Goal: Transaction & Acquisition: Purchase product/service

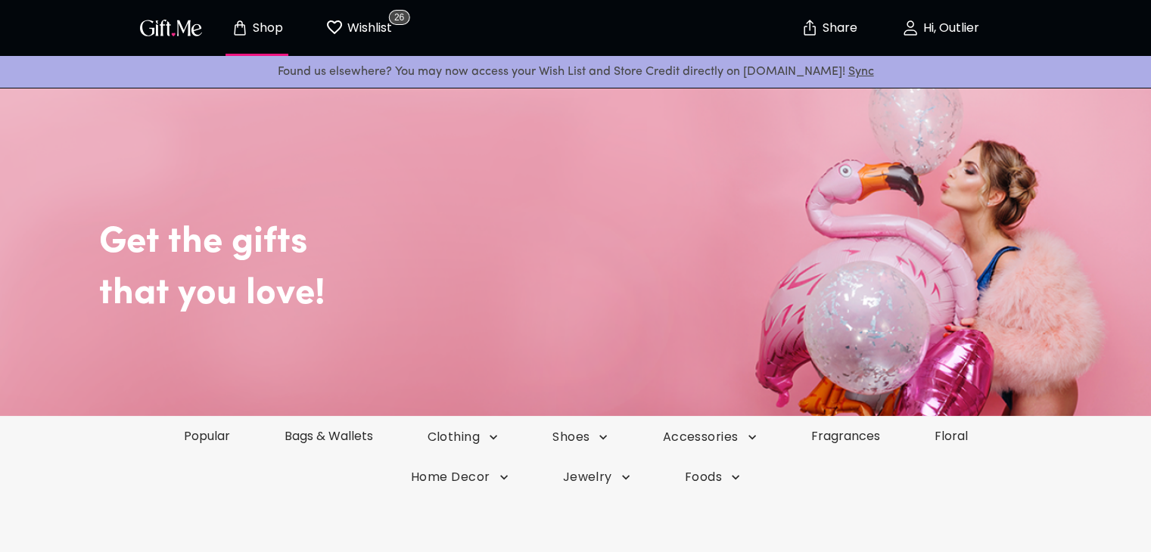
click at [959, 37] on button "Hi, Outlier" at bounding box center [940, 28] width 151 height 48
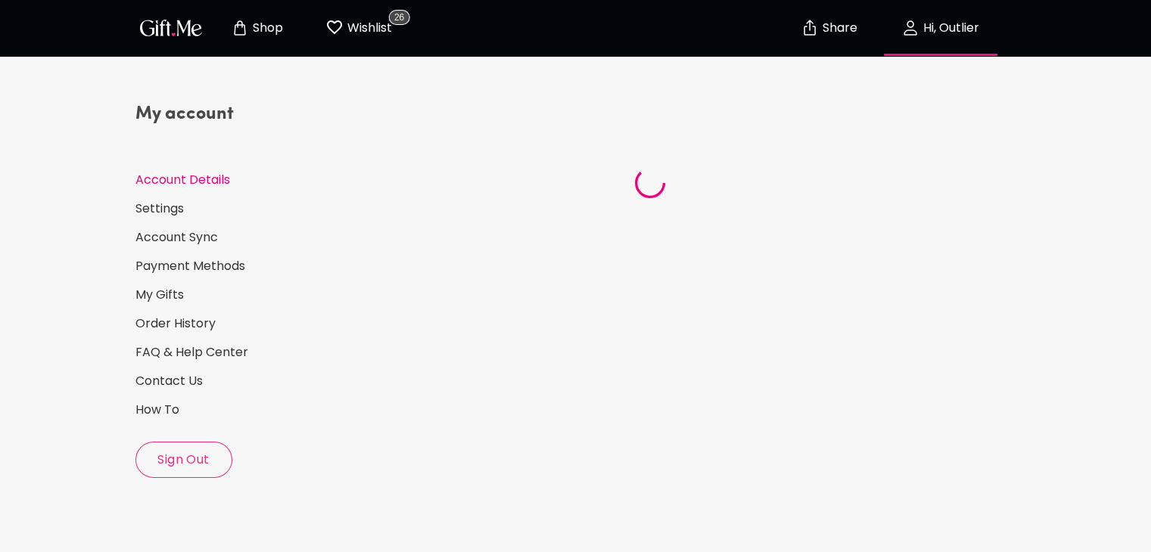
select select "1988"
select select "November"
select select "15"
select select "US"
select select "VA"
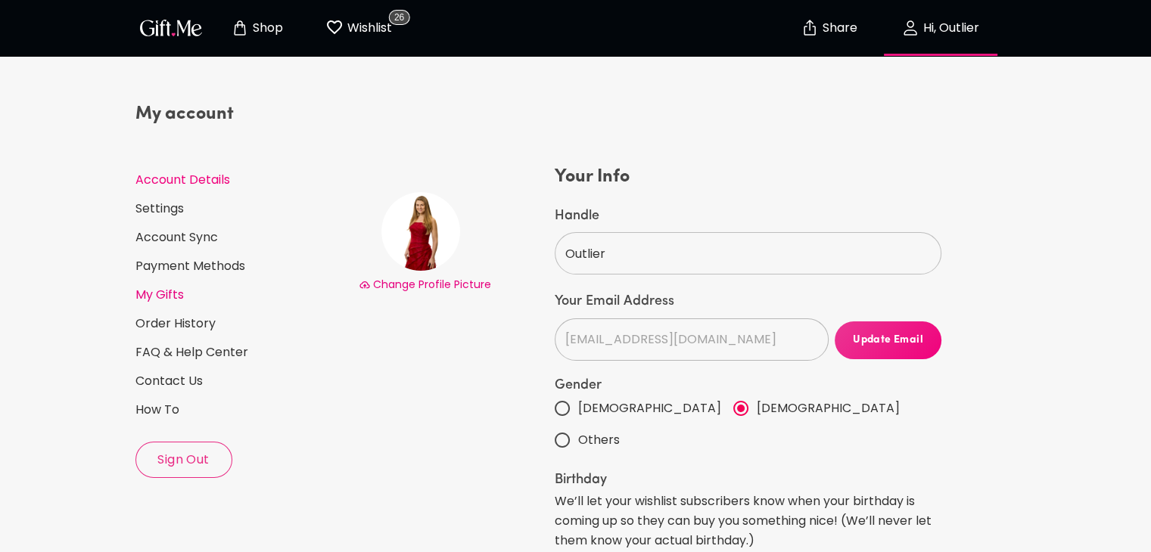
click at [173, 301] on link "My Gifts" at bounding box center [240, 295] width 211 height 17
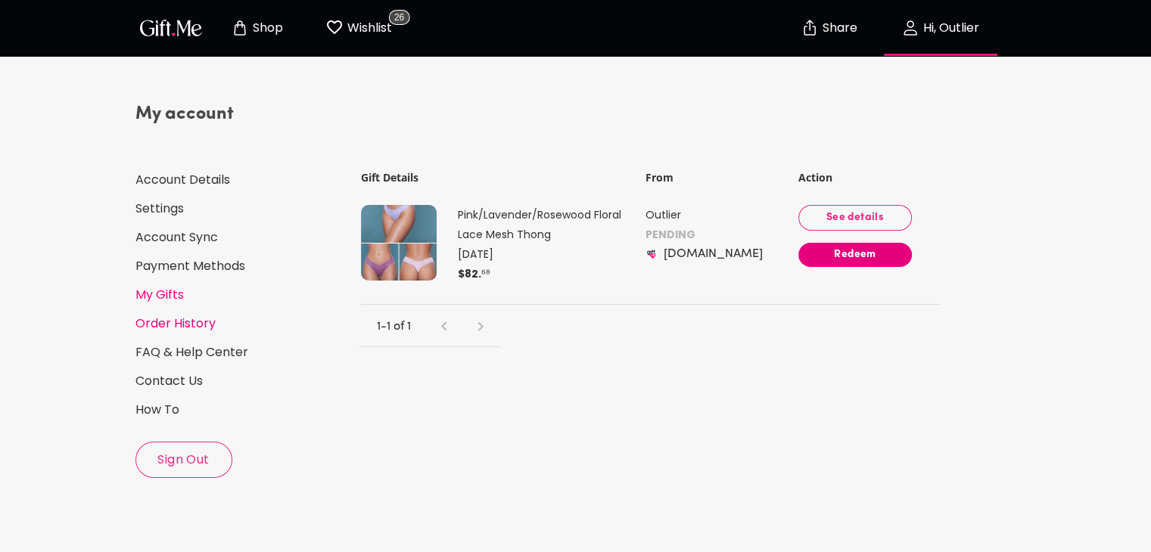
click at [161, 328] on link "Order History" at bounding box center [240, 324] width 211 height 17
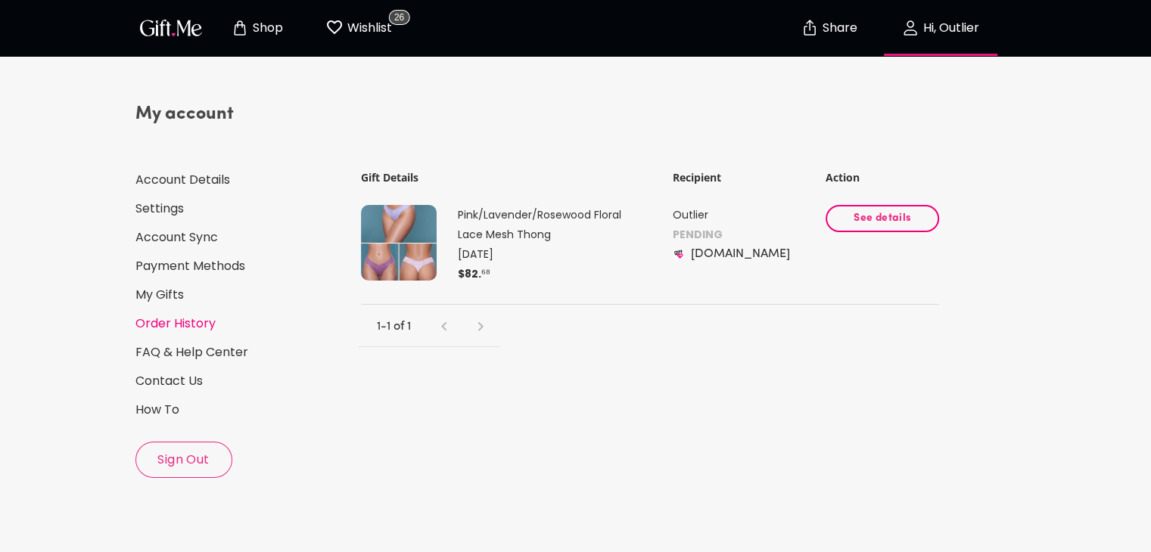
click at [869, 228] on button "See details" at bounding box center [881, 218] width 113 height 27
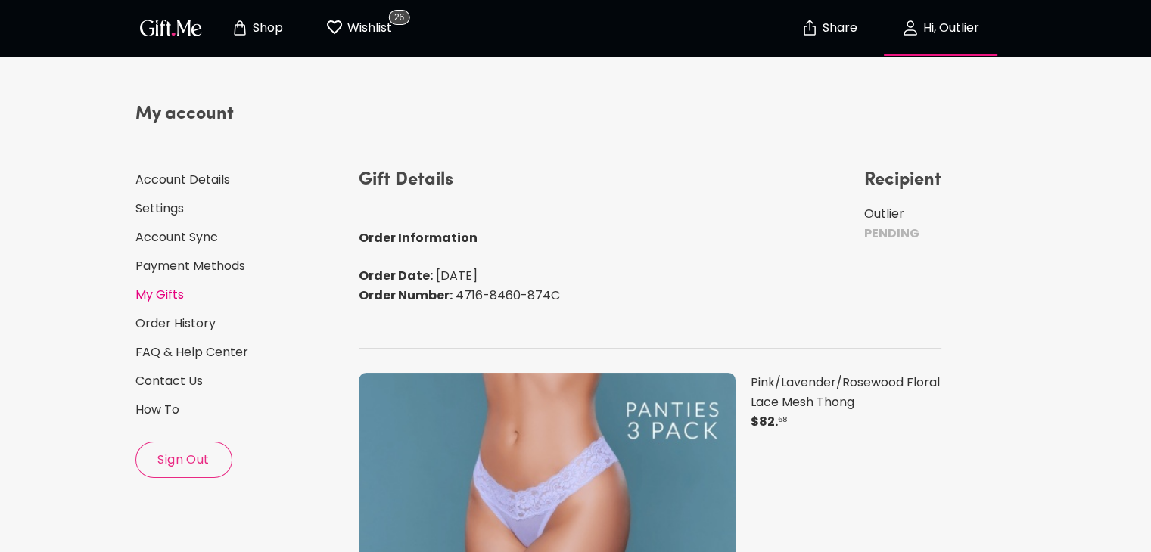
click at [176, 297] on link "My Gifts" at bounding box center [240, 295] width 211 height 17
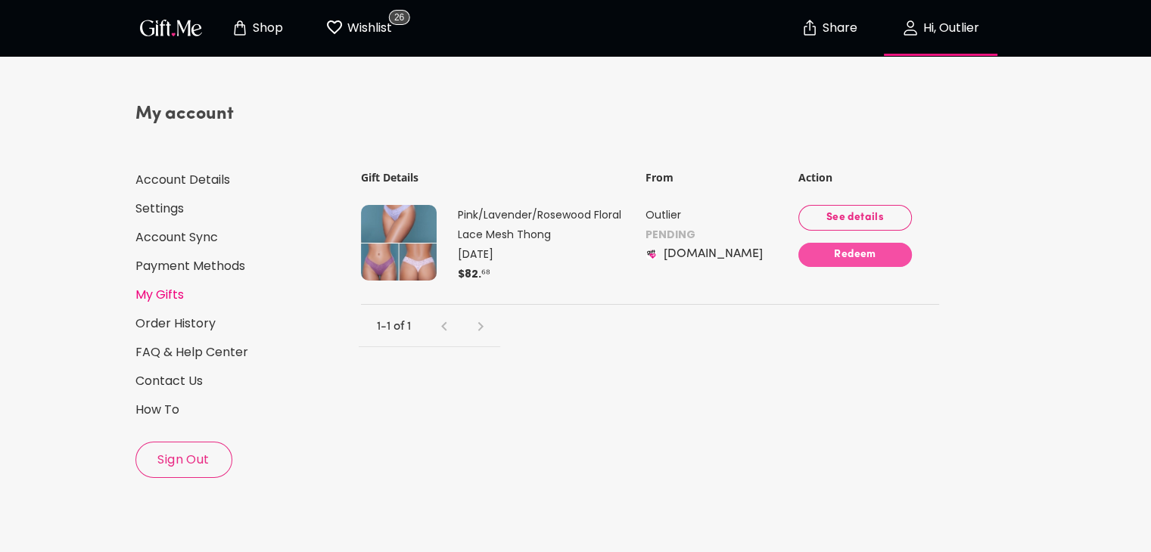
click at [847, 254] on span "Redeem" at bounding box center [854, 255] width 113 height 17
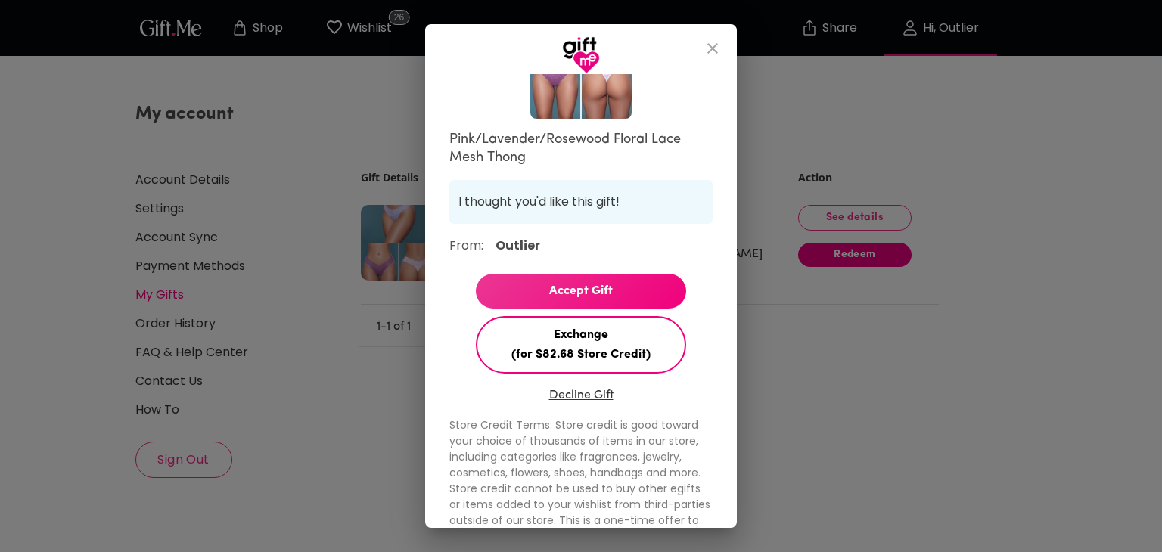
scroll to position [218, 0]
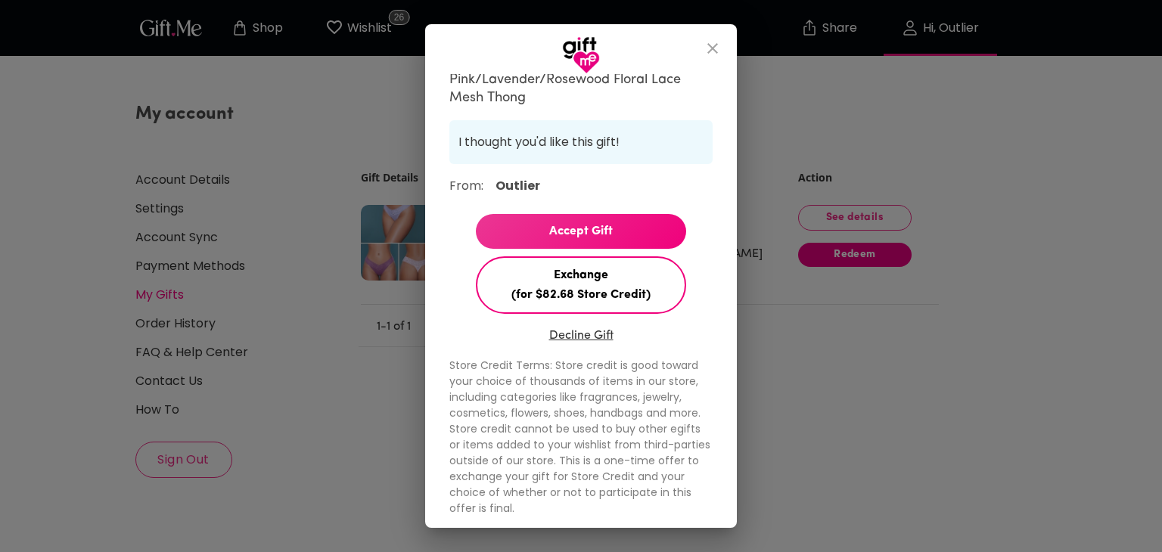
click at [599, 228] on span "Accept Gift" at bounding box center [581, 232] width 210 height 20
select select "?"
select select "US"
select select "VA"
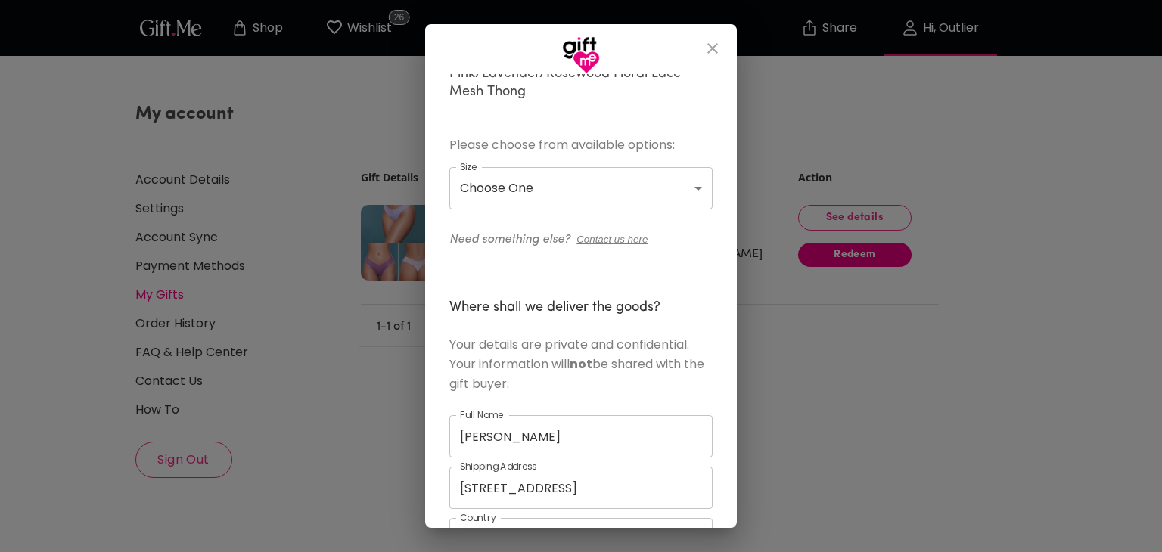
scroll to position [169, 0]
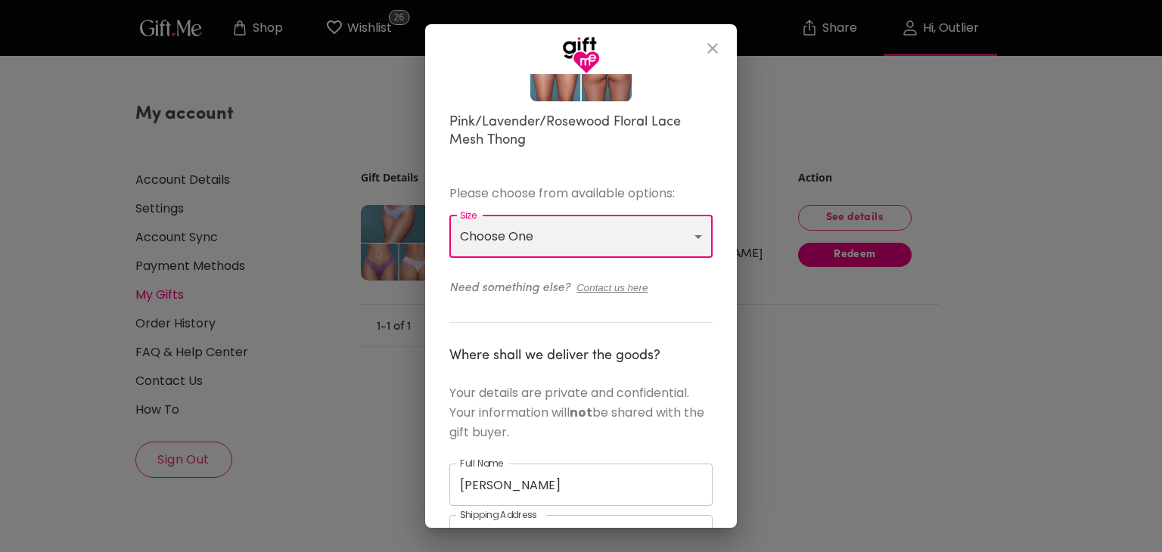
click at [599, 228] on select "Choose One M L XL" at bounding box center [580, 237] width 263 height 42
select select "M"
click at [449, 216] on select "Choose One M L XL" at bounding box center [580, 237] width 263 height 42
click at [486, 306] on div "Order number: 4716-8460-874C Pink/Lavender/Rosewood Floral Lace Mesh Thong Plea…" at bounding box center [580, 423] width 263 height 1024
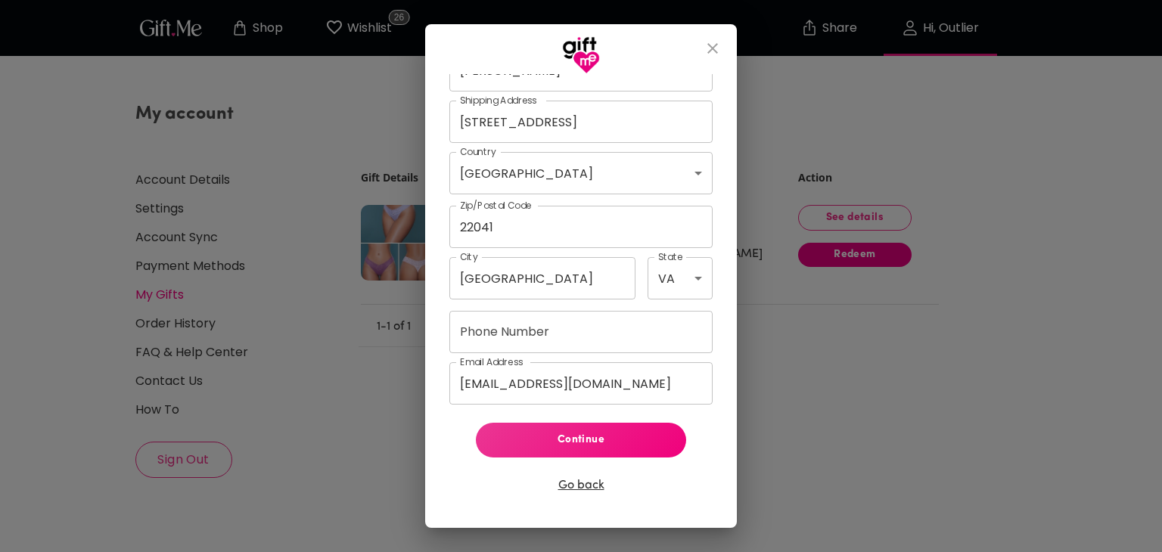
scroll to position [587, 0]
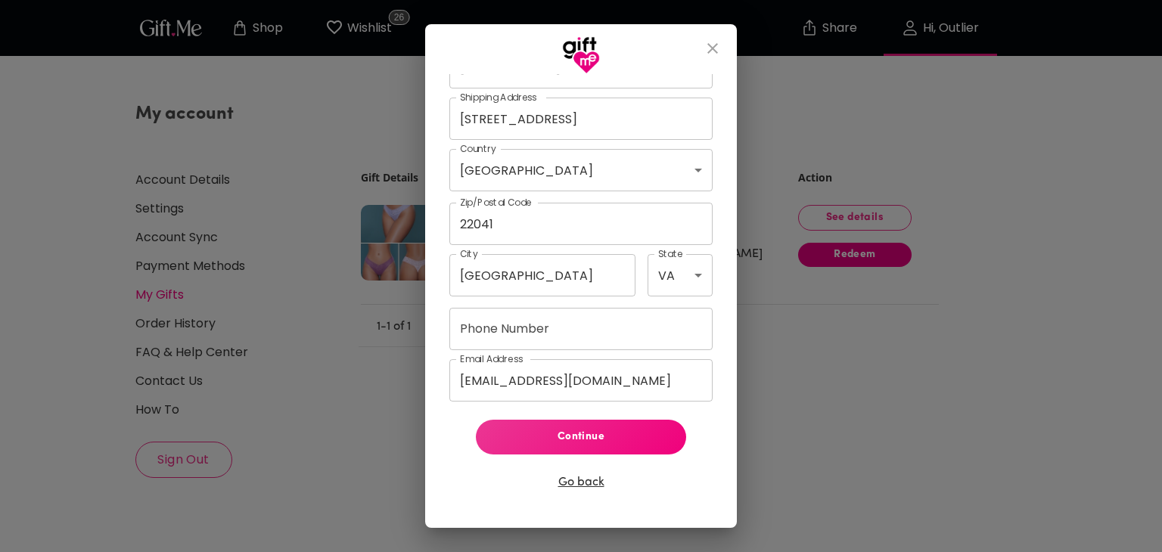
click at [502, 334] on input "Phone Number" at bounding box center [580, 329] width 263 height 42
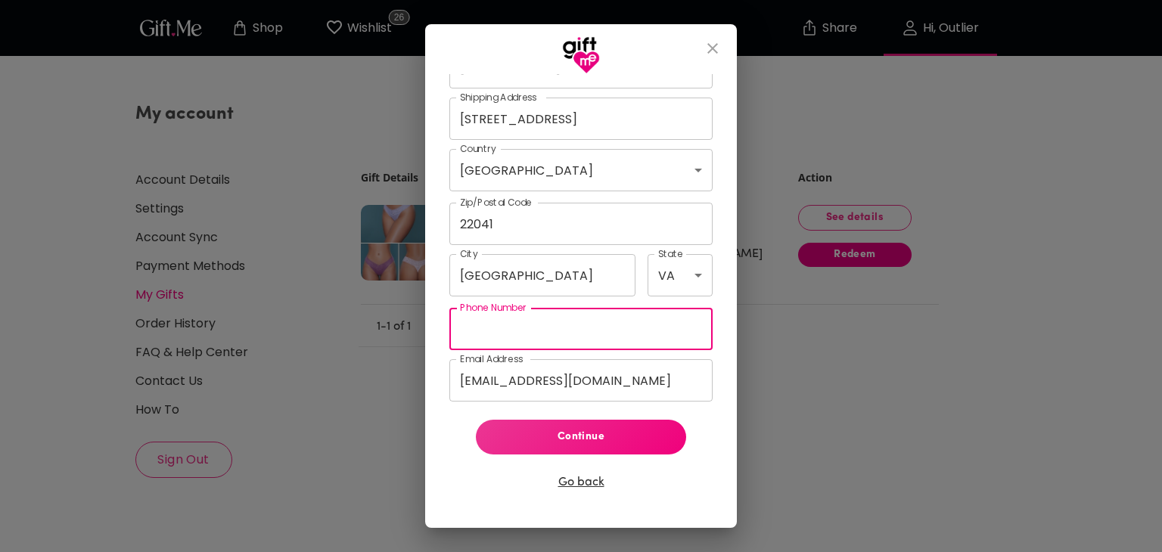
type input "18504286287"
select select "FL"
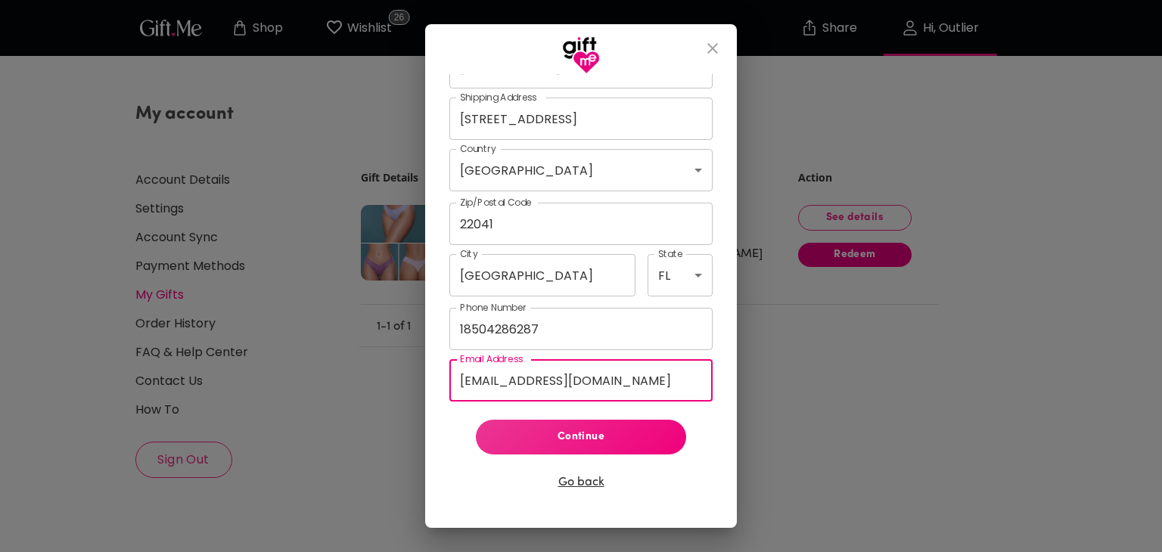
click at [639, 382] on input "[EMAIL_ADDRESS][DOMAIN_NAME]" at bounding box center [580, 380] width 263 height 42
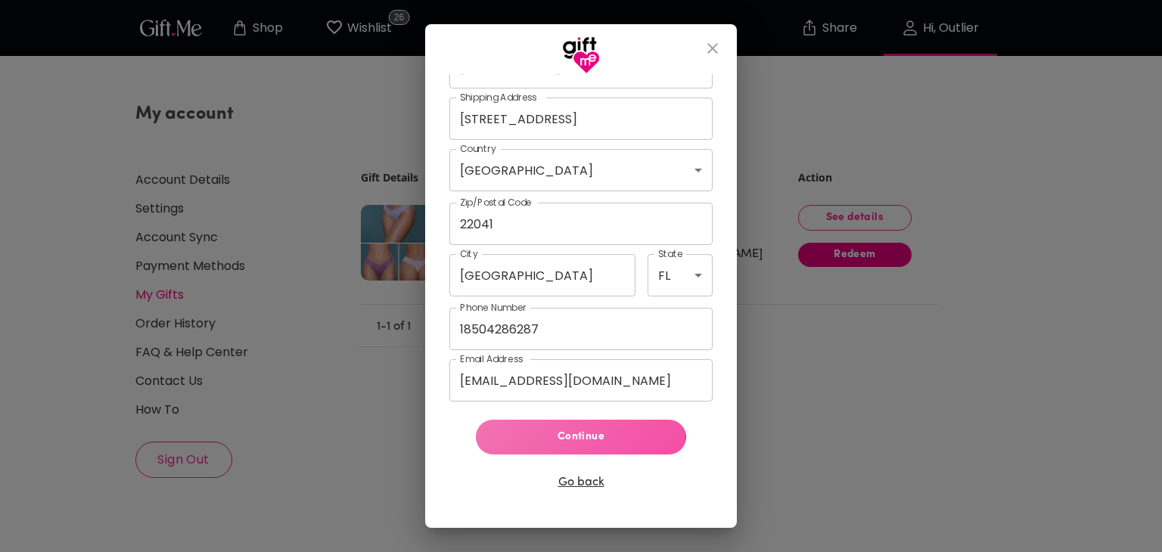
click at [578, 437] on span "Continue" at bounding box center [581, 437] width 186 height 17
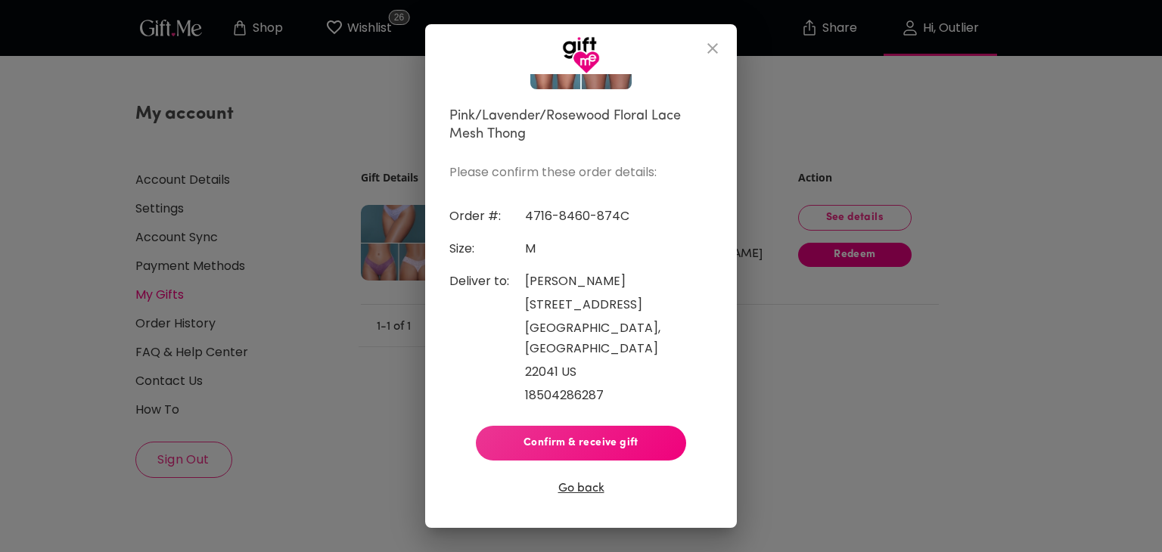
click at [538, 447] on button "Confirm & receive gift" at bounding box center [581, 443] width 210 height 35
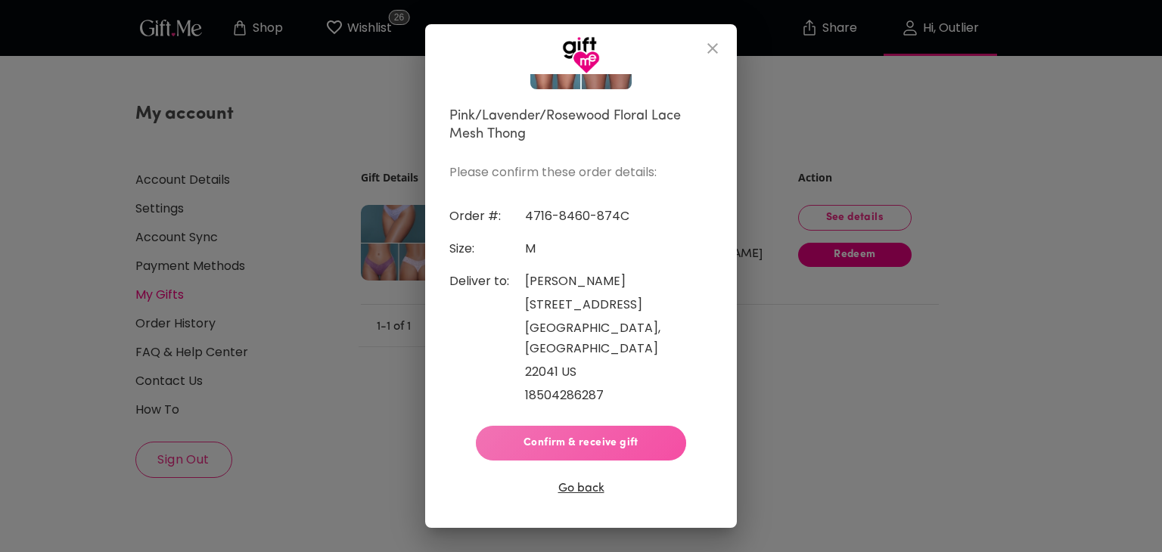
click at [580, 440] on span "Confirm & receive gift" at bounding box center [581, 443] width 186 height 17
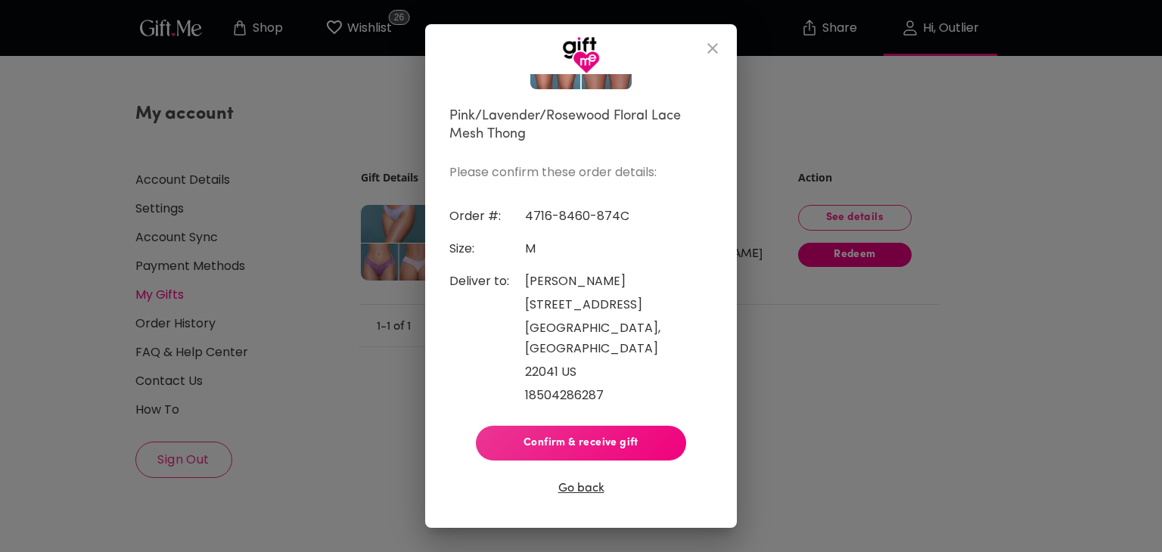
click at [575, 480] on button "Go back" at bounding box center [581, 489] width 46 height 20
select select "?"
select select "US"
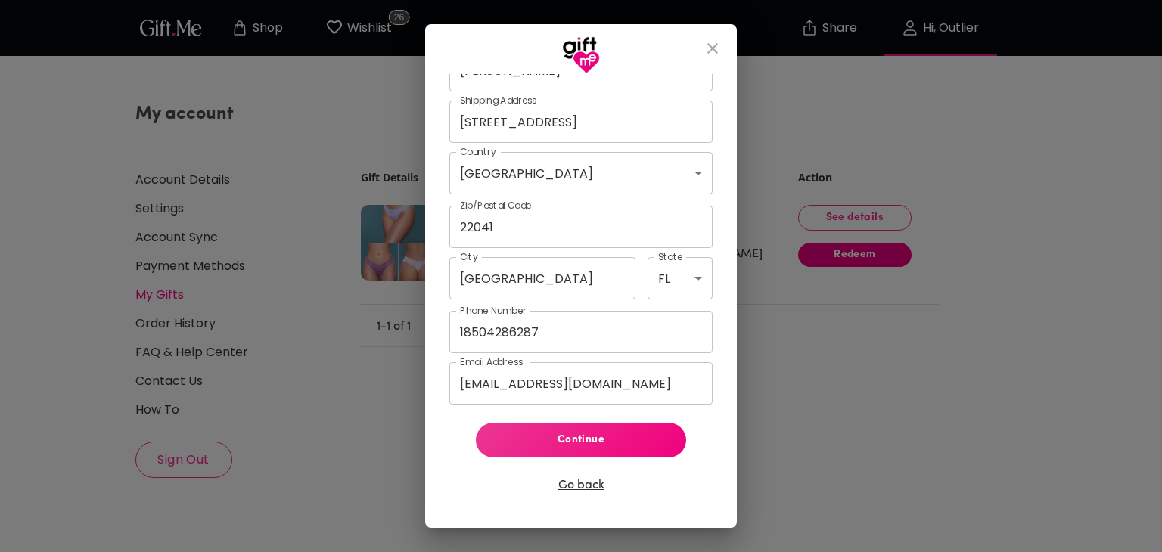
scroll to position [587, 0]
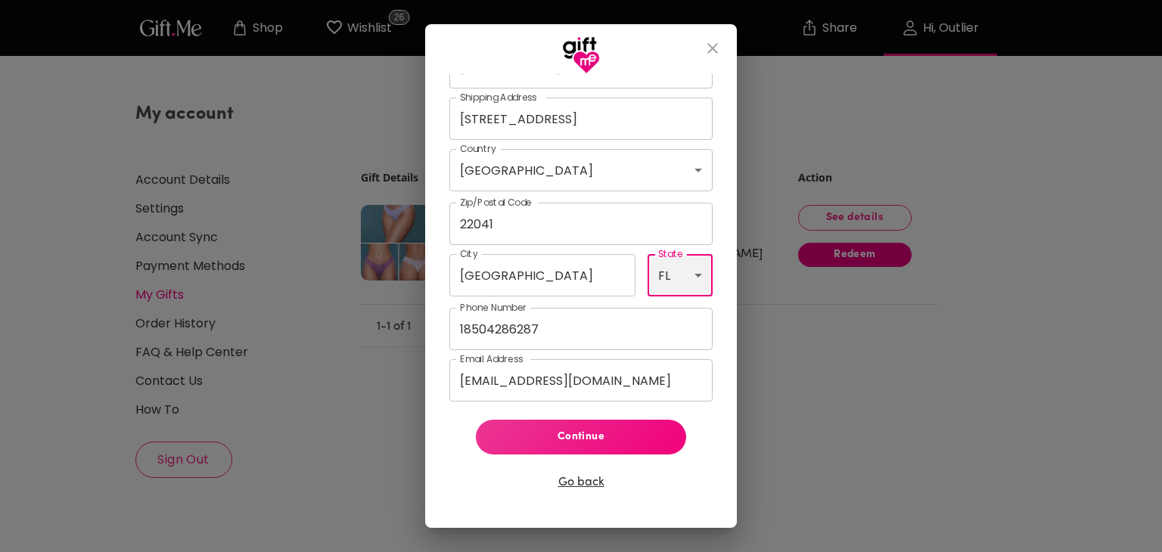
click at [648, 278] on select "AL AK AS AZ AR CA CO CT DE DC FM FL GA GU HI ID IL IN IA KS KY LA ME MH MD MA M…" at bounding box center [680, 275] width 65 height 42
select select "VA"
click at [648, 254] on select "AL AK AS AZ AR CA CO CT DE DC FM FL GA GU HI ID IL IN IA KS KY LA ME MH MD MA M…" at bounding box center [680, 275] width 65 height 42
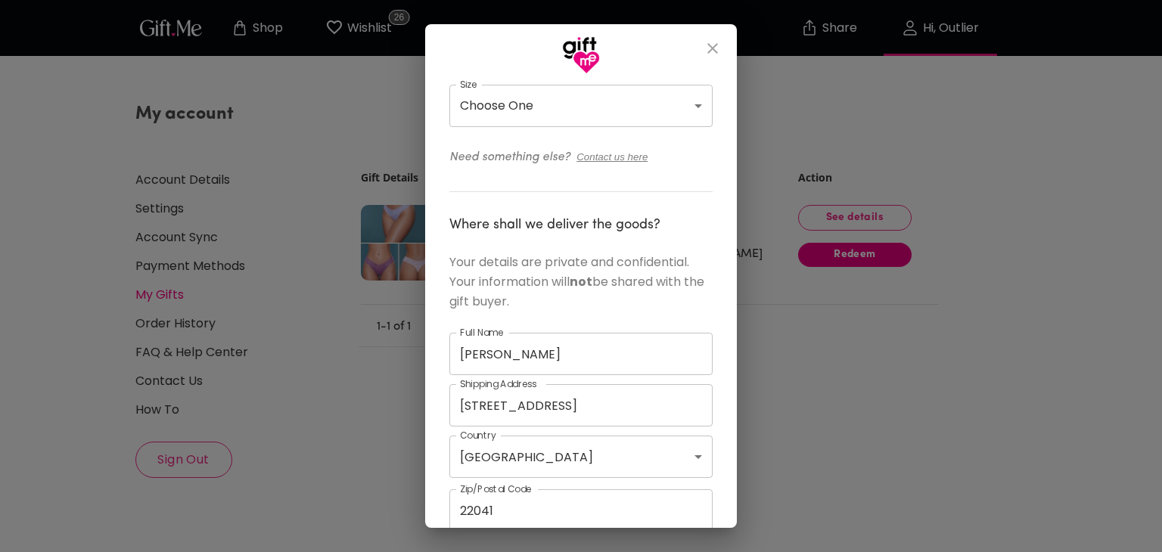
scroll to position [284, 0]
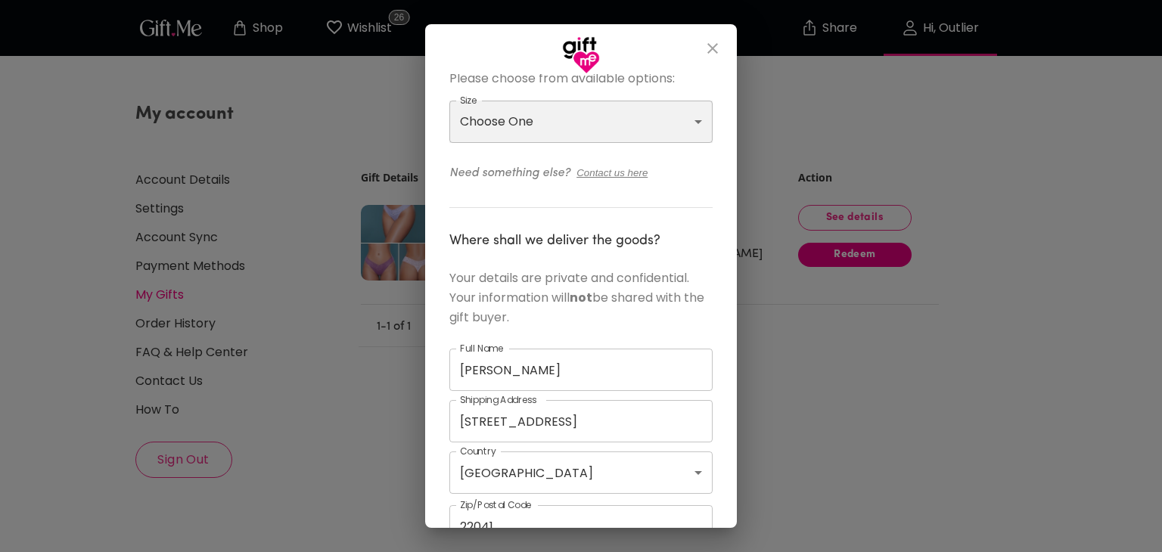
drag, startPoint x: 636, startPoint y: 129, endPoint x: 623, endPoint y: 135, distance: 13.9
click at [636, 129] on select "Choose One M L XL" at bounding box center [580, 122] width 263 height 42
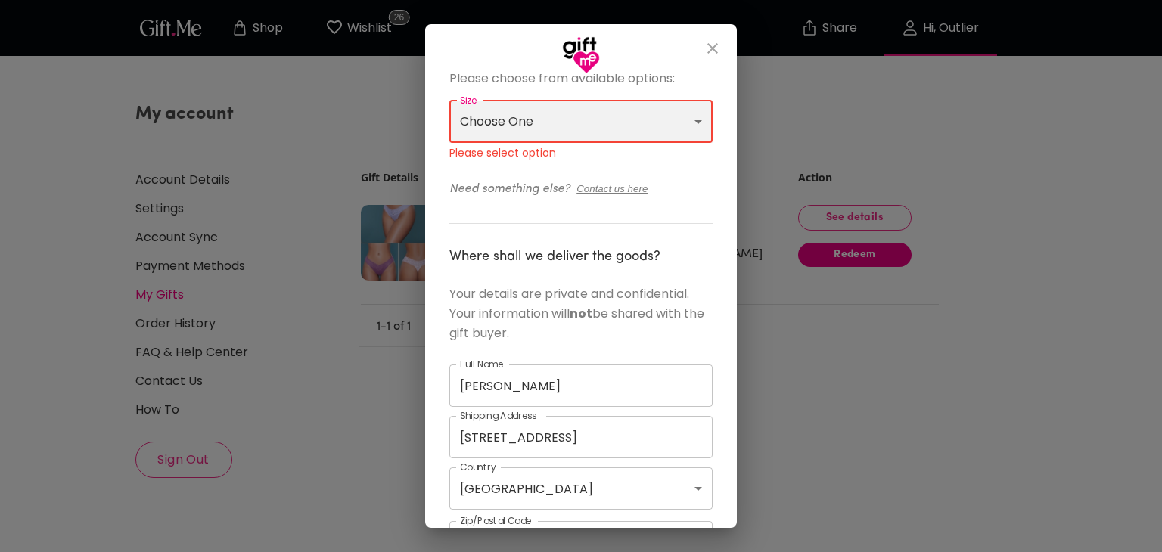
select select "M"
click at [449, 101] on select "Choose One M L XL" at bounding box center [580, 122] width 263 height 42
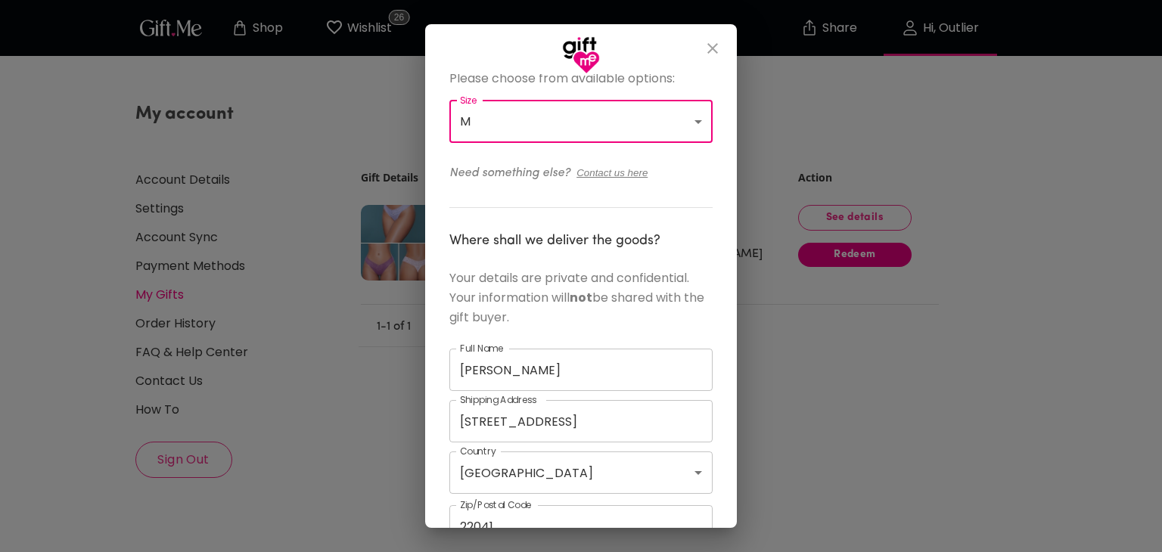
click at [490, 197] on div "Order number: 4716-8460-874C Pink/Lavender/Rosewood Floral Lace Mesh Thong Plea…" at bounding box center [580, 308] width 263 height 1024
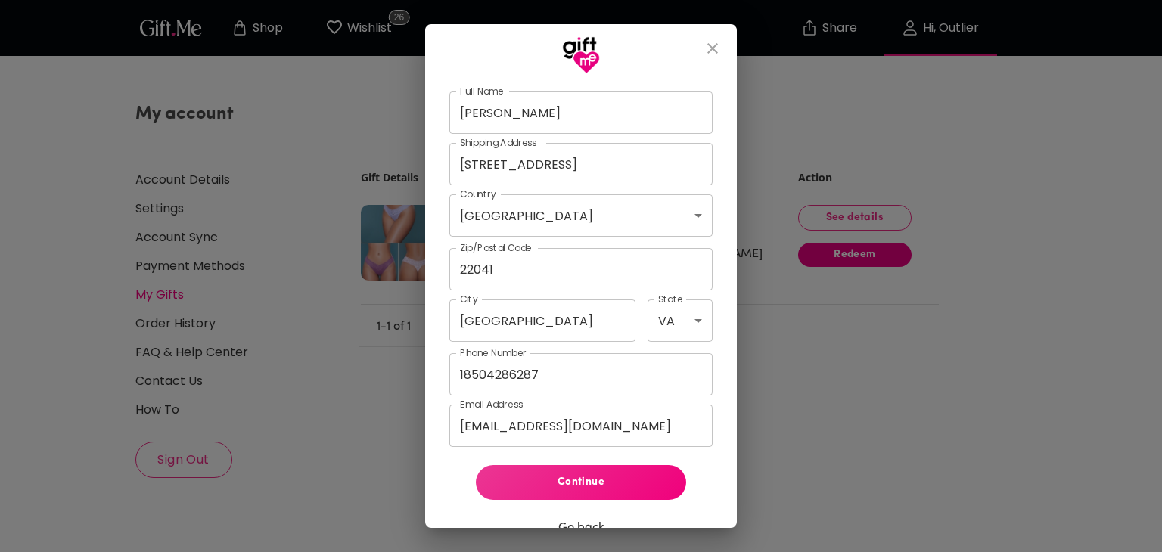
scroll to position [587, 0]
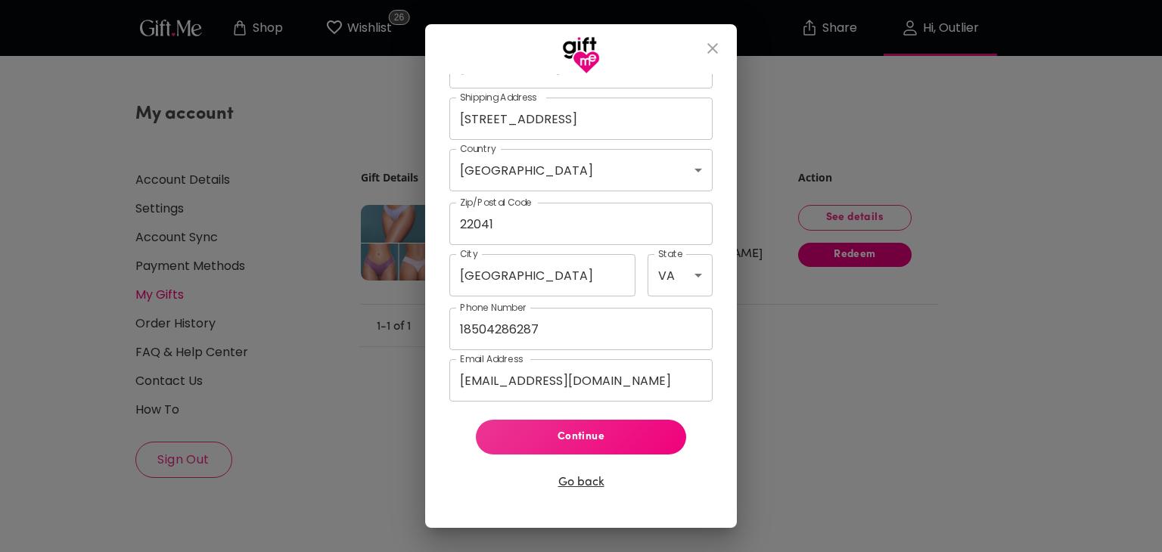
click at [581, 440] on span "Continue" at bounding box center [581, 437] width 186 height 17
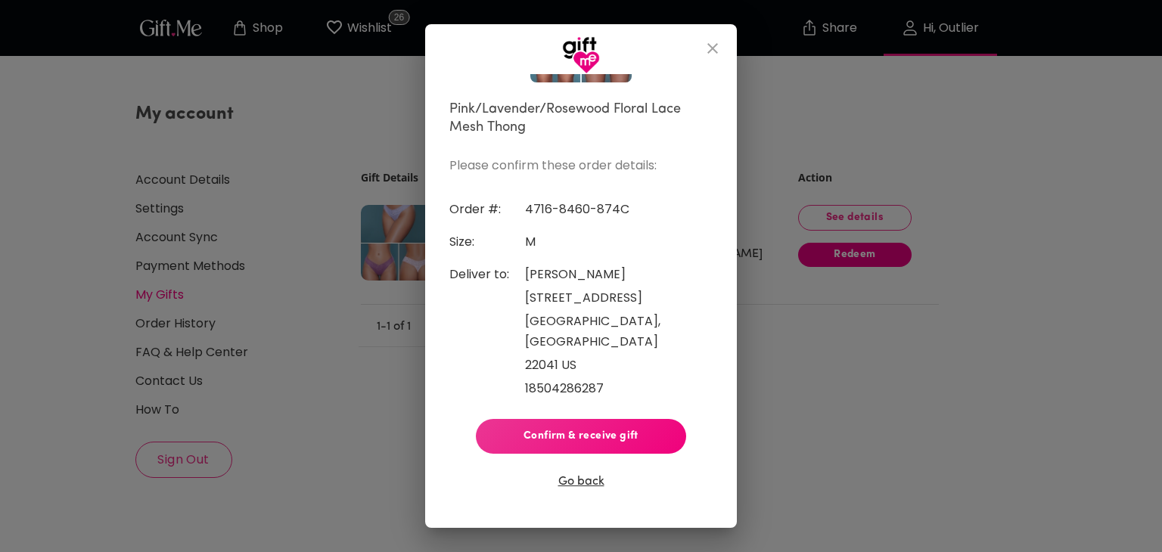
scroll to position [162, 0]
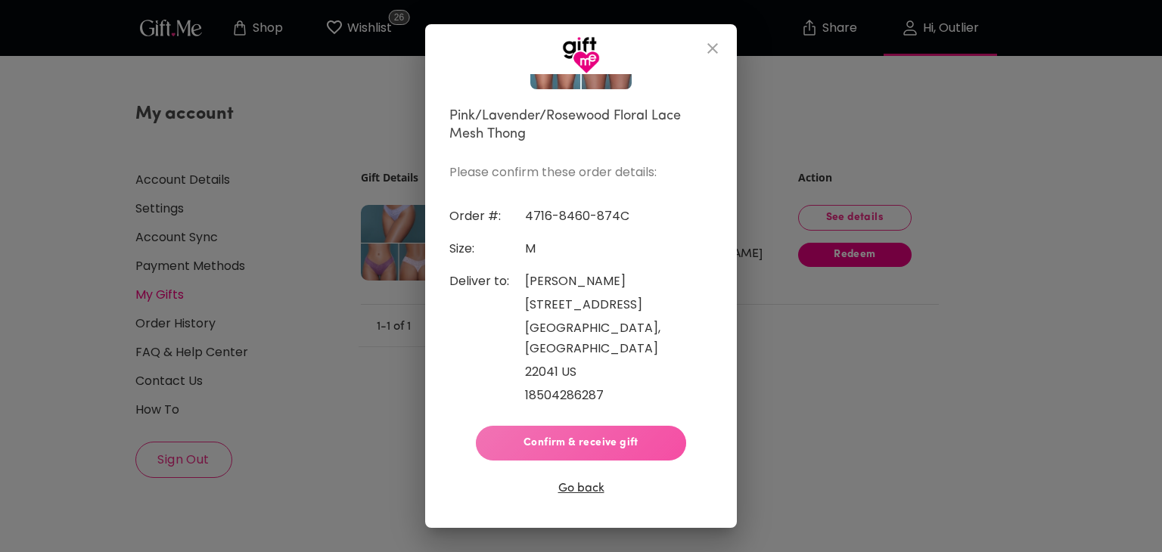
click at [581, 440] on span "Confirm & receive gift" at bounding box center [581, 443] width 186 height 17
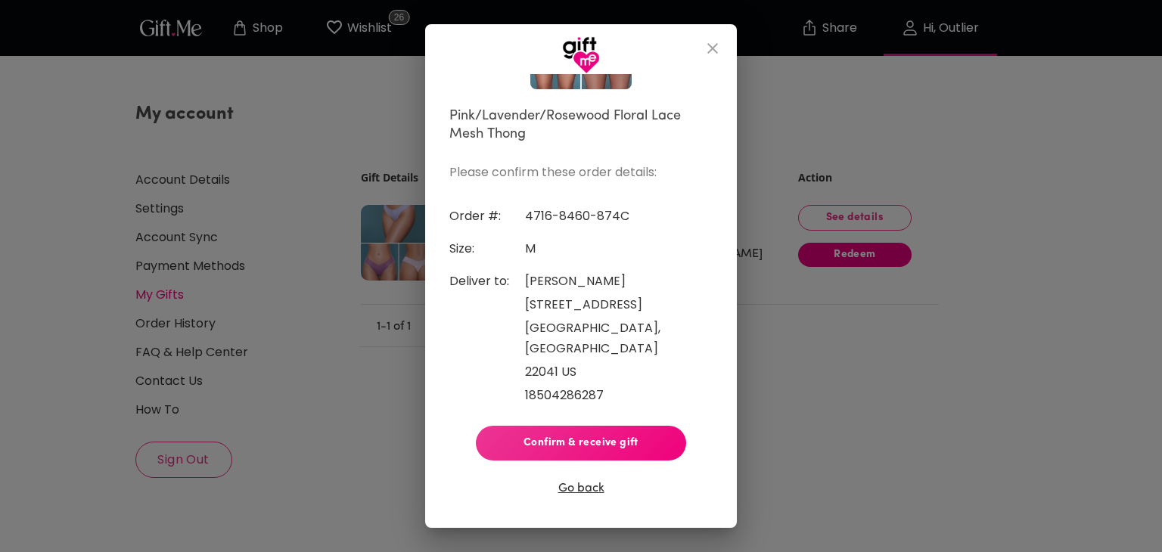
click at [574, 426] on button "Confirm & receive gift" at bounding box center [581, 443] width 210 height 35
click at [719, 55] on icon "close" at bounding box center [713, 48] width 18 height 18
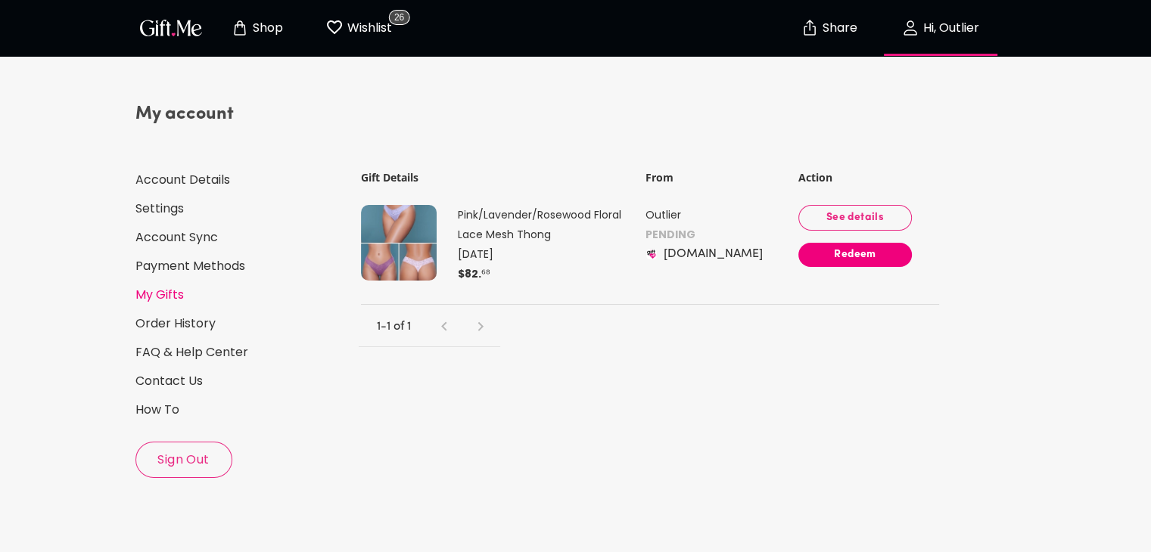
click at [844, 253] on span "Redeem" at bounding box center [854, 255] width 113 height 17
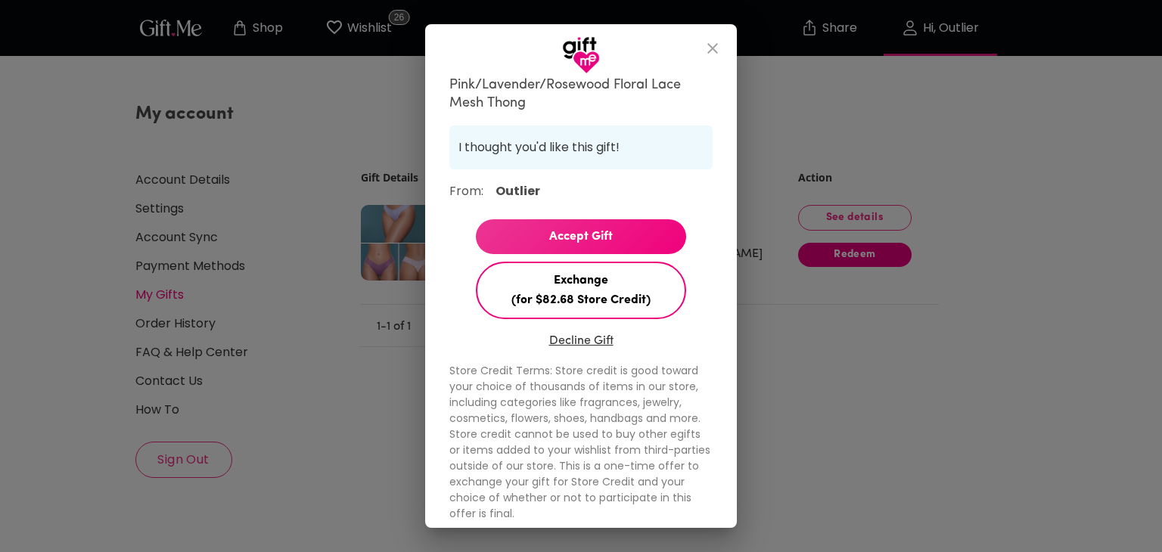
scroll to position [218, 0]
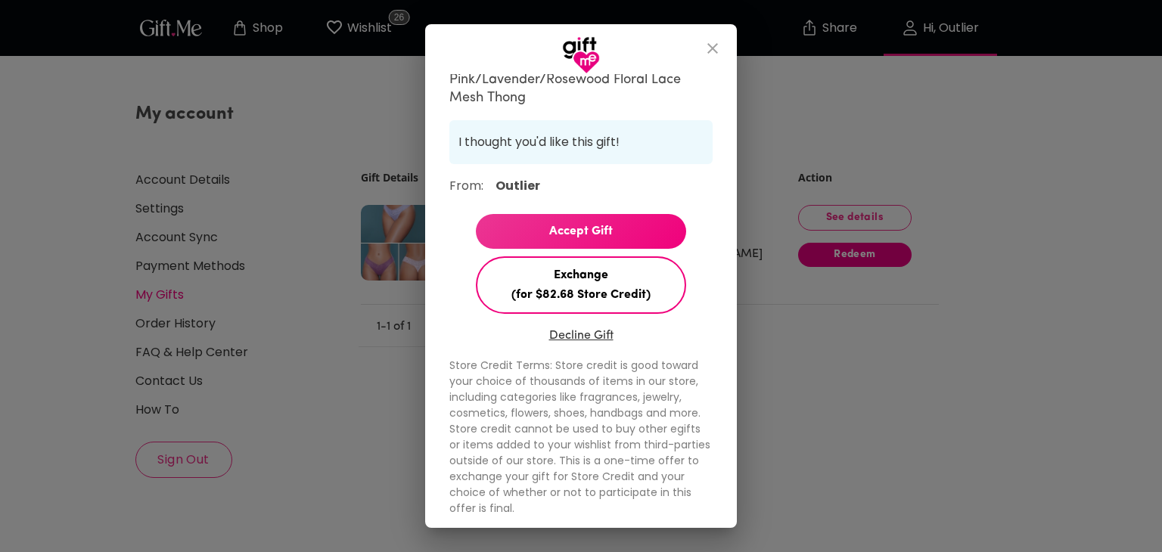
click at [625, 278] on span "Exchange (for $82.68 Store Credit)" at bounding box center [580, 285] width 207 height 39
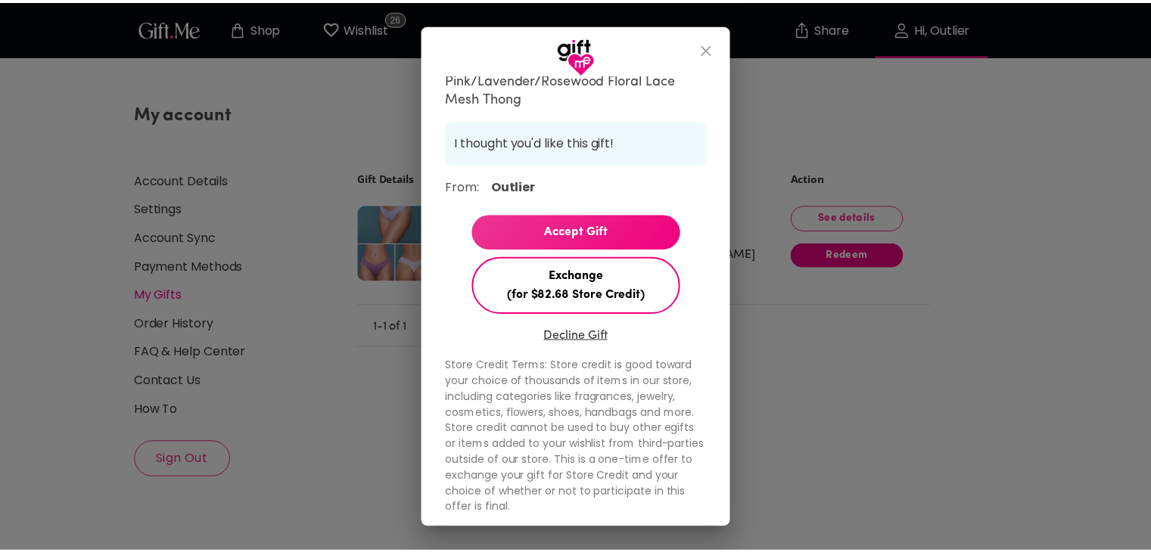
scroll to position [18, 0]
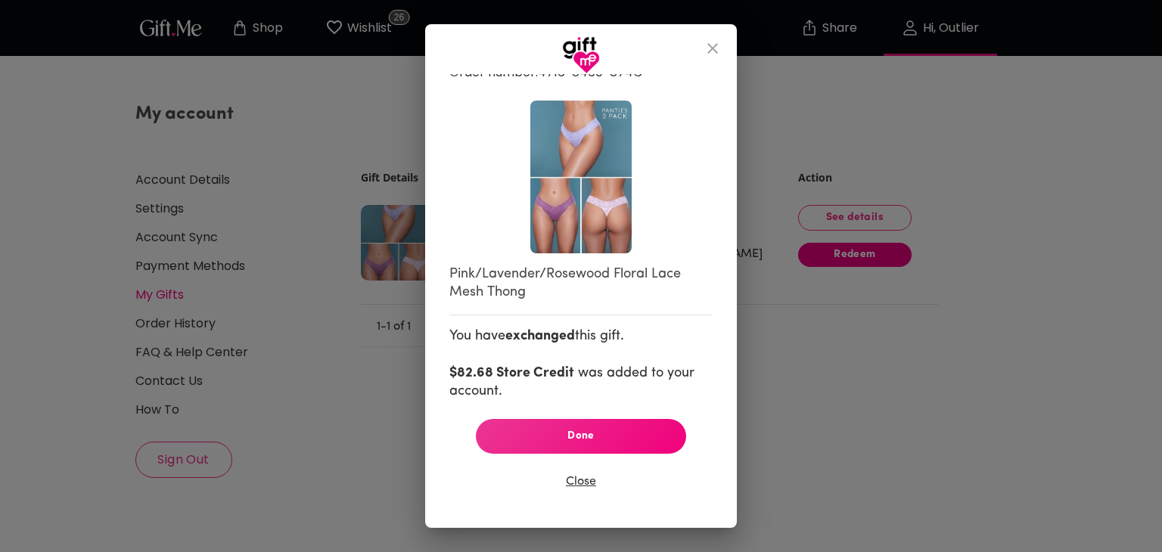
click at [561, 434] on span "Done" at bounding box center [581, 436] width 186 height 17
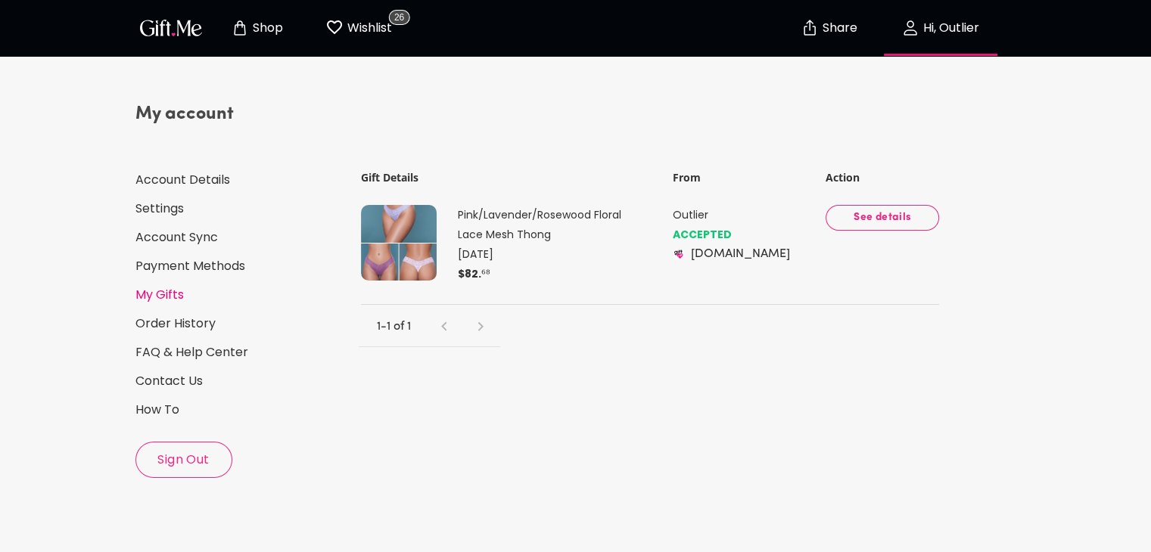
click at [850, 215] on span "See details" at bounding box center [882, 218] width 89 height 17
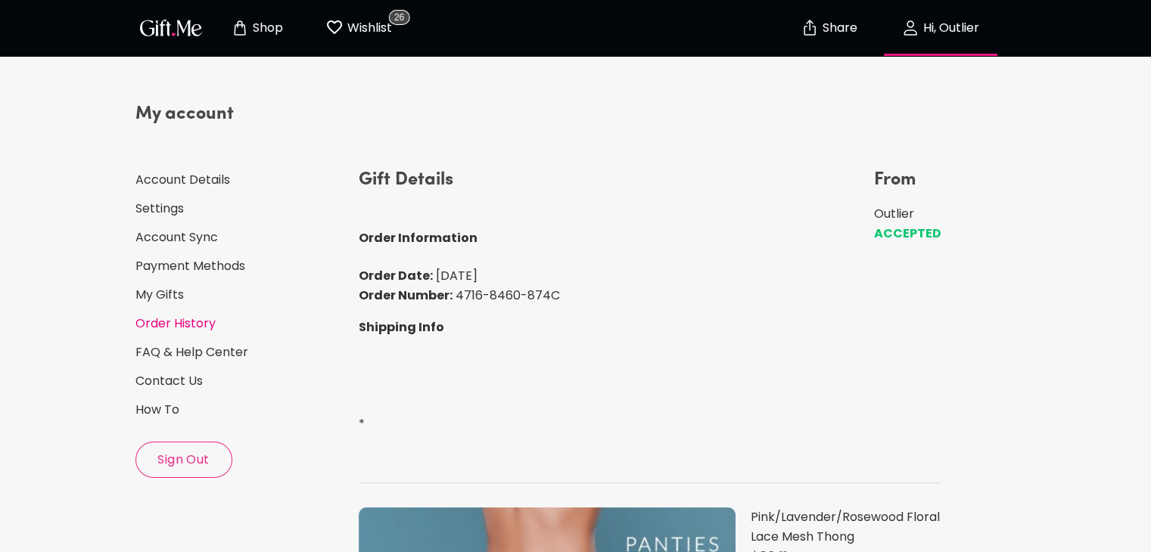
click at [176, 322] on link "Order History" at bounding box center [240, 324] width 211 height 17
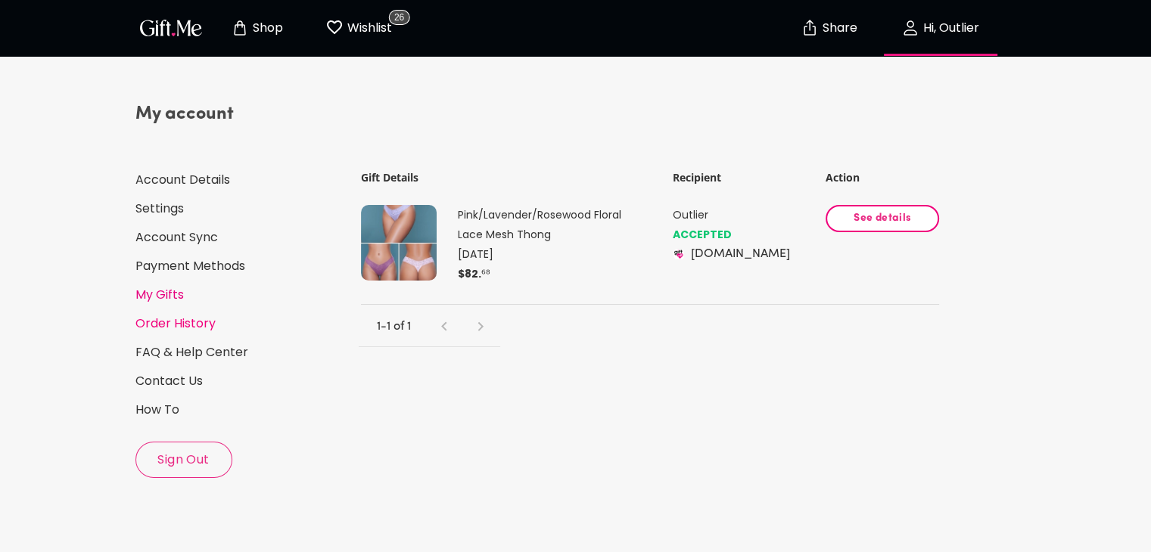
click at [179, 300] on link "My Gifts" at bounding box center [240, 295] width 211 height 17
click at [180, 322] on link "Order History" at bounding box center [240, 324] width 211 height 17
click at [888, 220] on span "See details" at bounding box center [882, 218] width 88 height 17
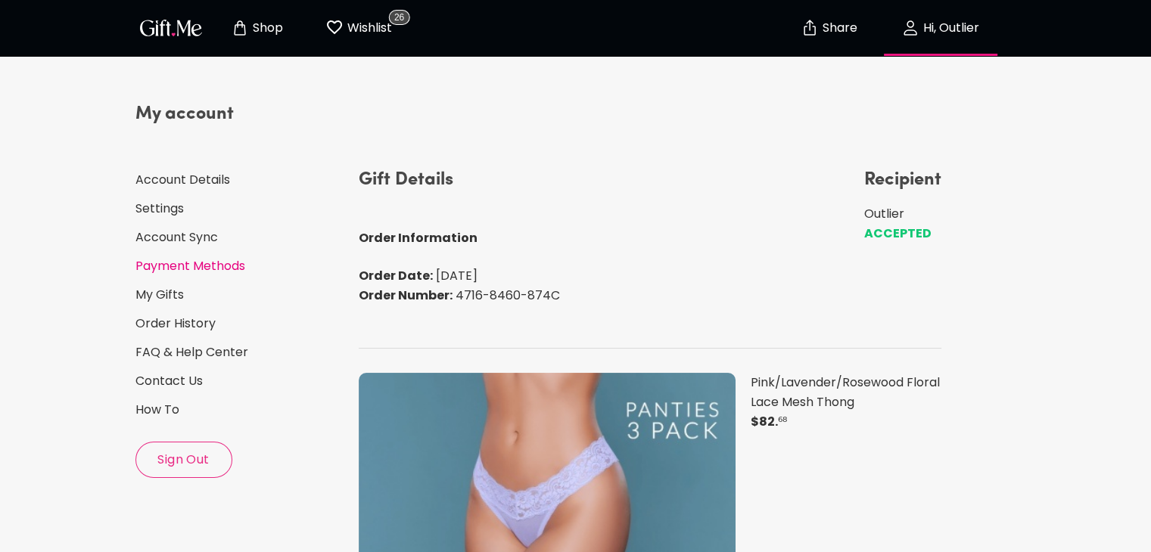
click at [204, 262] on link "Payment Methods" at bounding box center [240, 266] width 211 height 17
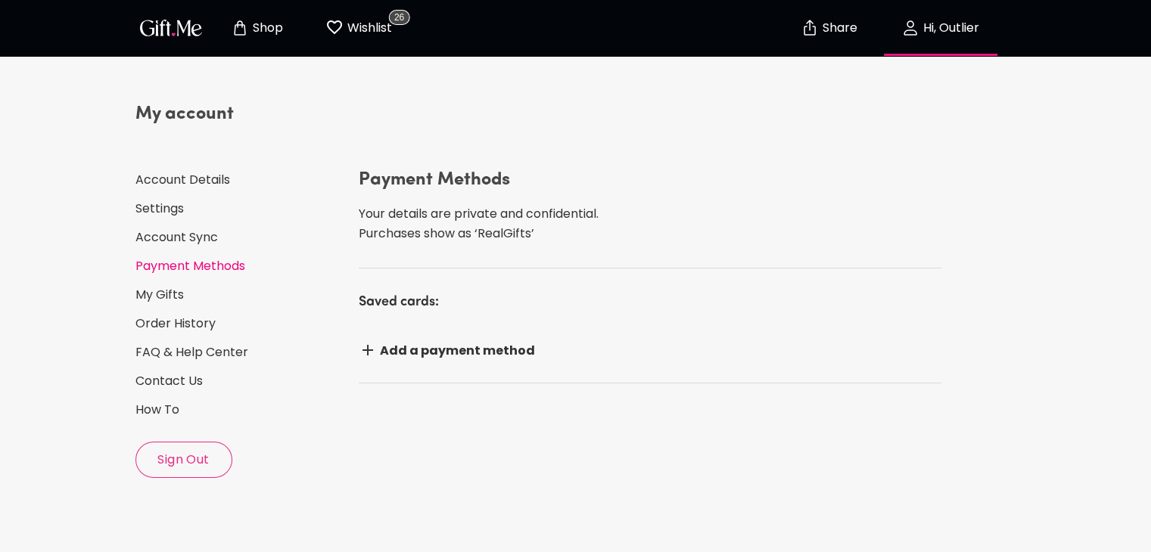
click at [220, 189] on div "My account Account Details Settings Account Sync Payment Methods My Gifts Order…" at bounding box center [240, 290] width 211 height 376
click at [224, 185] on link "Account Details" at bounding box center [240, 180] width 211 height 17
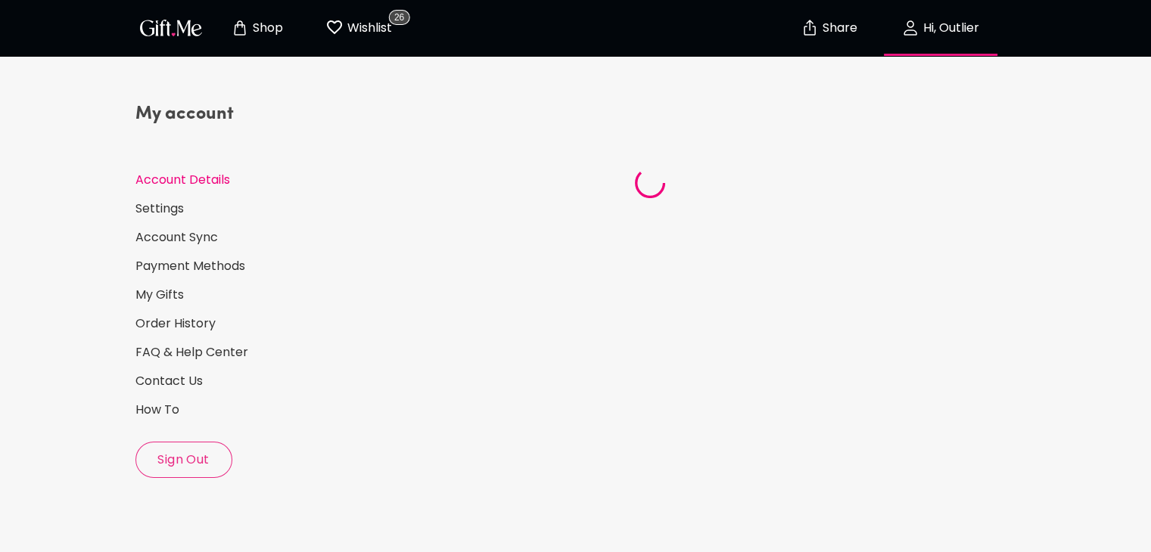
select select "1988"
select select "November"
select select "15"
select select "US"
select select "VA"
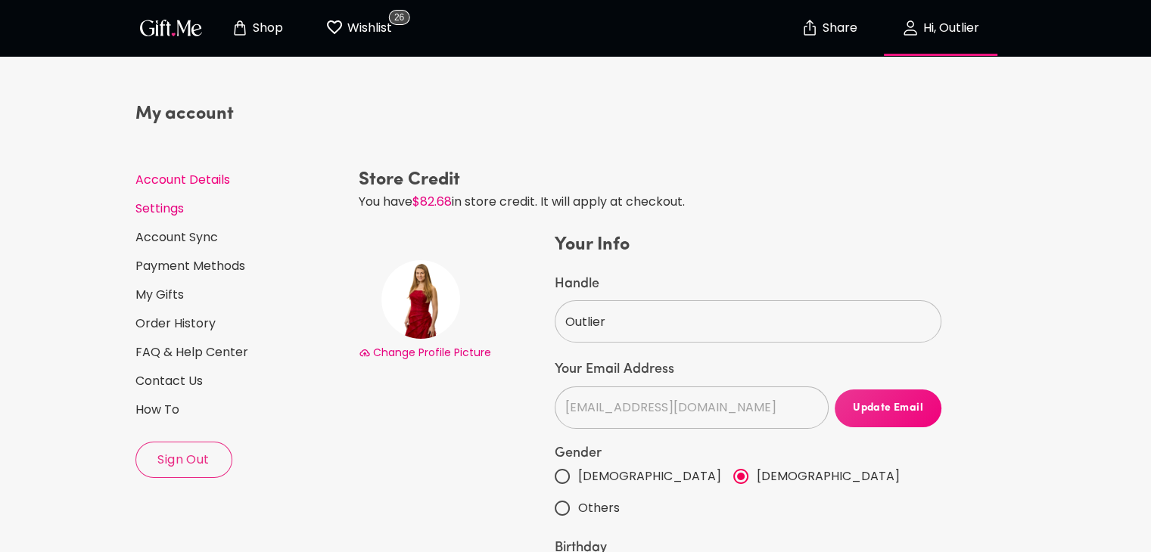
click at [182, 212] on link "Settings" at bounding box center [240, 209] width 211 height 17
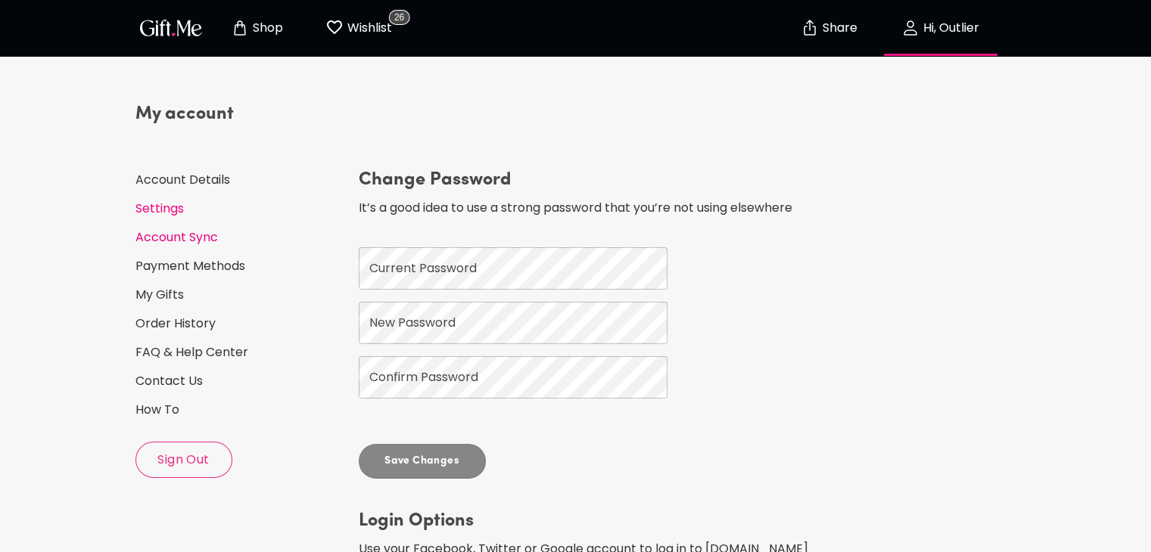
click at [174, 238] on link "Account Sync" at bounding box center [240, 237] width 211 height 17
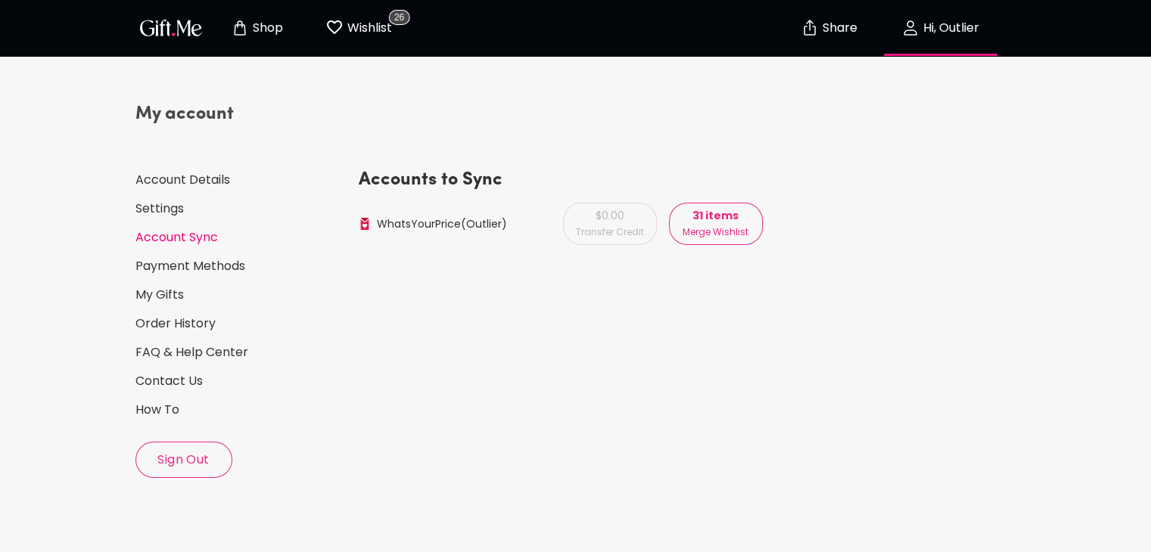
click at [605, 228] on div "$0.00 Transfer Credit" at bounding box center [610, 224] width 94 height 42
click at [221, 268] on link "Payment Methods" at bounding box center [240, 266] width 211 height 17
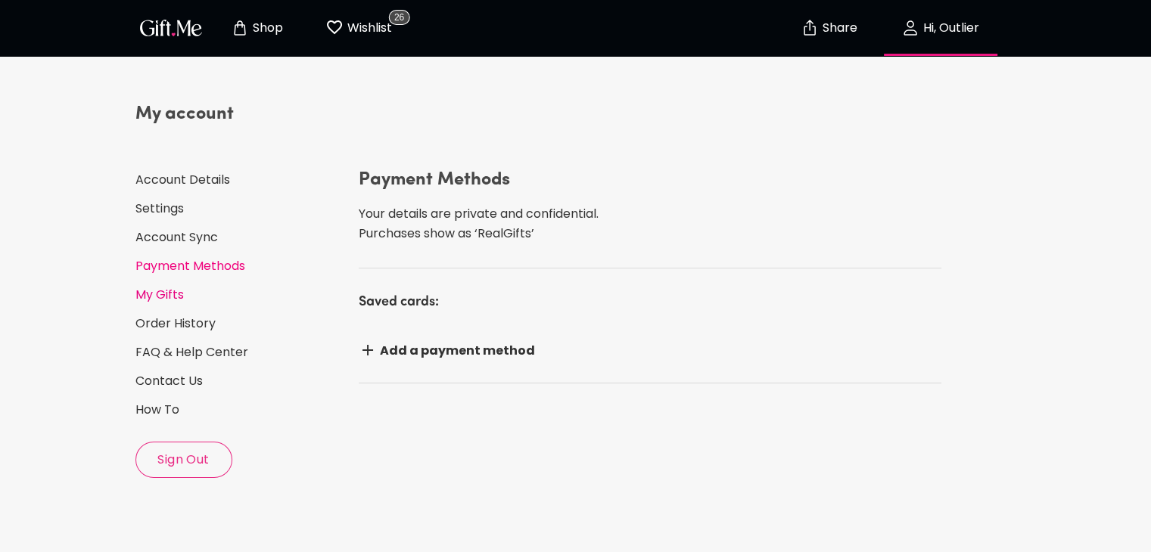
click at [160, 288] on link "My Gifts" at bounding box center [240, 295] width 211 height 17
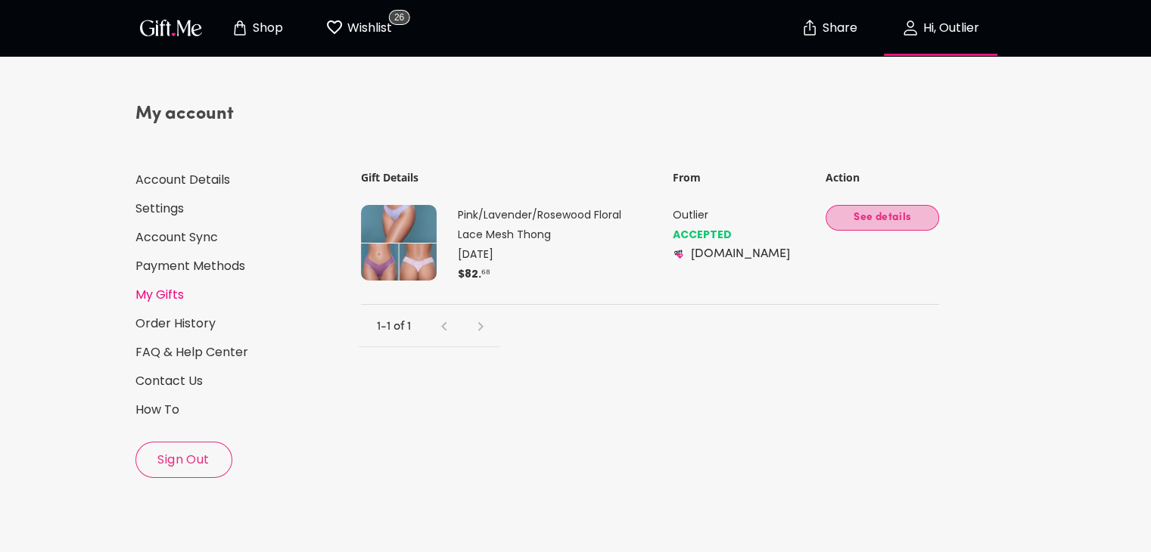
click at [865, 216] on span "See details" at bounding box center [882, 218] width 89 height 17
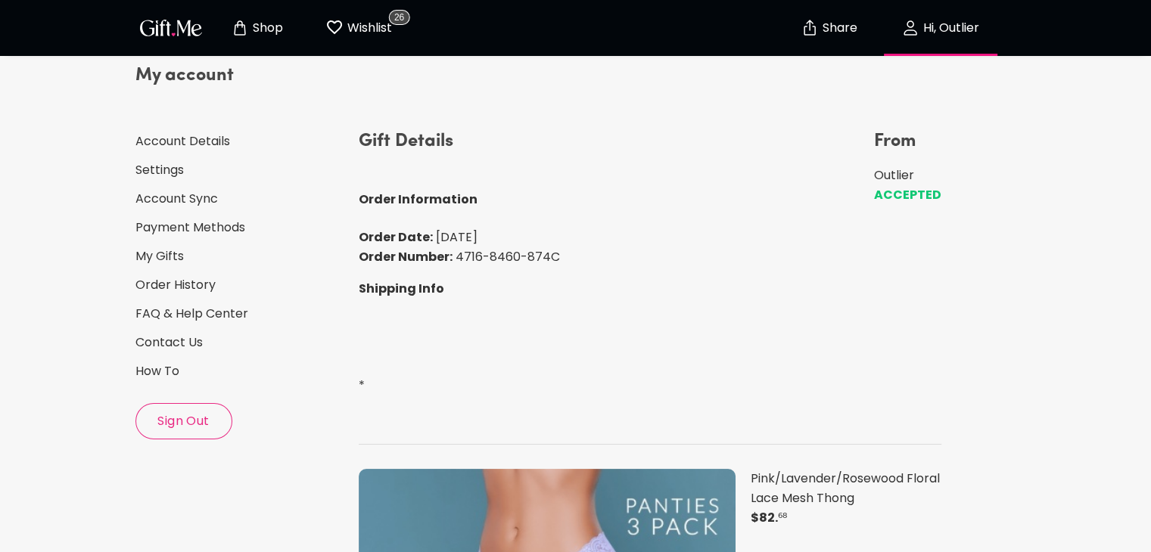
scroll to position [29, 0]
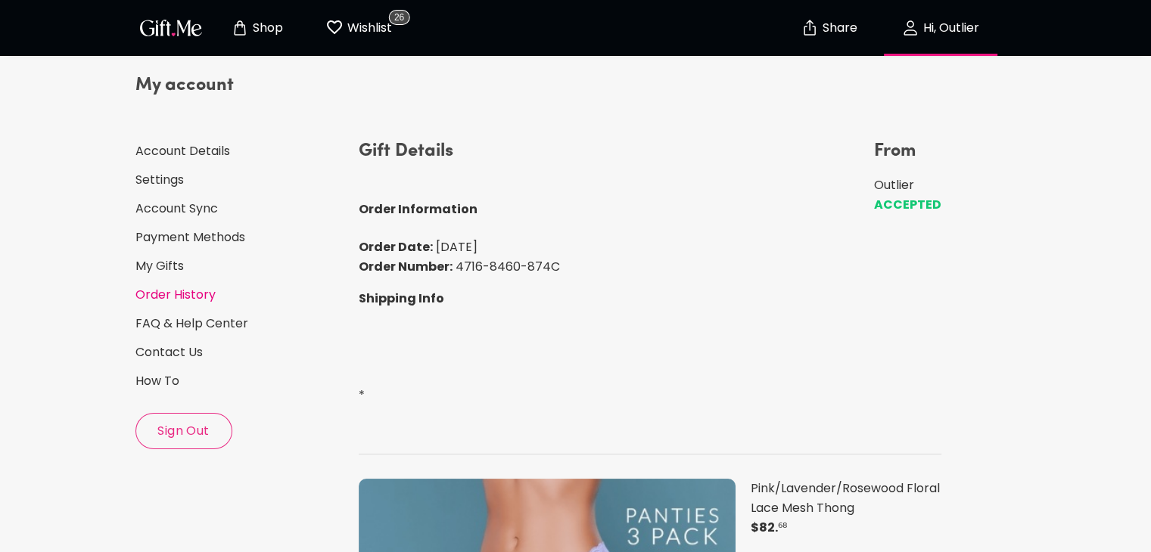
click at [212, 298] on link "Order History" at bounding box center [240, 295] width 211 height 17
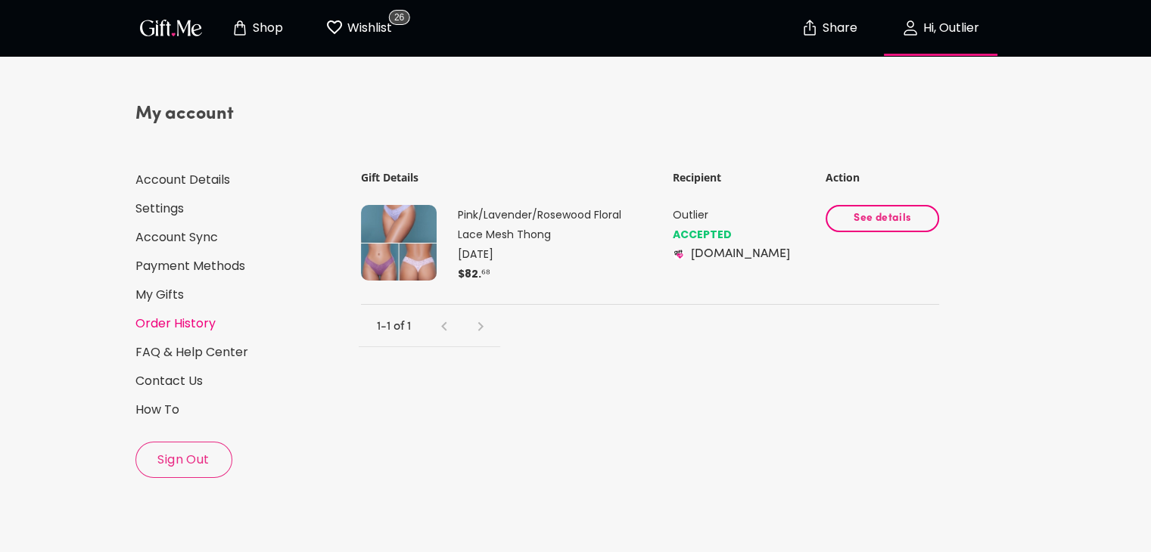
click at [886, 219] on span "See details" at bounding box center [882, 218] width 88 height 17
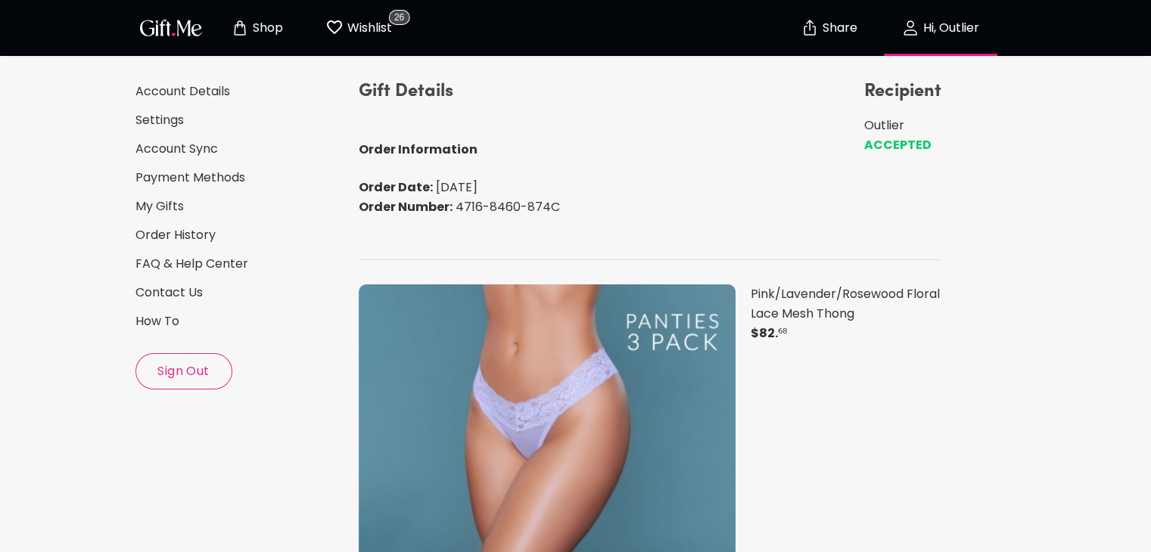
scroll to position [45, 0]
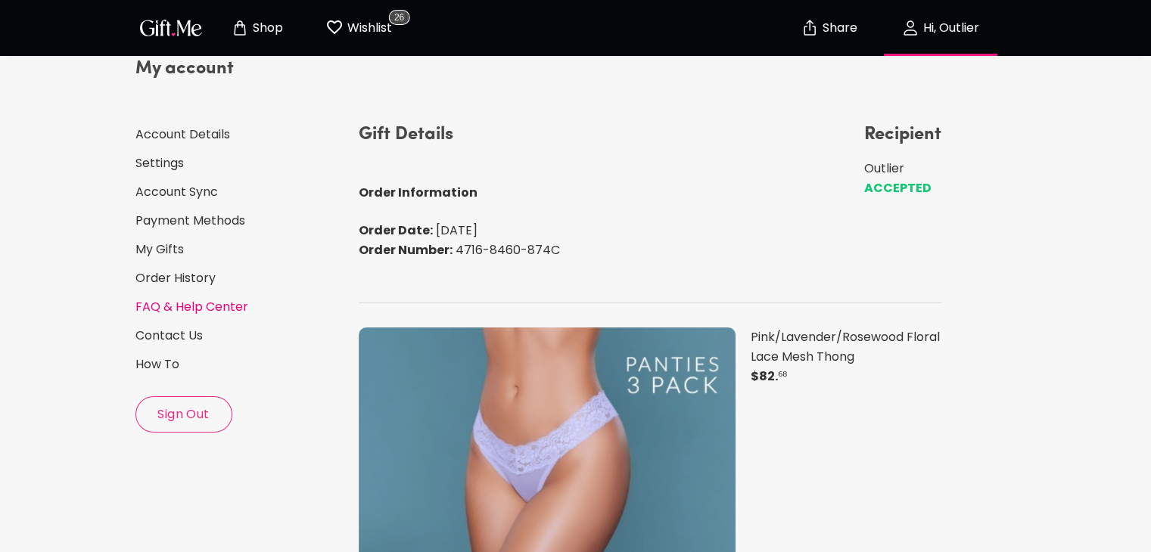
click at [201, 300] on link "FAQ & Help Center" at bounding box center [240, 307] width 211 height 17
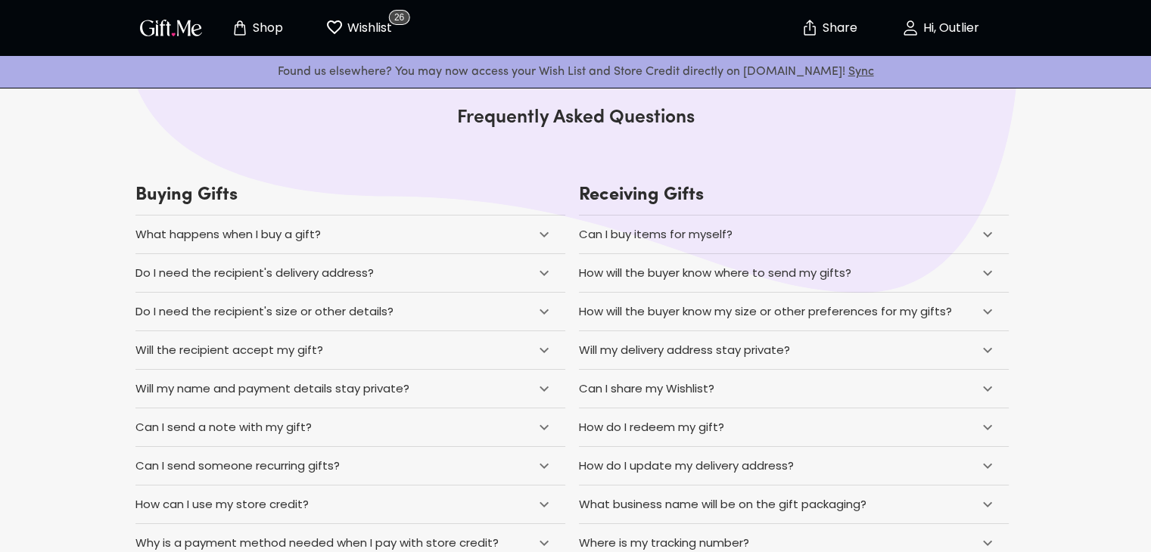
click at [994, 306] on icon at bounding box center [987, 312] width 18 height 18
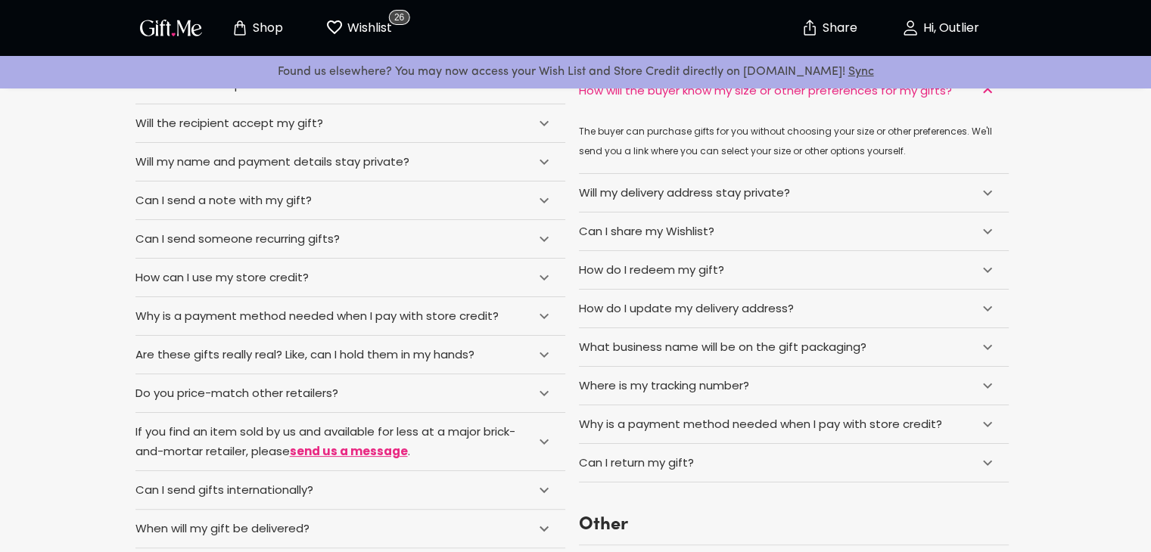
scroll to position [303, 0]
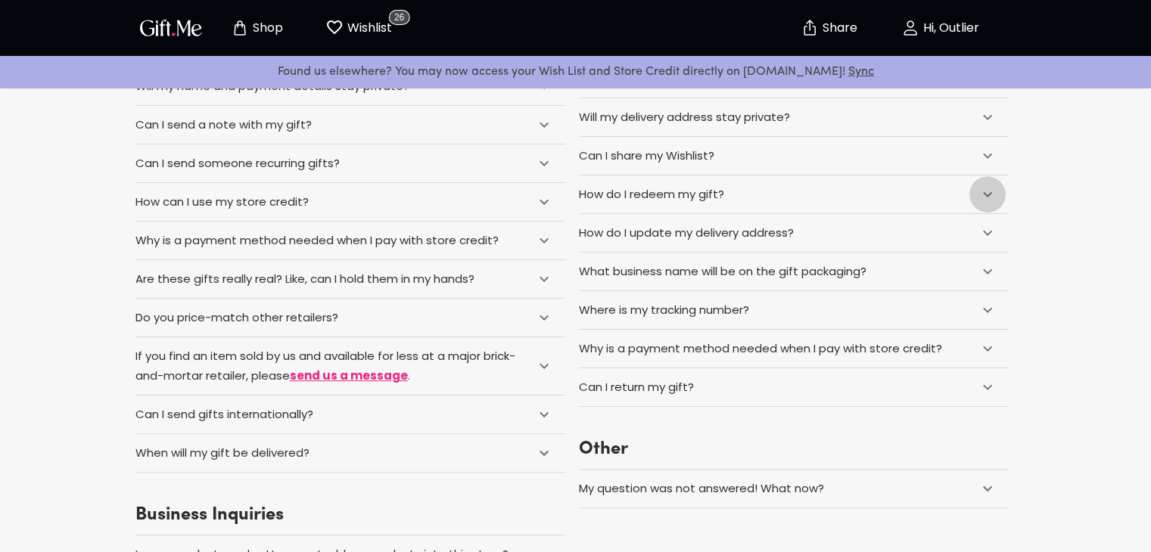
click at [993, 191] on icon at bounding box center [987, 194] width 18 height 18
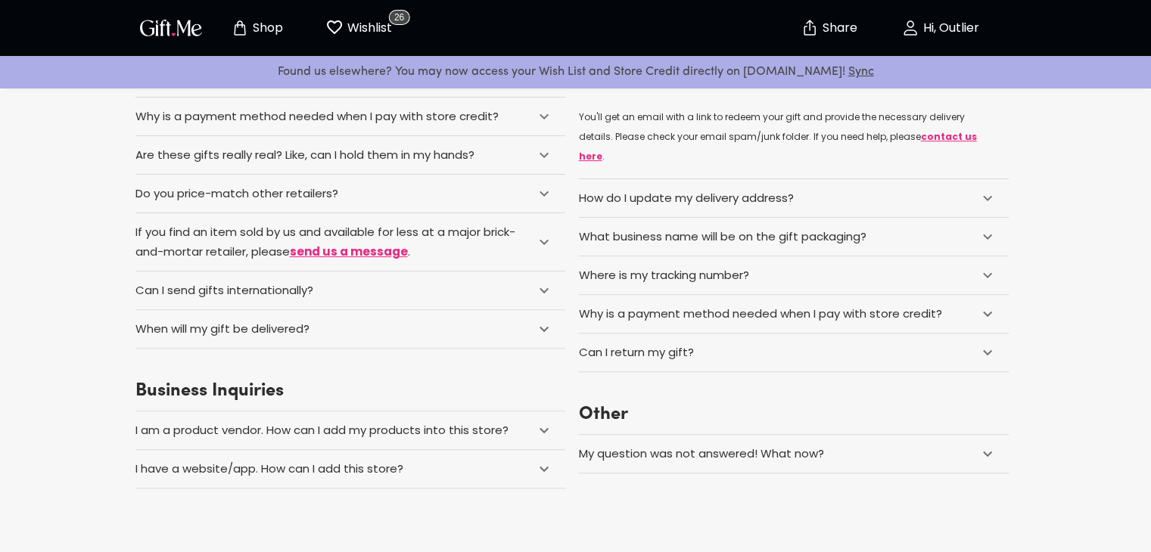
scroll to position [454, 0]
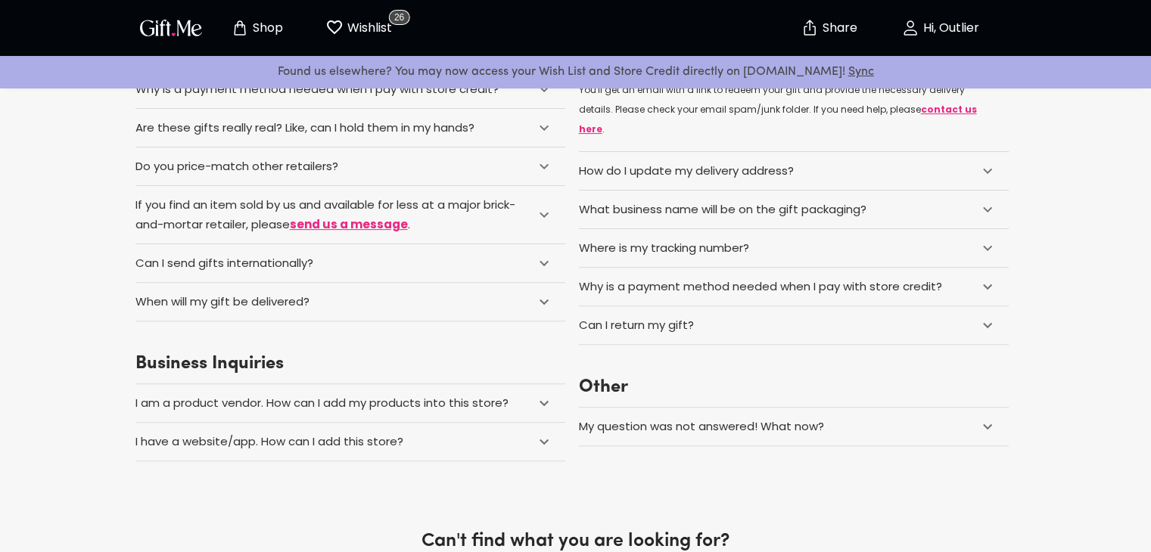
click at [938, 306] on div "Can I return my gift?" at bounding box center [794, 325] width 430 height 38
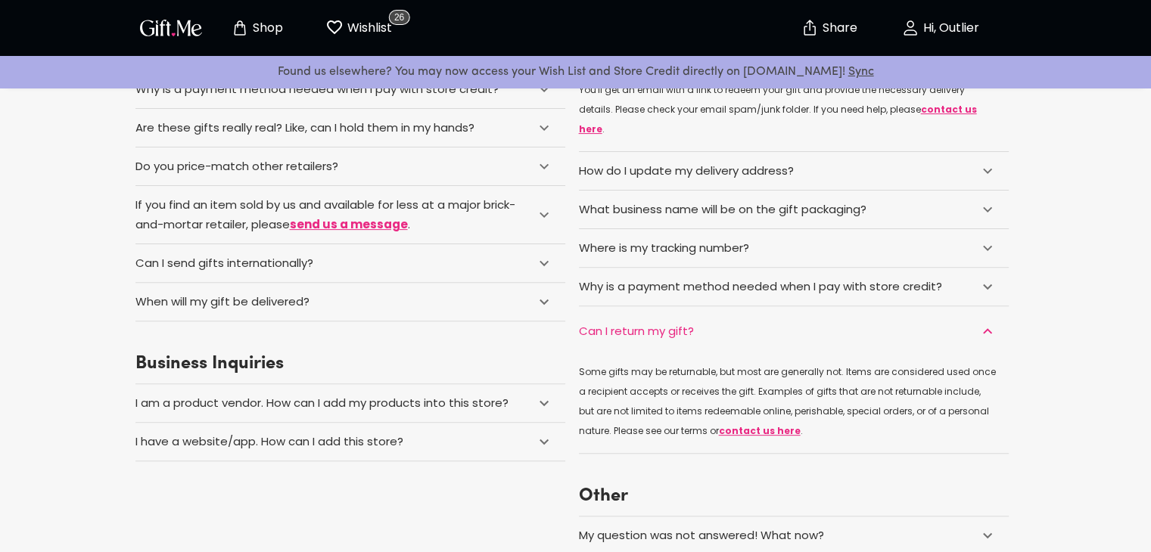
click at [458, 160] on div "Do you price-match other retailers?" at bounding box center [330, 167] width 390 height 20
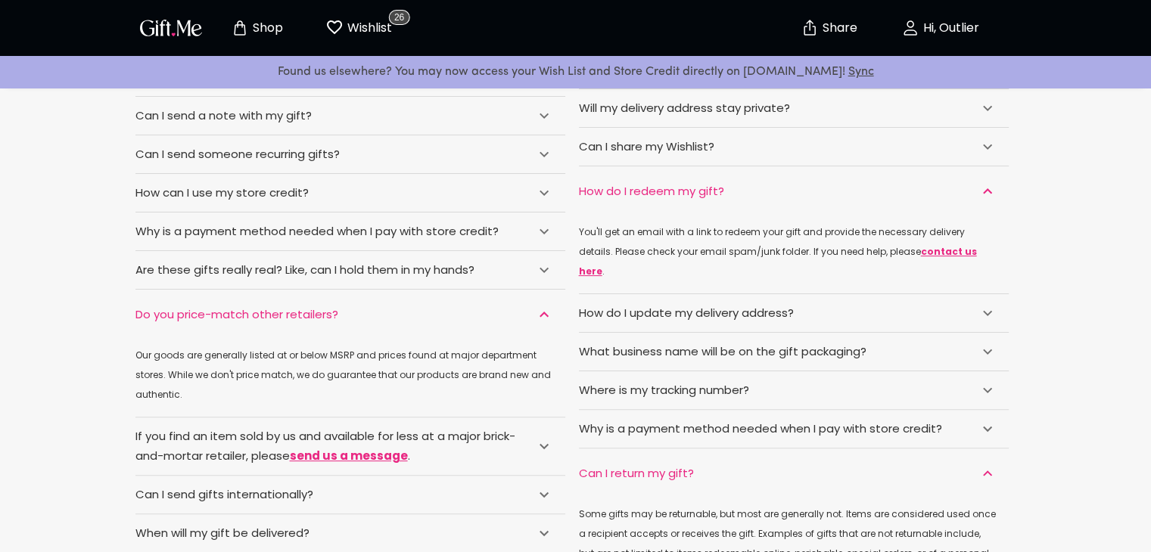
scroll to position [303, 0]
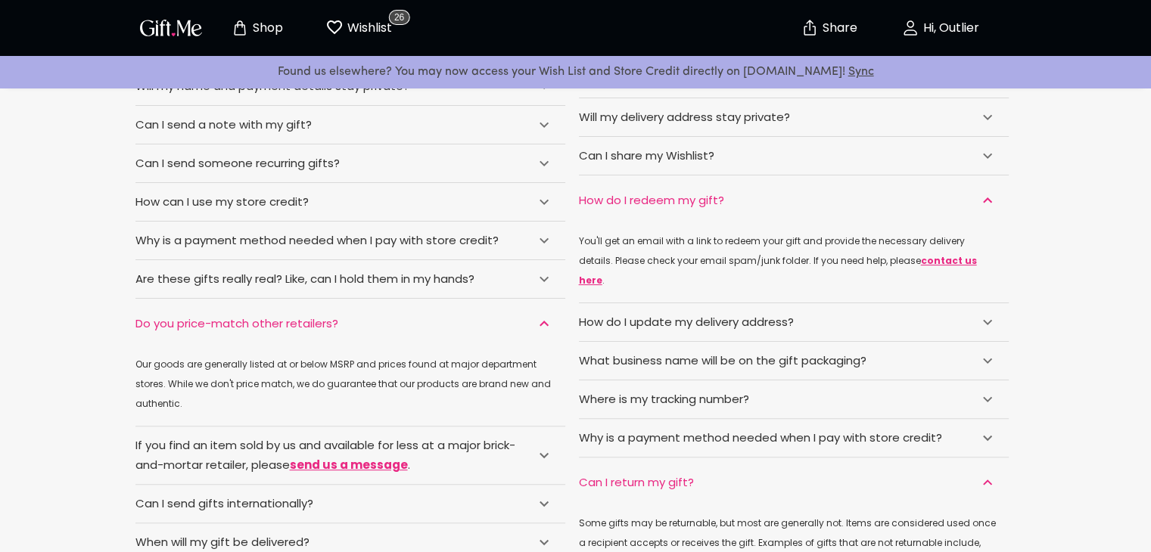
click at [427, 234] on div "Why is a payment method needed when I pay with store credit?" at bounding box center [316, 241] width 363 height 20
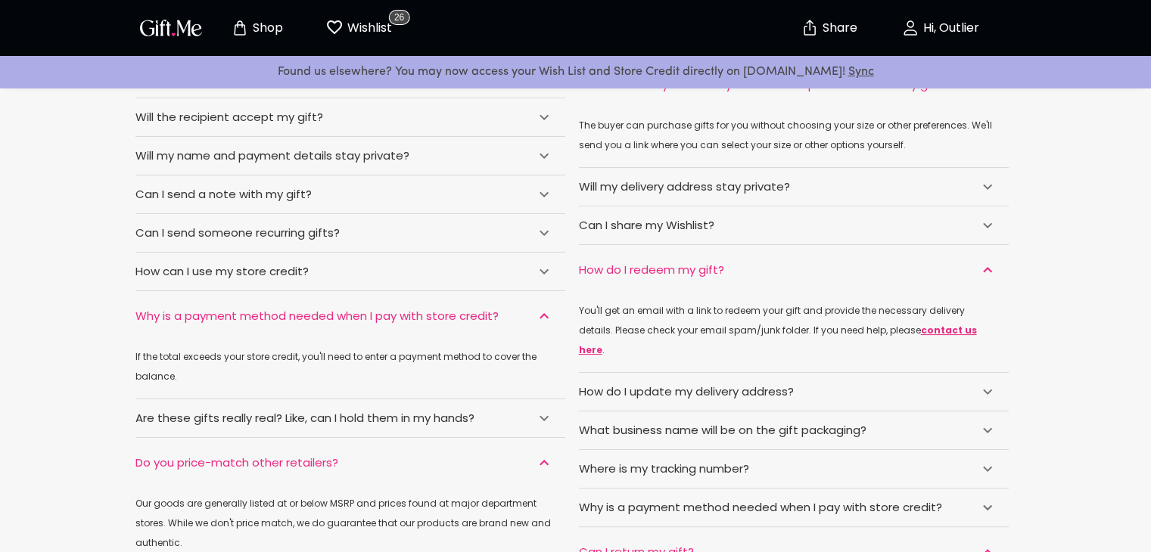
scroll to position [151, 0]
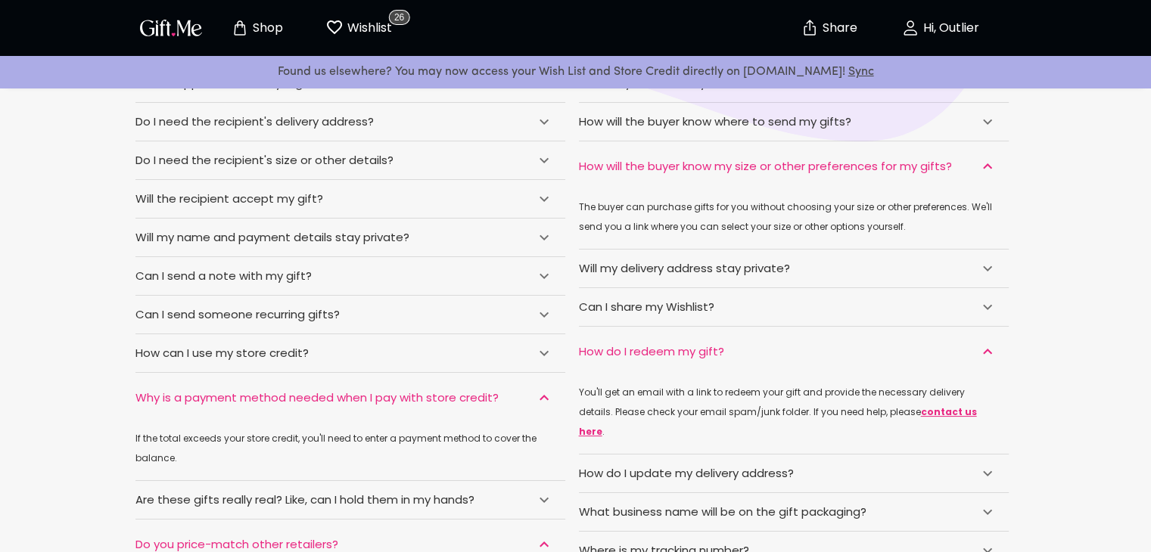
click at [343, 347] on div "How can I use my store credit?" at bounding box center [330, 353] width 390 height 20
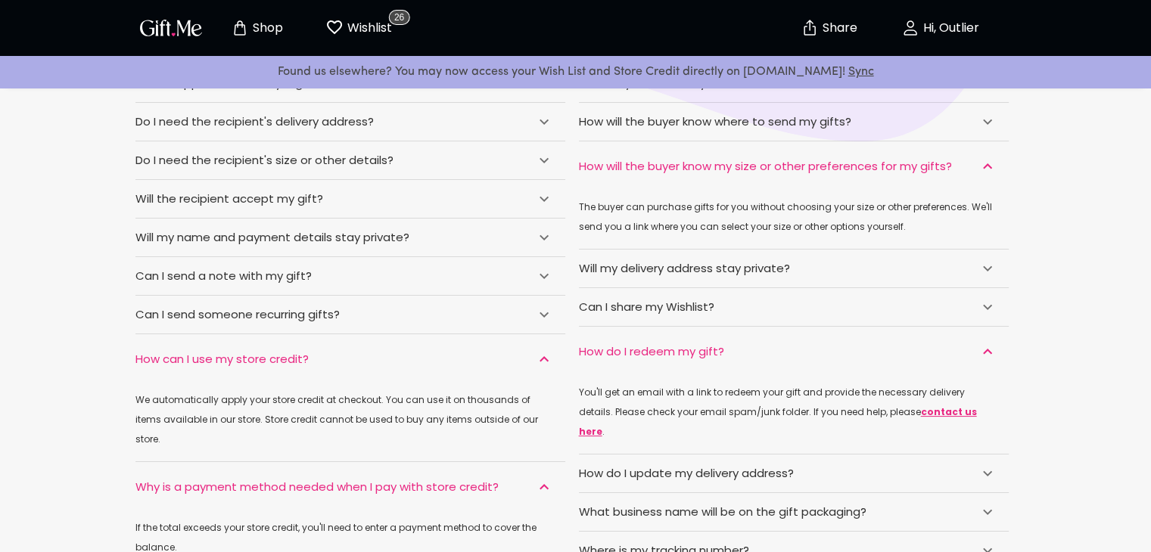
click at [422, 221] on div "Will my name and payment details stay private?" at bounding box center [350, 238] width 430 height 38
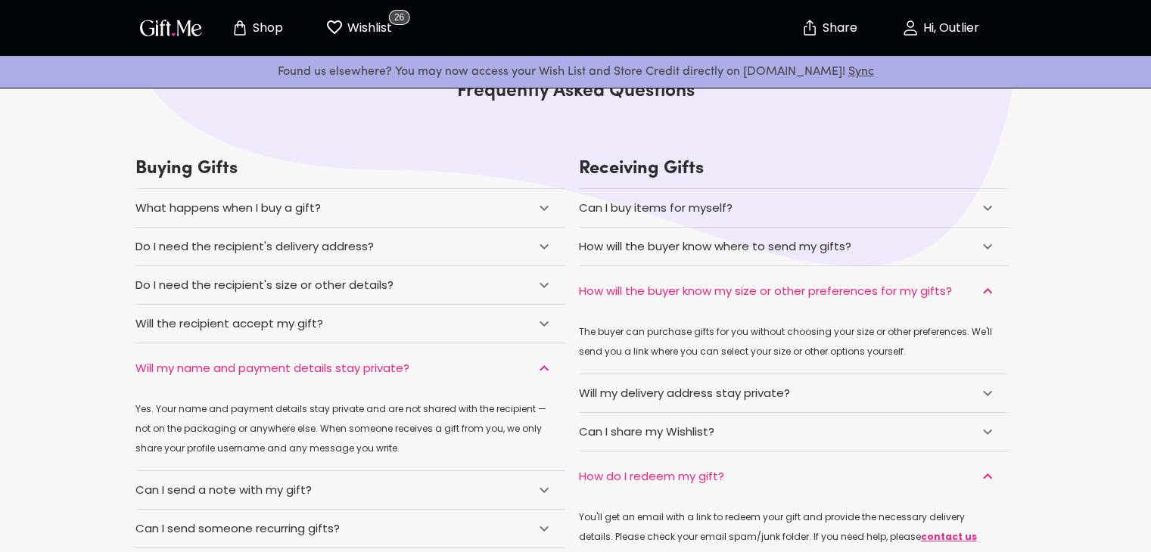
scroll to position [0, 0]
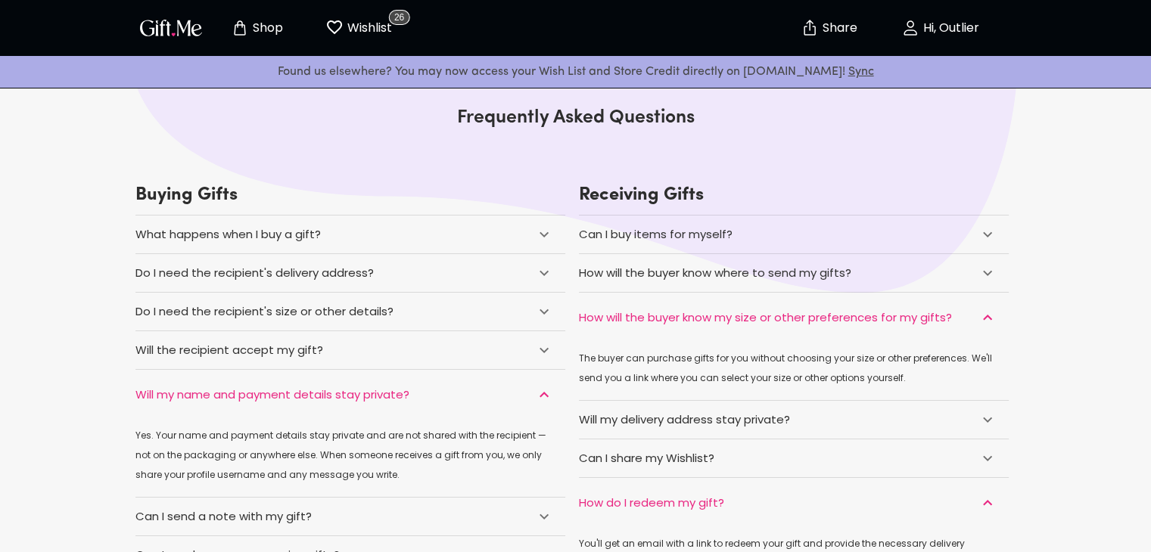
click at [419, 233] on div "What happens when I buy a gift?" at bounding box center [330, 235] width 390 height 20
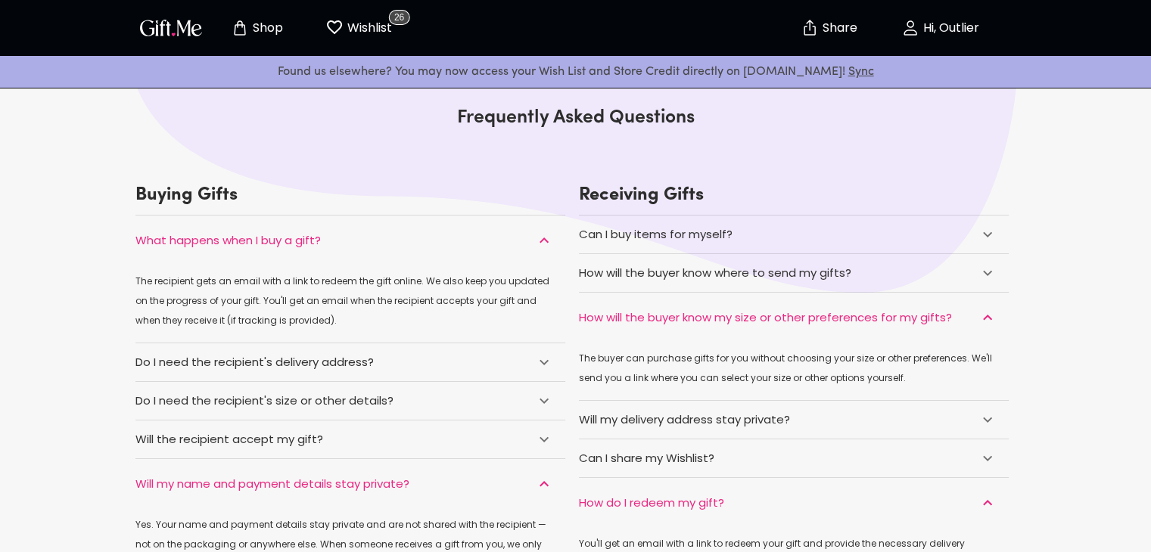
click at [258, 22] on p "Shop" at bounding box center [266, 28] width 34 height 13
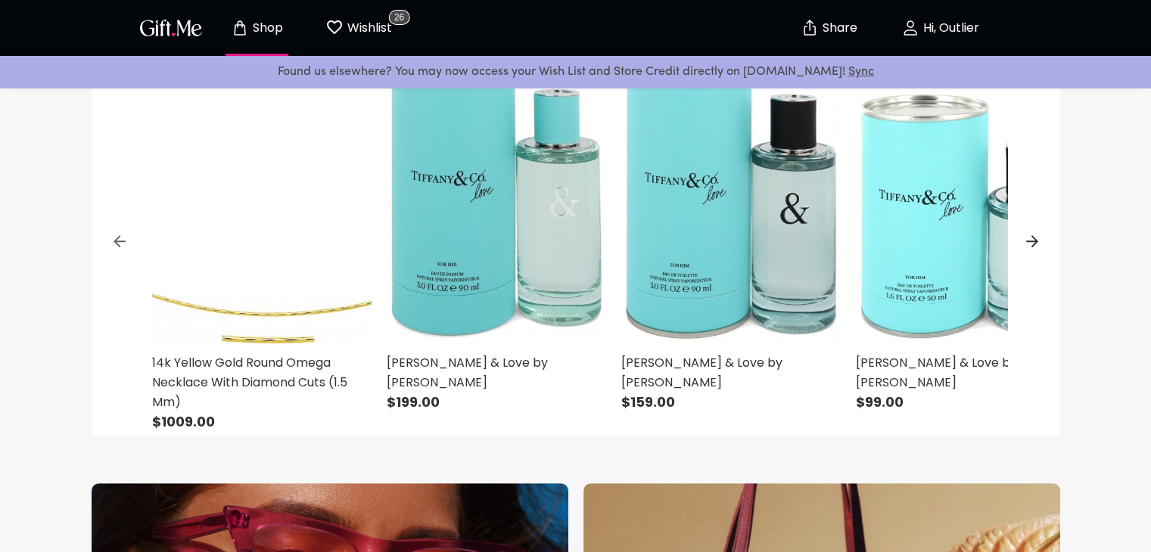
scroll to position [227, 0]
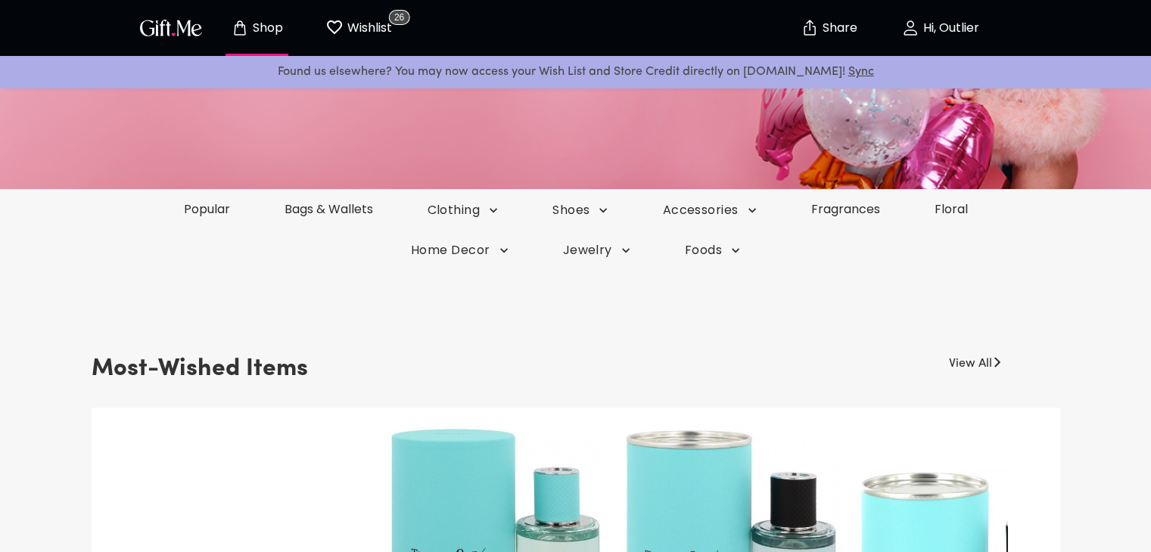
click at [978, 365] on link "View All" at bounding box center [970, 361] width 43 height 24
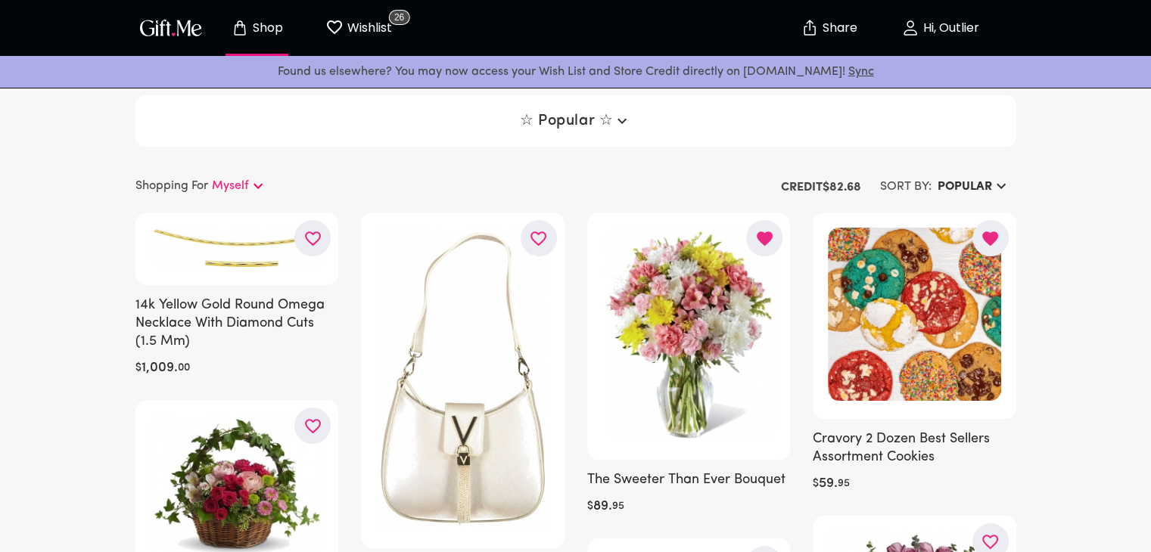
click at [984, 194] on h6 "Popular" at bounding box center [964, 187] width 54 height 18
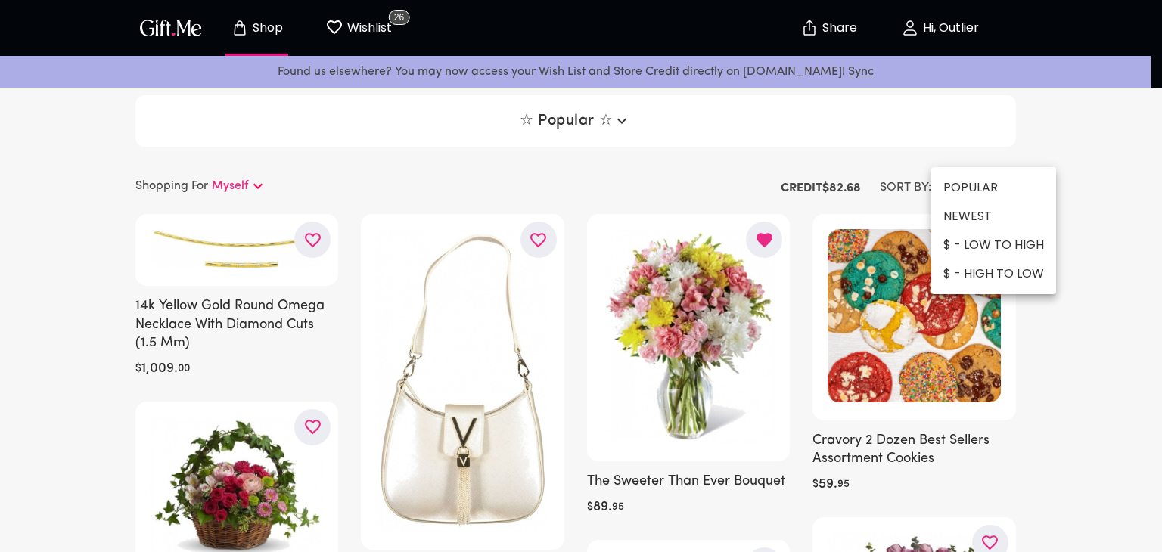
click at [981, 241] on li "$ - LOW TO HIGH" at bounding box center [993, 245] width 125 height 29
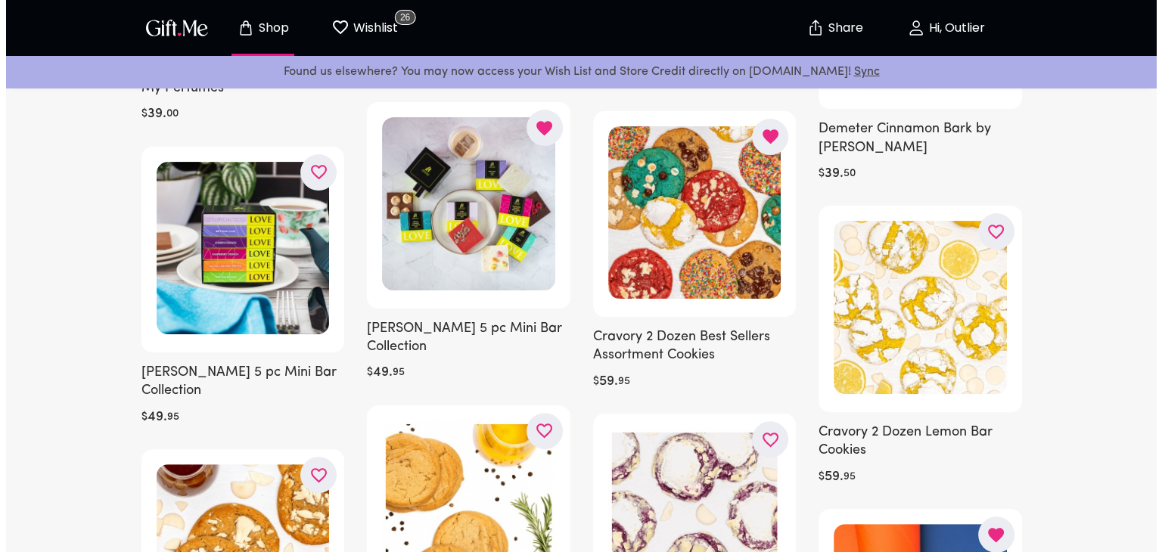
scroll to position [303, 0]
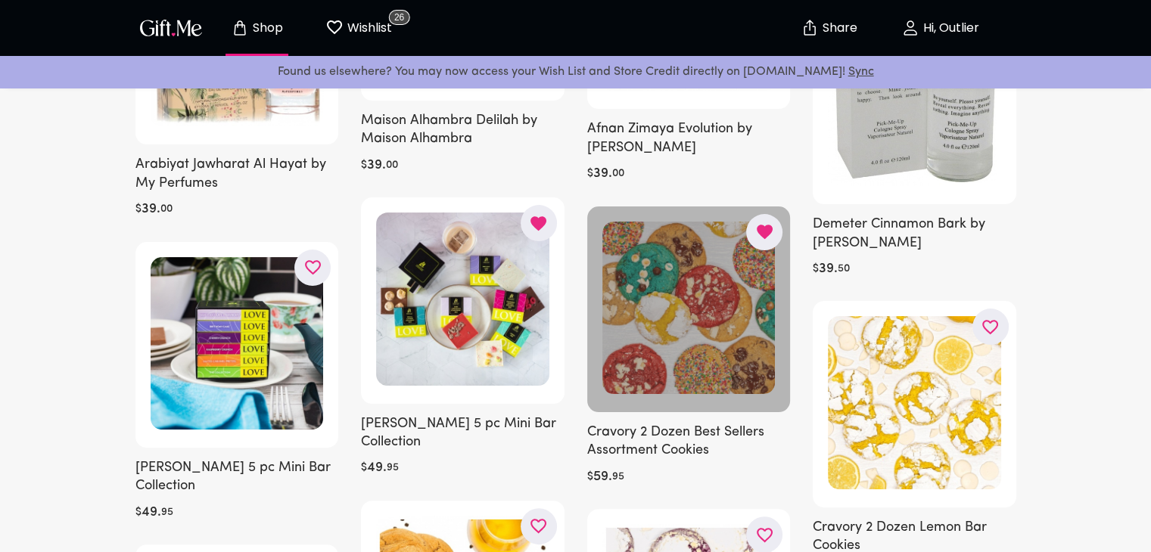
click at [704, 336] on div at bounding box center [689, 310] width 204 height 207
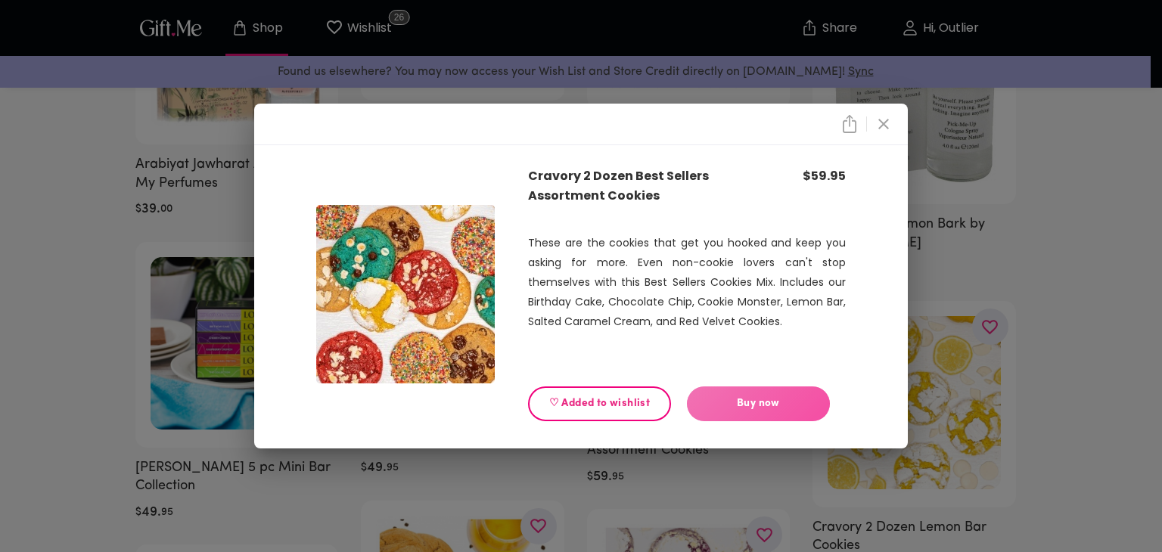
click at [750, 394] on button "Buy now" at bounding box center [758, 404] width 143 height 35
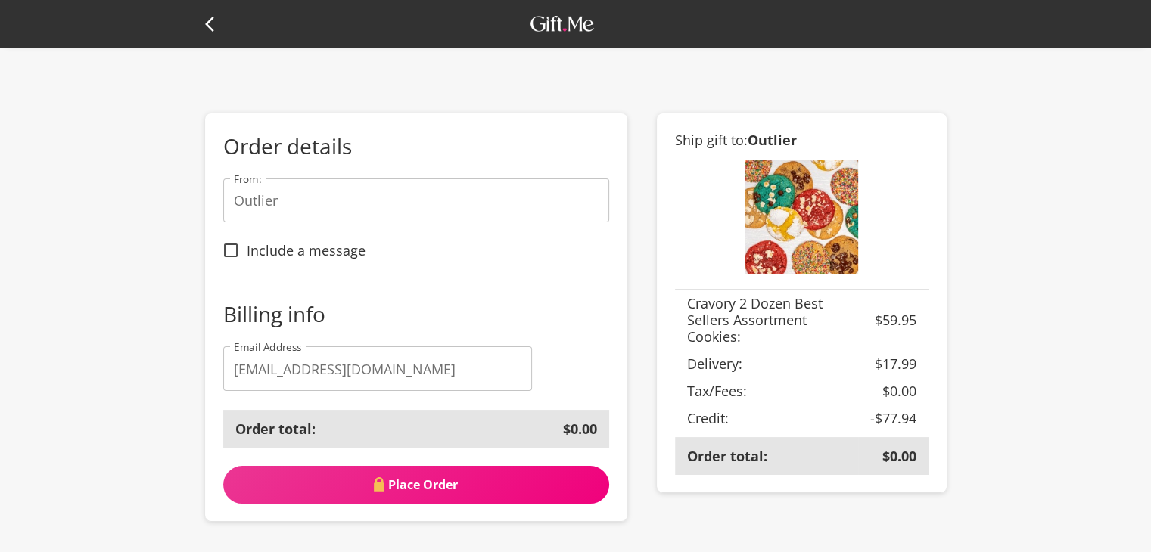
click at [215, 26] on icon at bounding box center [214, 24] width 18 height 18
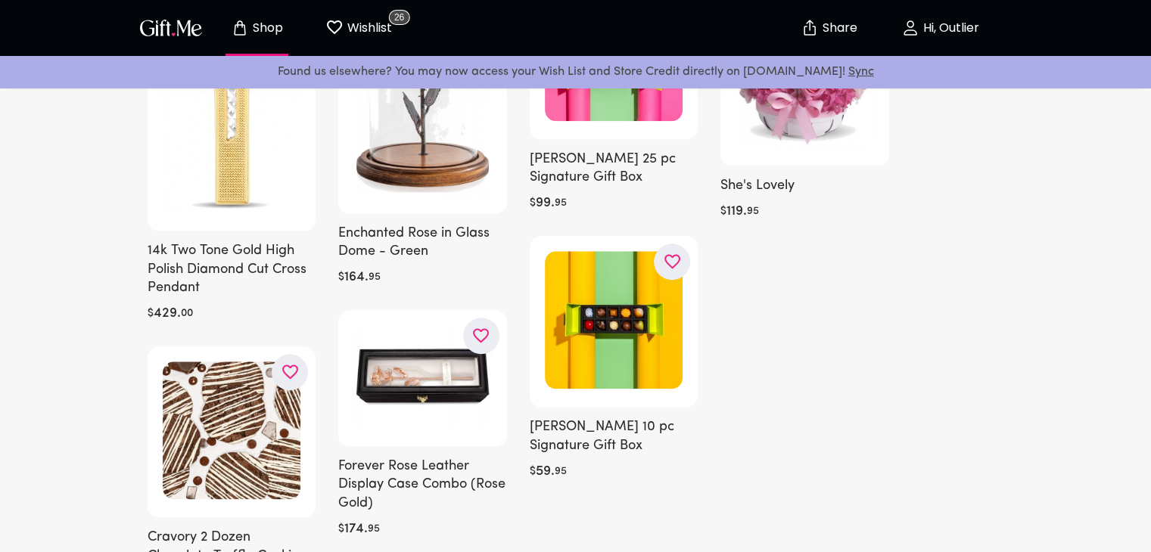
scroll to position [2008, 0]
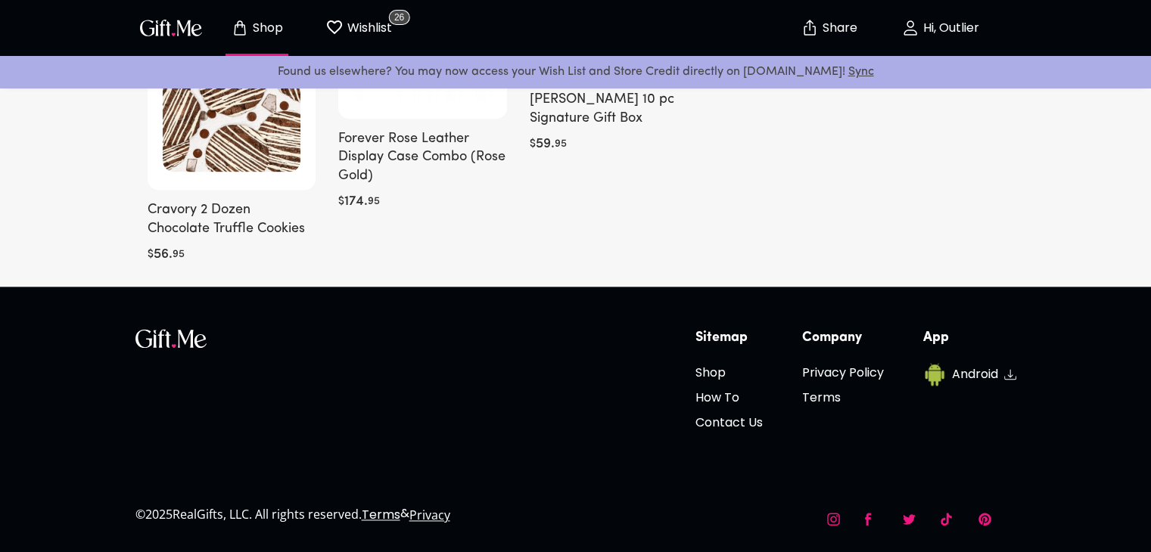
click at [260, 28] on p "Shop" at bounding box center [266, 28] width 34 height 13
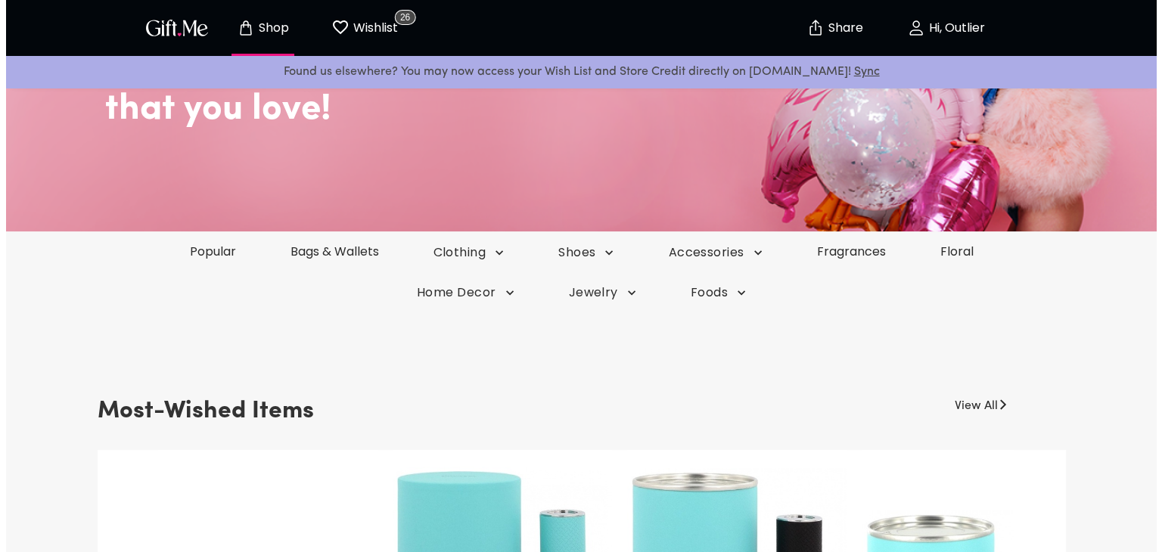
scroll to position [227, 0]
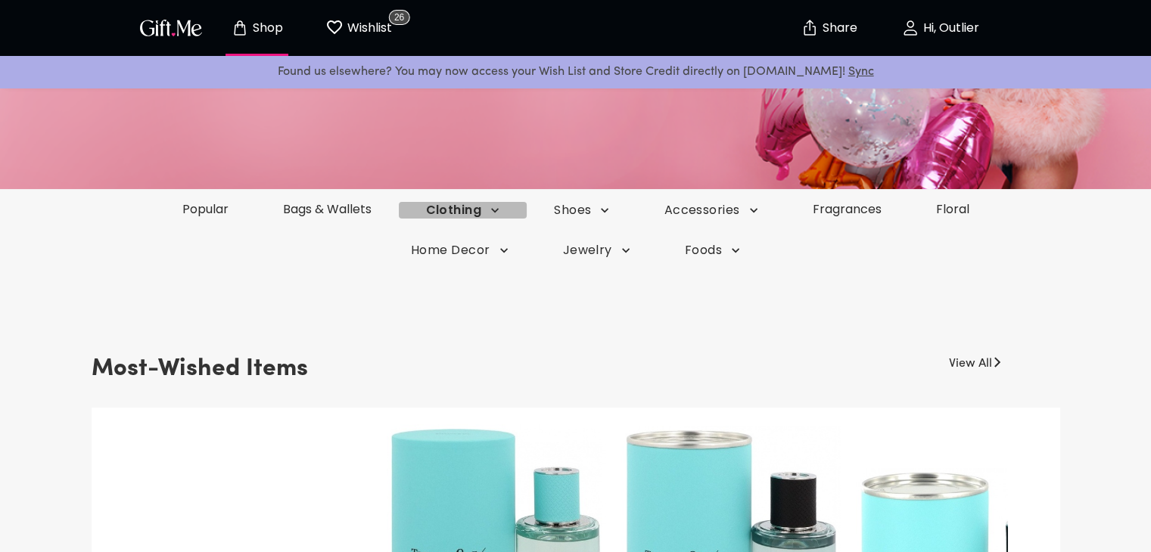
click at [471, 219] on span "Clothing" at bounding box center [463, 210] width 74 height 17
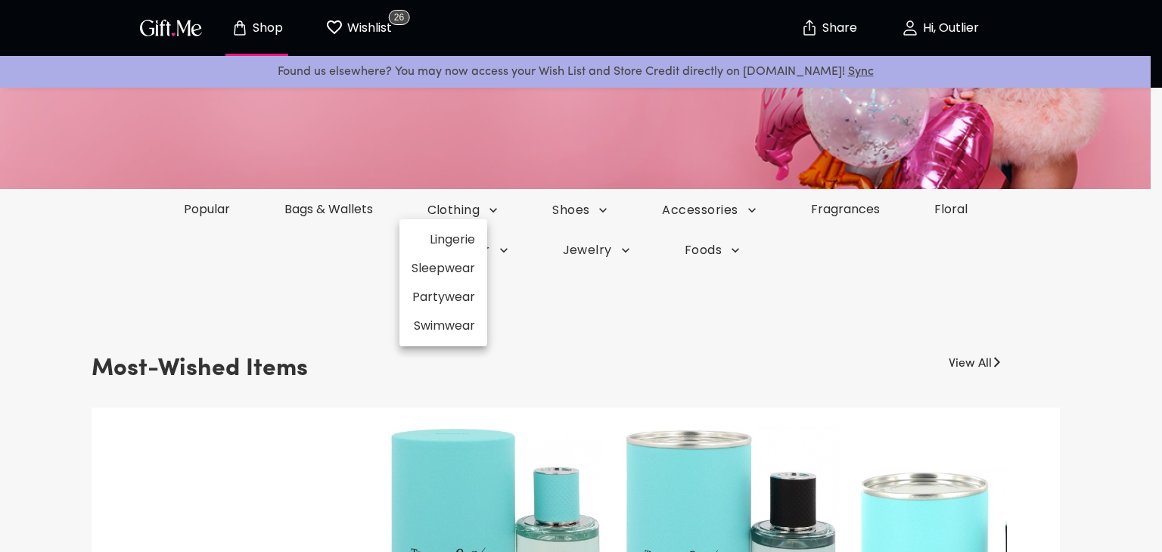
click at [459, 243] on li "Lingerie" at bounding box center [443, 239] width 88 height 29
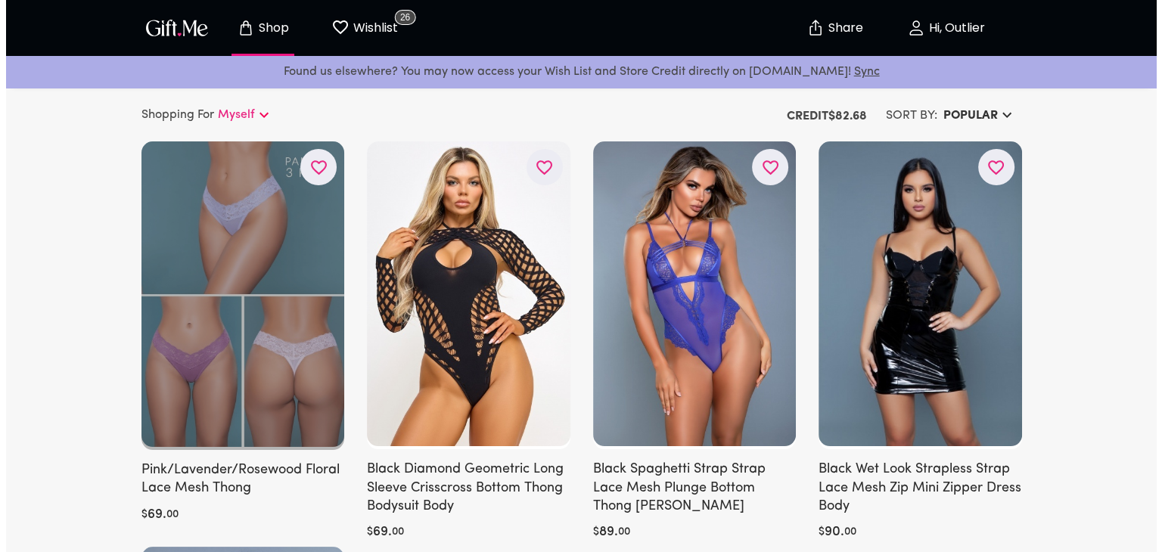
scroll to position [151, 0]
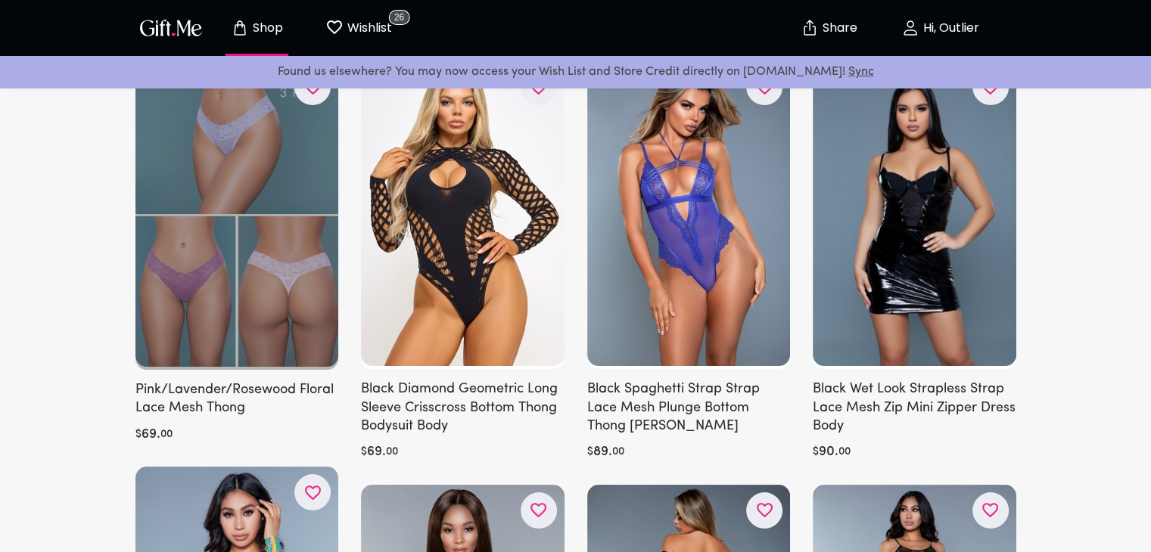
click at [250, 262] on div at bounding box center [237, 215] width 204 height 309
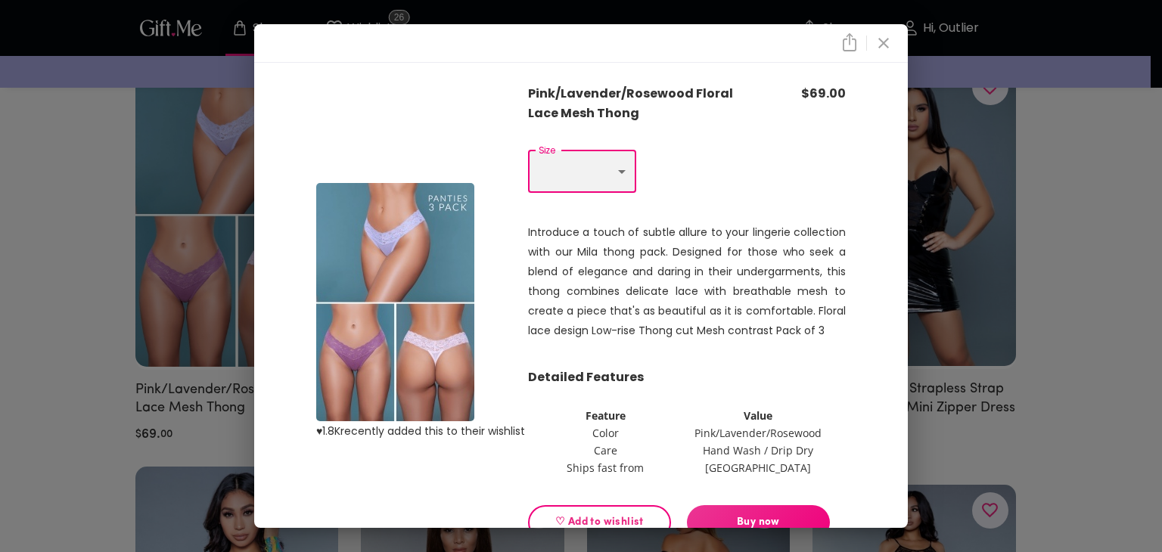
click at [592, 172] on select "Choose One M L XL" at bounding box center [582, 172] width 108 height 42
select select "M"
click at [528, 151] on select "Choose One M L XL" at bounding box center [582, 172] width 108 height 42
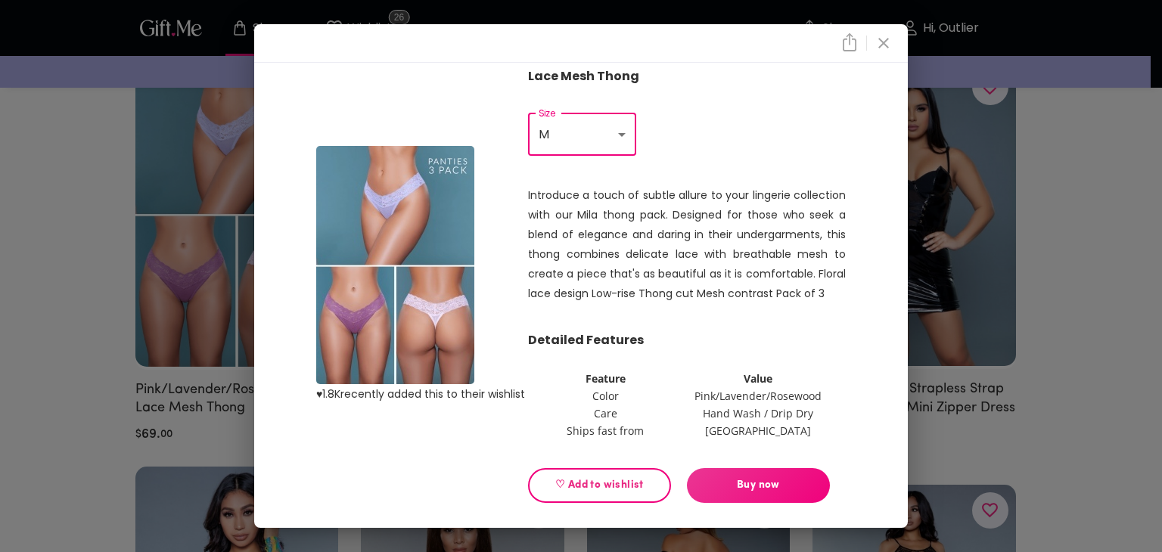
click at [743, 491] on span "Buy now" at bounding box center [758, 485] width 143 height 17
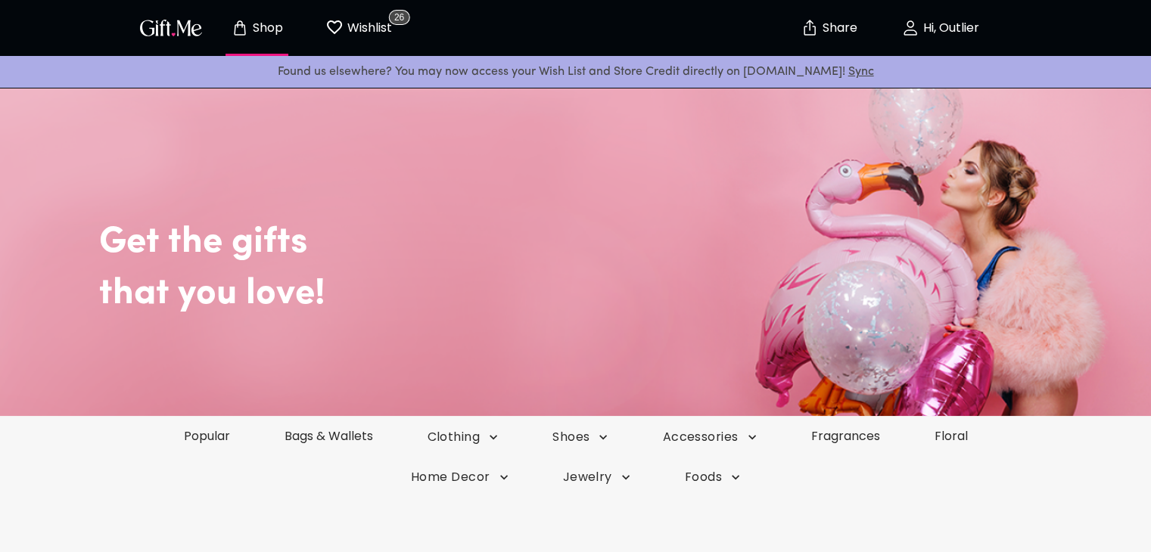
click at [844, 23] on p "Share" at bounding box center [838, 28] width 39 height 13
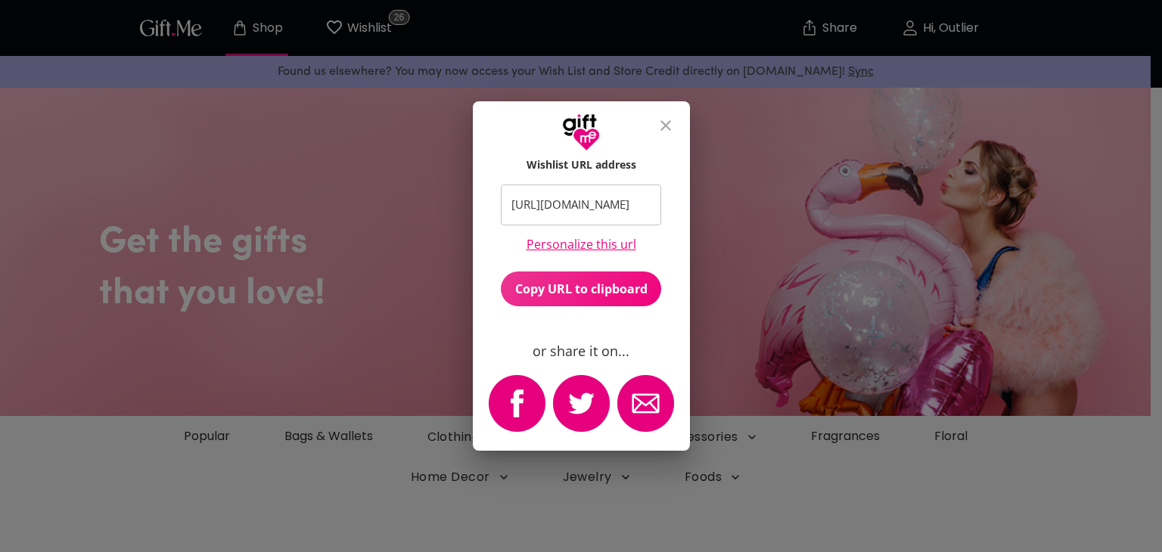
click at [967, 31] on div "Wishlist URL address https://gift.me/outlier ​ Personalize this url Copy URL to…" at bounding box center [581, 276] width 1162 height 552
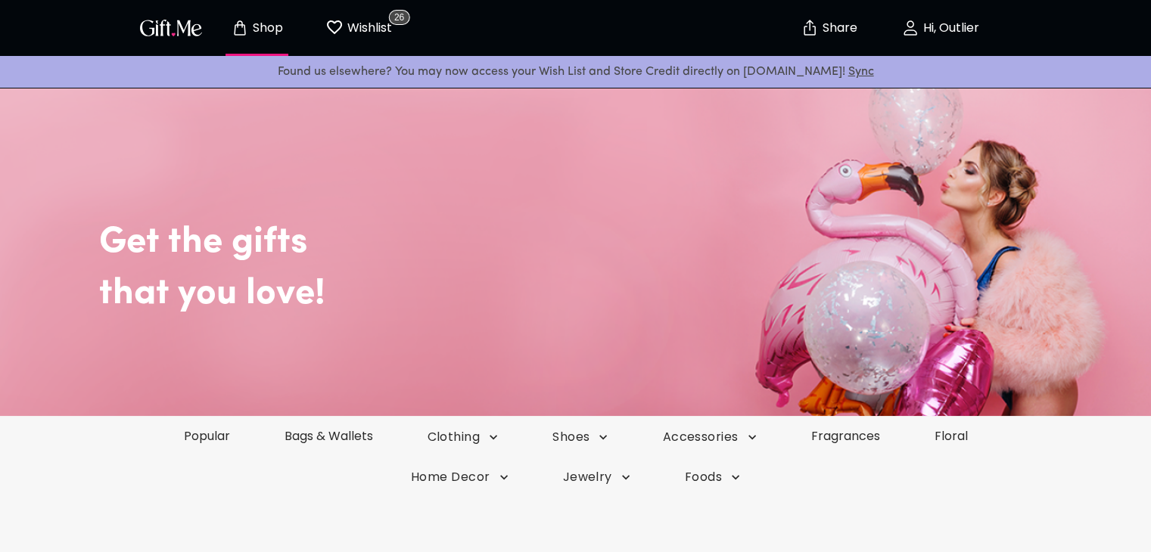
click at [959, 35] on p "Hi, Outlier" at bounding box center [949, 28] width 60 height 13
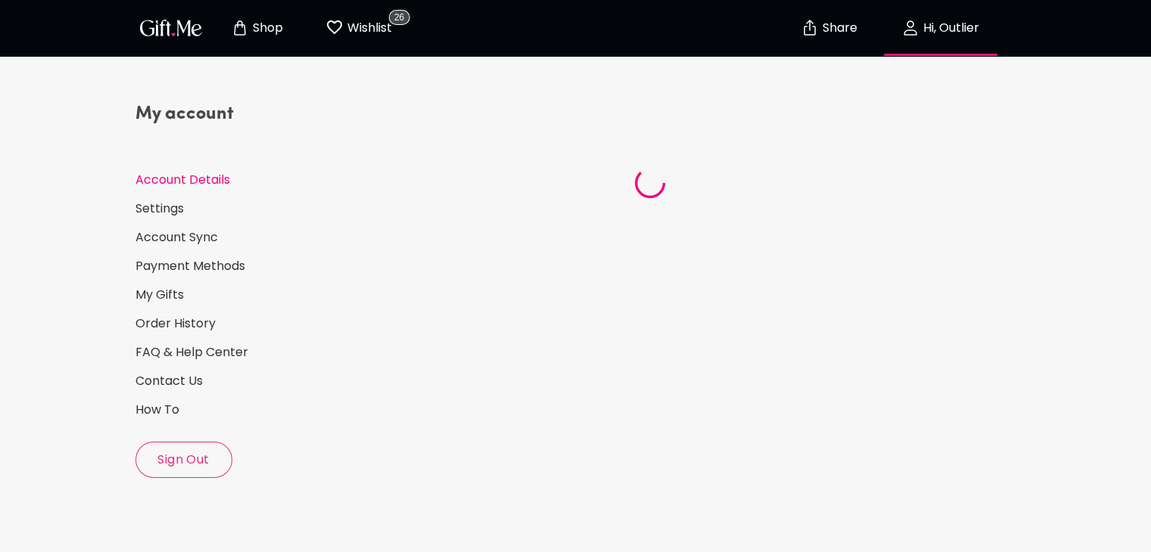
select select "1988"
select select "November"
select select "15"
select select "US"
select select "VA"
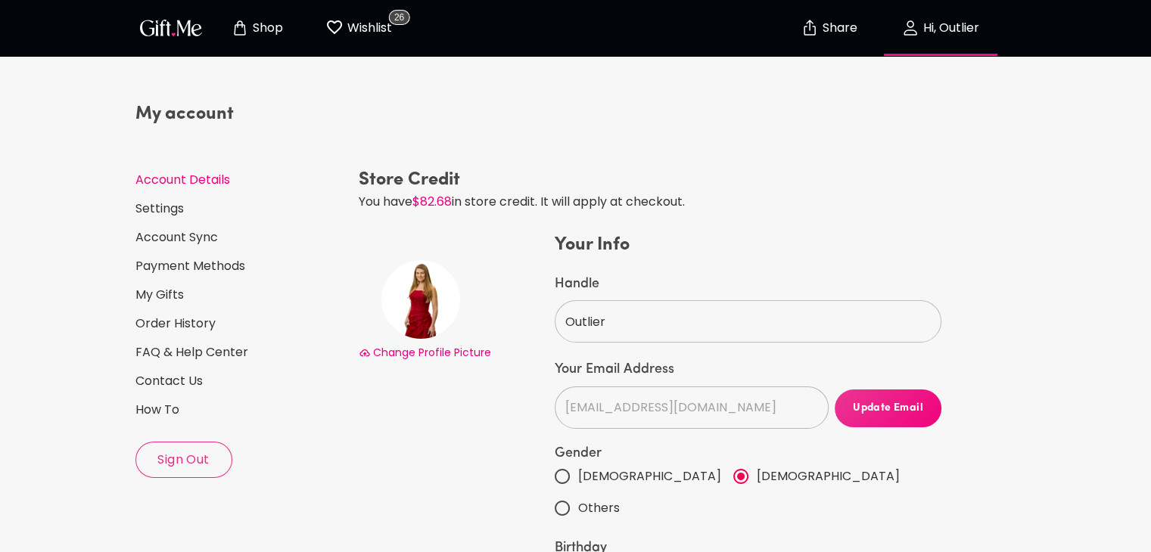
click at [277, 22] on p "Shop" at bounding box center [266, 28] width 34 height 13
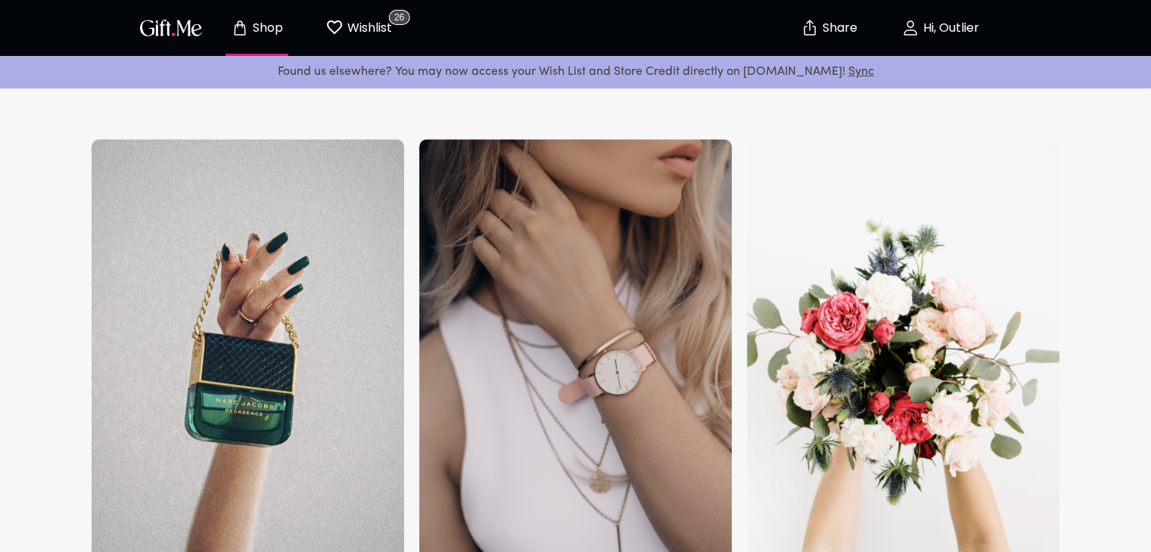
scroll to position [1816, 0]
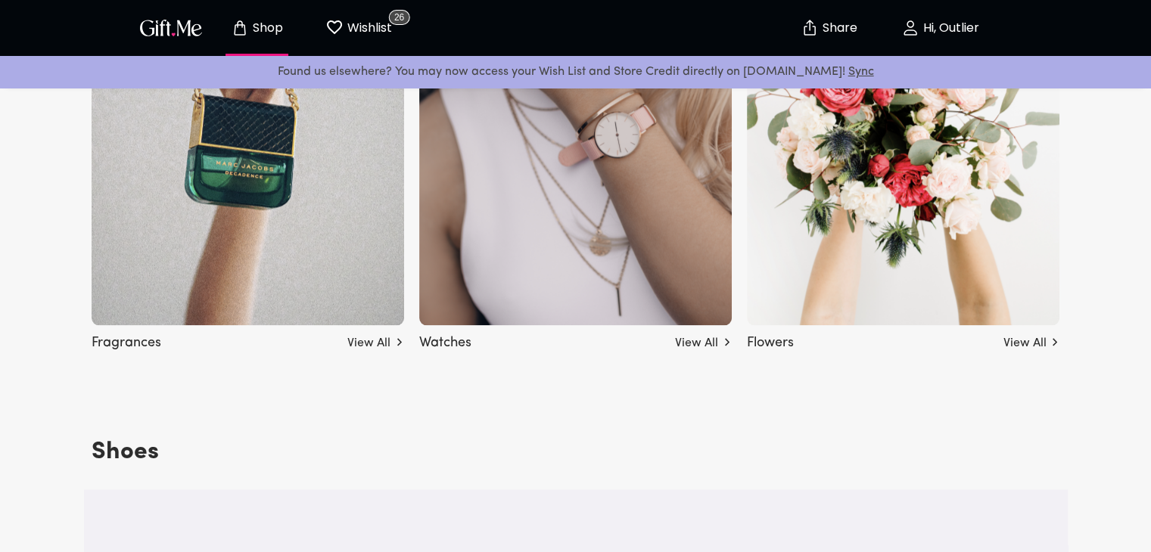
click at [560, 207] on img at bounding box center [575, 114] width 312 height 424
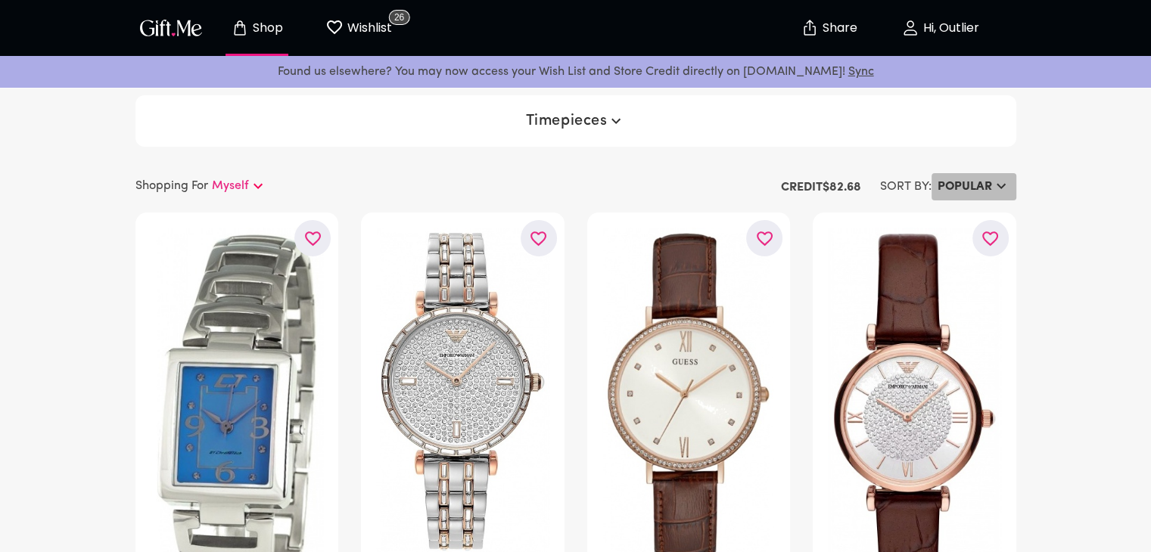
click at [982, 191] on h6 "Popular" at bounding box center [964, 187] width 54 height 18
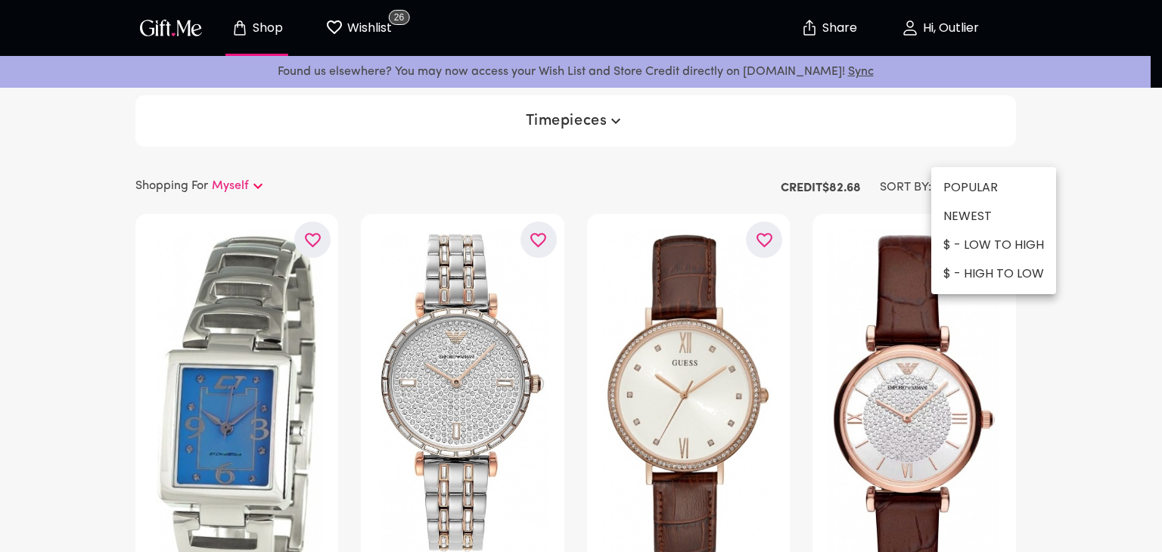
click at [978, 243] on li "$ - LOW TO HIGH" at bounding box center [993, 245] width 125 height 29
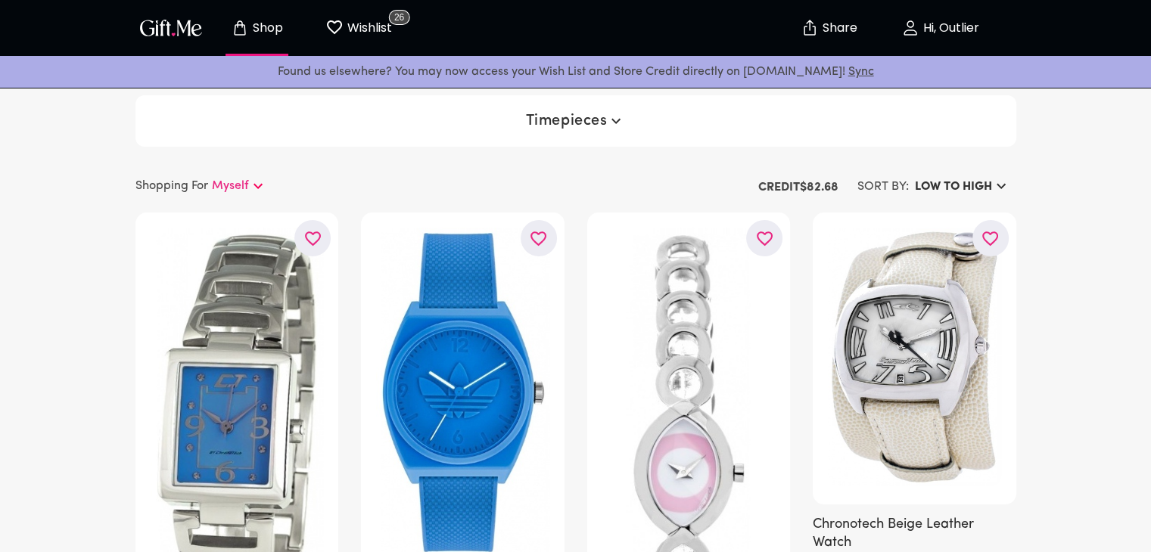
click at [260, 25] on p "Shop" at bounding box center [266, 28] width 34 height 13
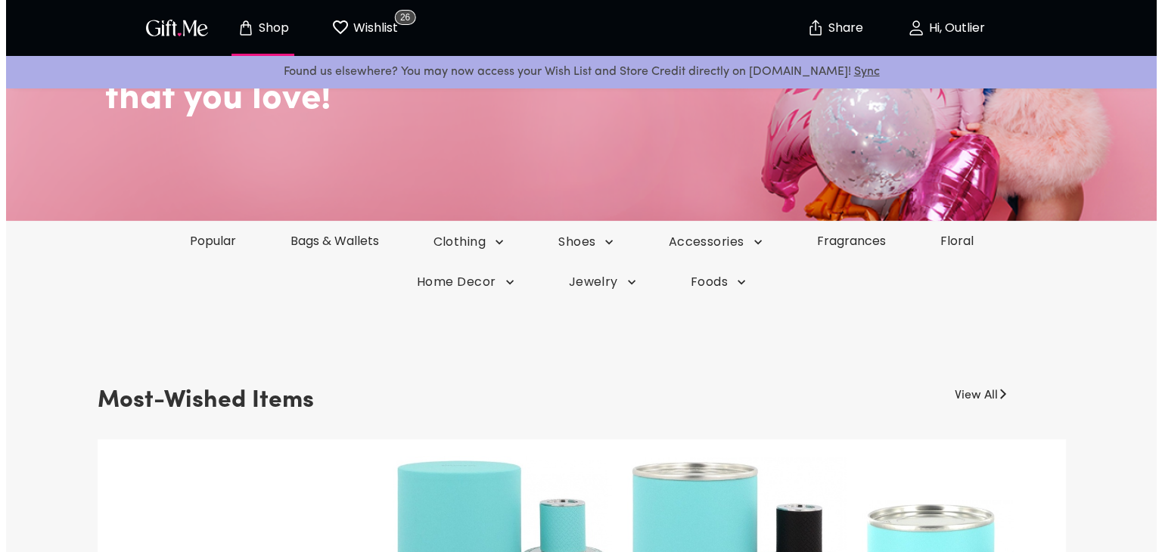
scroll to position [227, 0]
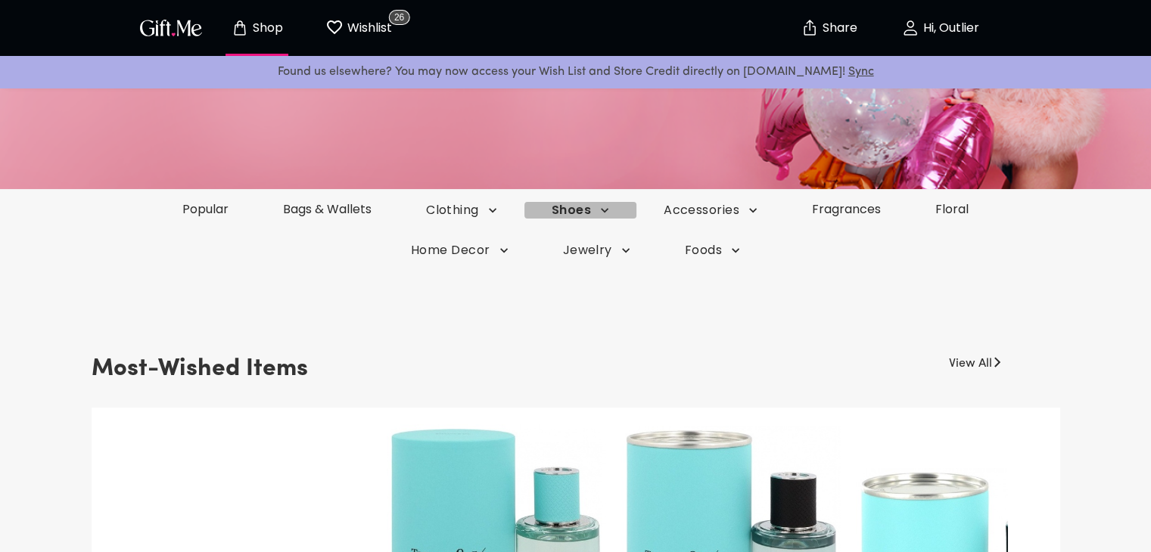
click at [604, 209] on icon "button" at bounding box center [604, 210] width 15 height 15
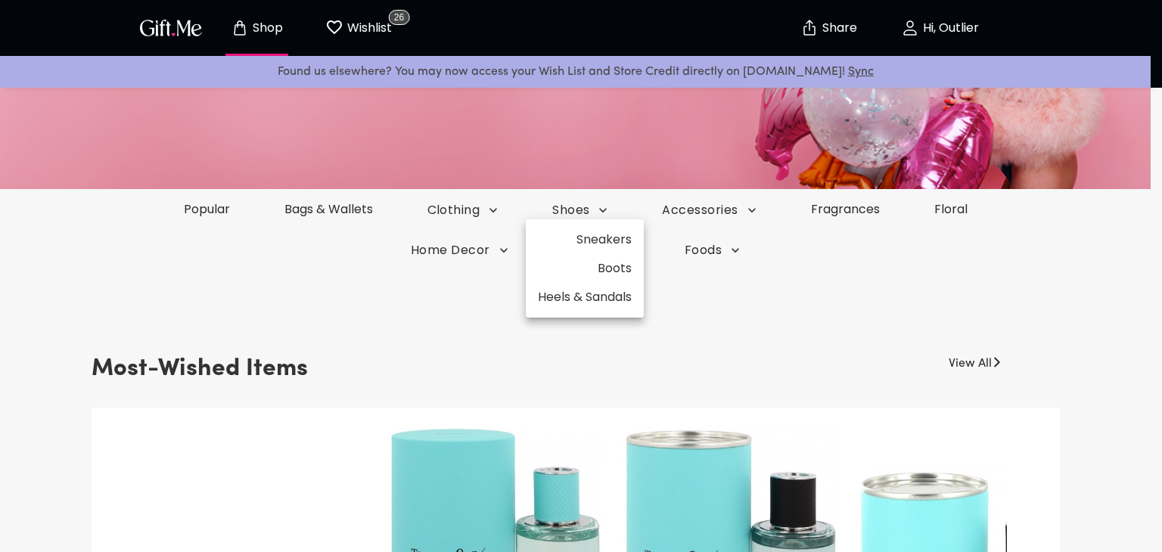
click at [584, 296] on li "Heels & Sandals" at bounding box center [585, 297] width 118 height 29
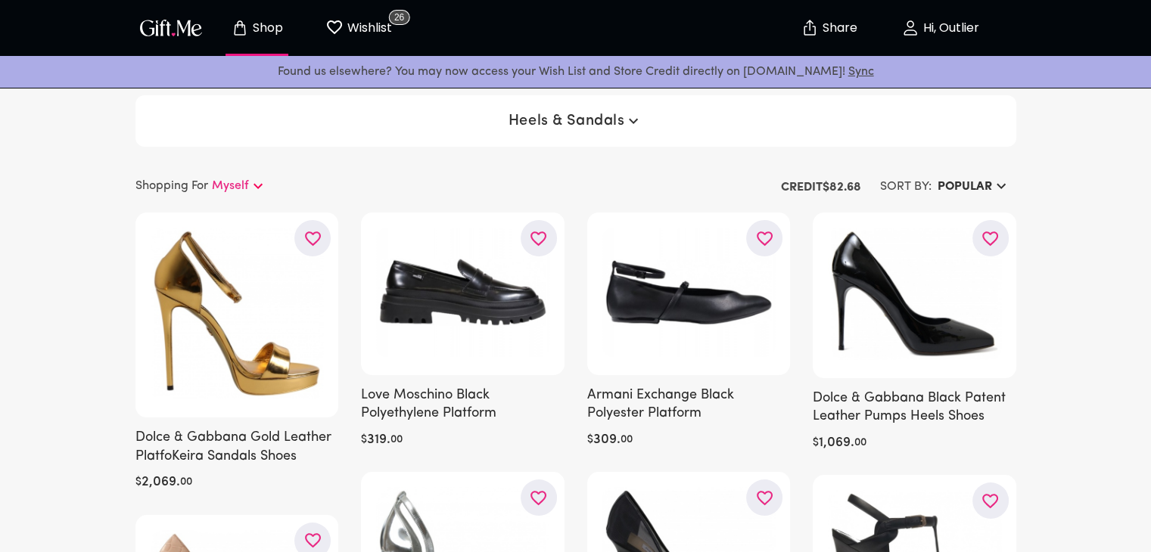
click at [984, 185] on h6 "Popular" at bounding box center [964, 187] width 54 height 18
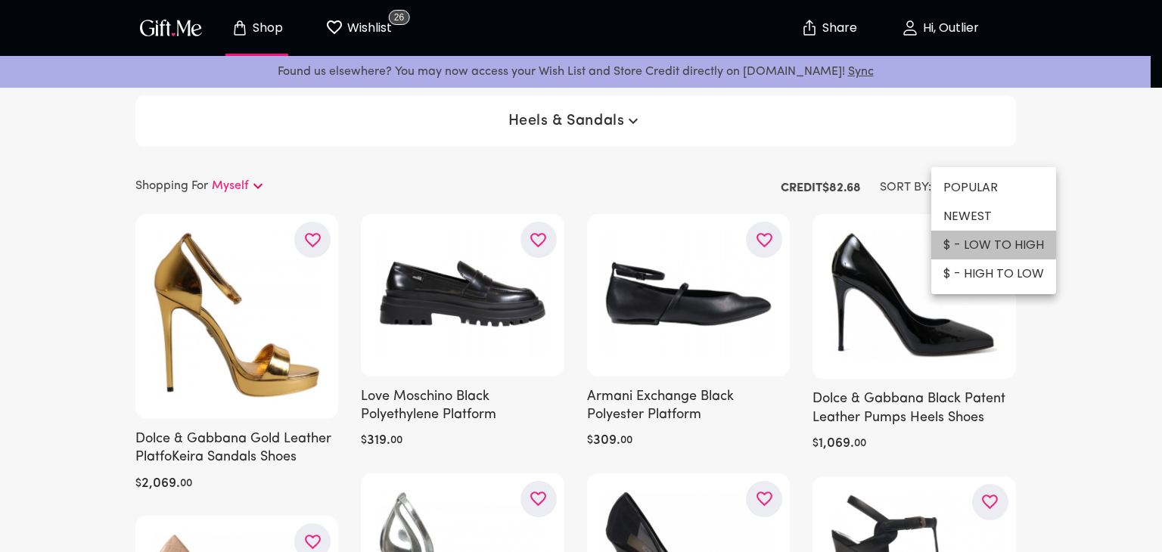
click at [991, 244] on li "$ - LOW TO HIGH" at bounding box center [993, 245] width 125 height 29
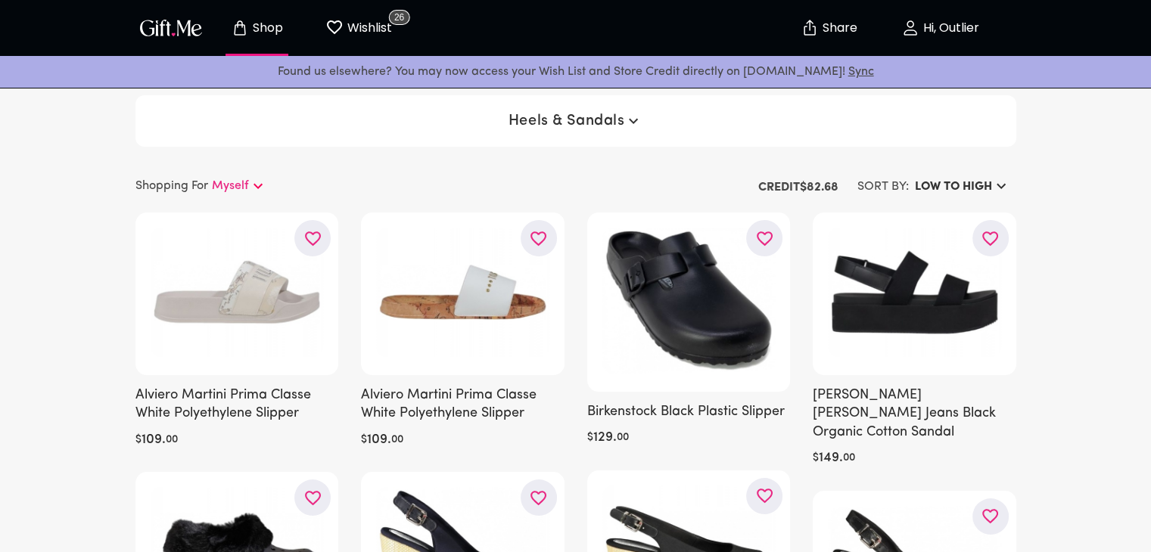
click at [265, 22] on p "Shop" at bounding box center [266, 28] width 34 height 13
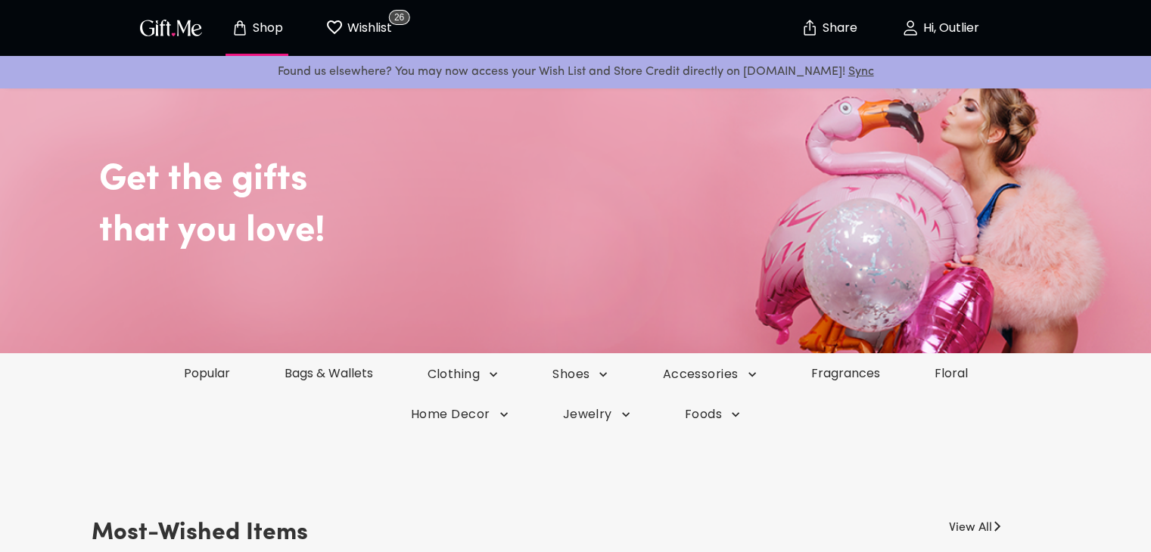
scroll to position [151, 0]
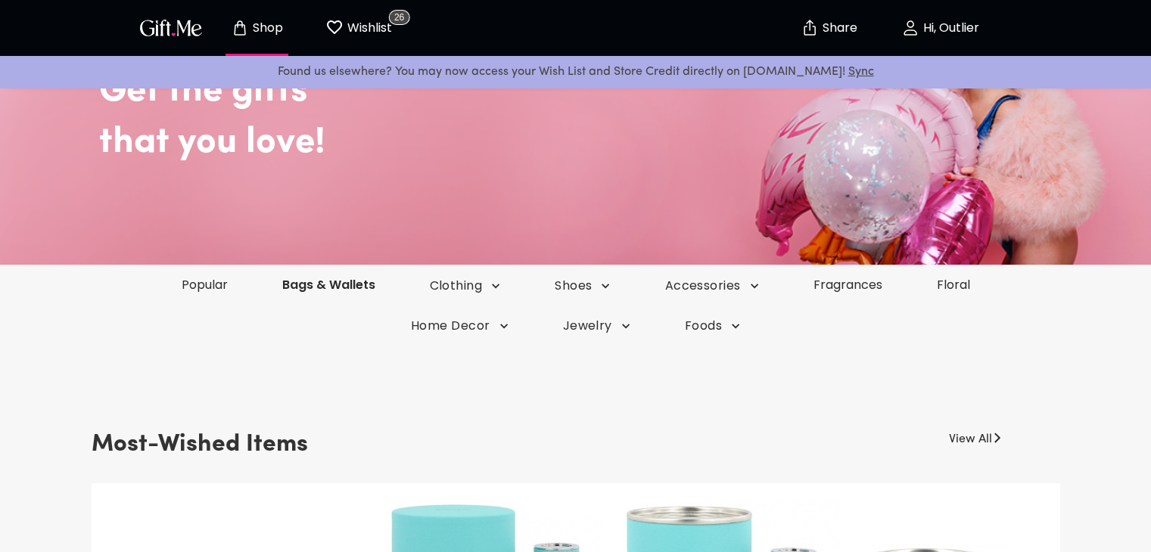
click at [336, 289] on link "Bags & Wallets" at bounding box center [329, 284] width 148 height 17
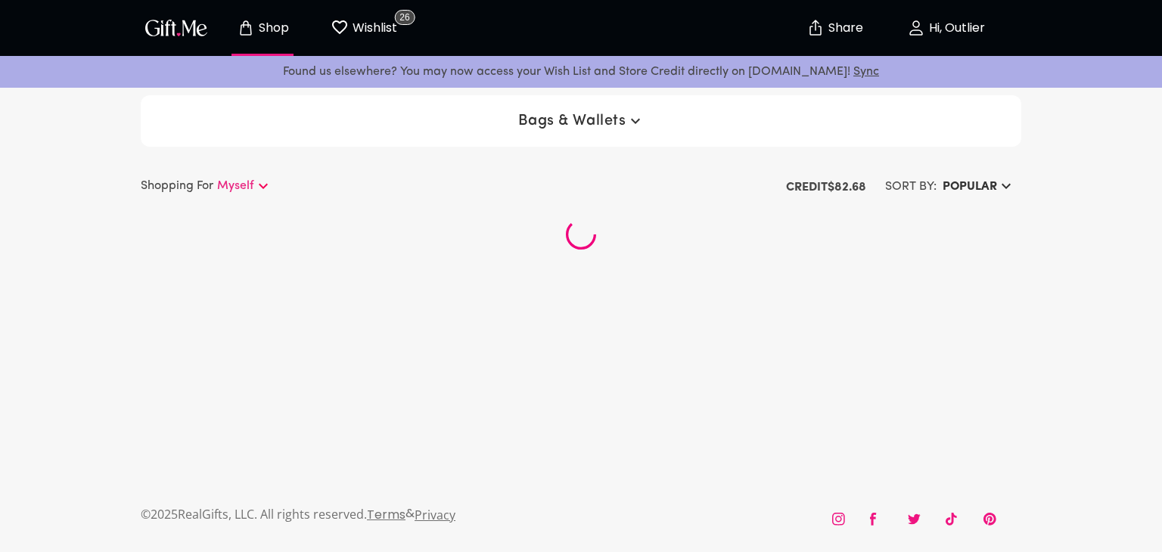
click at [990, 186] on h6 "Popular" at bounding box center [970, 187] width 54 height 18
click at [975, 231] on li "$ - LOW TO HIGH" at bounding box center [999, 245] width 125 height 29
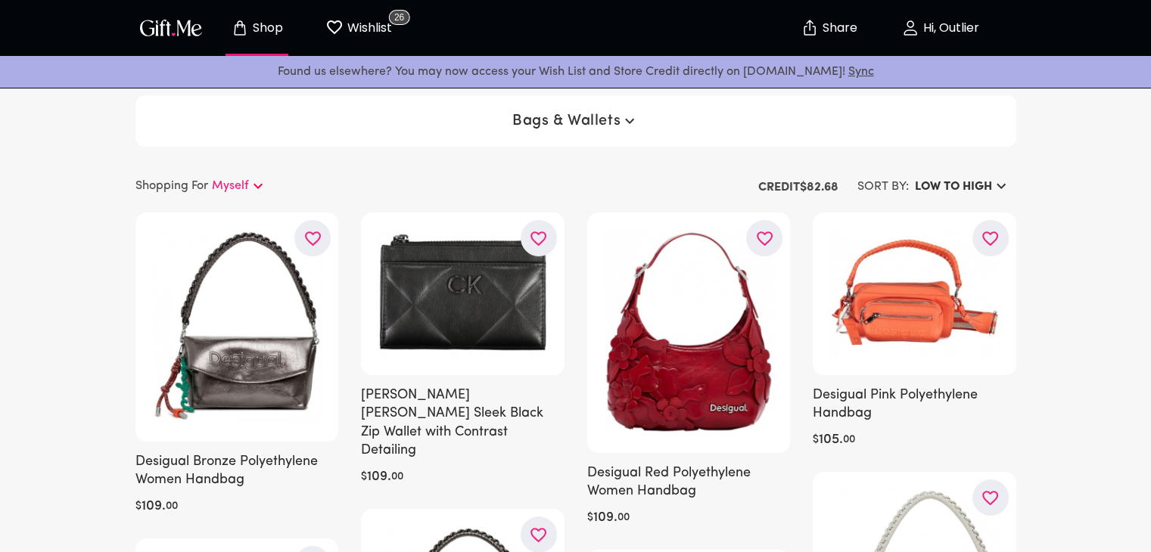
click at [250, 28] on p "Shop" at bounding box center [266, 28] width 34 height 13
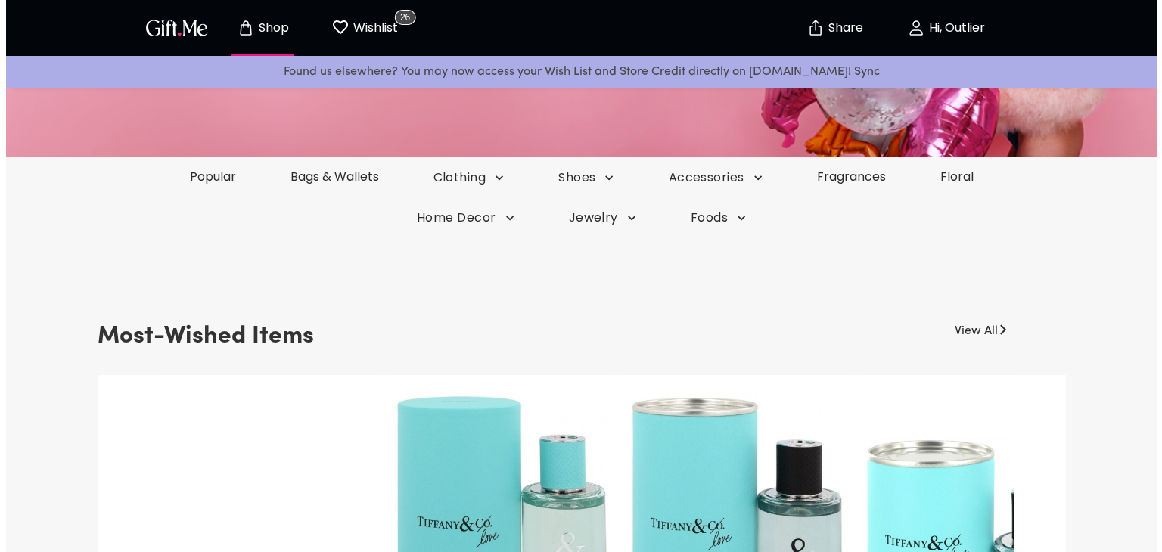
scroll to position [303, 0]
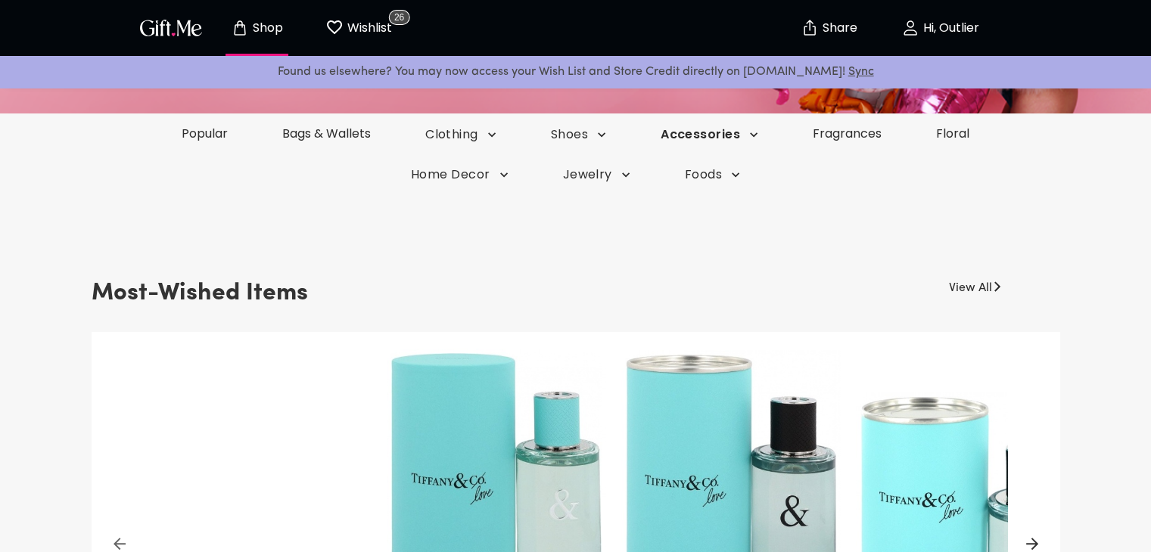
click at [748, 132] on icon "button" at bounding box center [753, 134] width 15 height 15
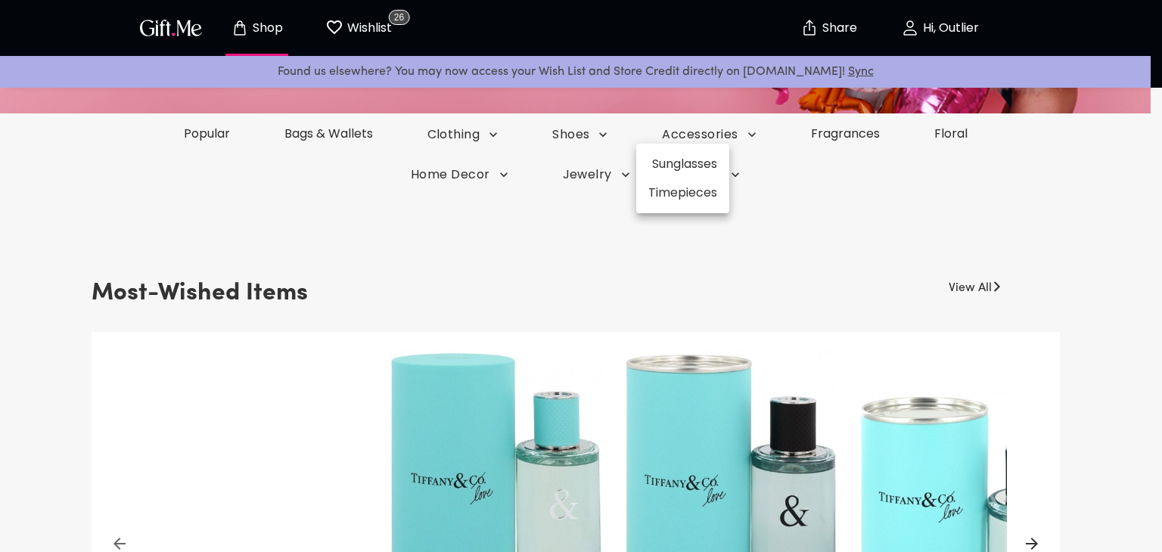
click at [848, 220] on div at bounding box center [581, 276] width 1162 height 552
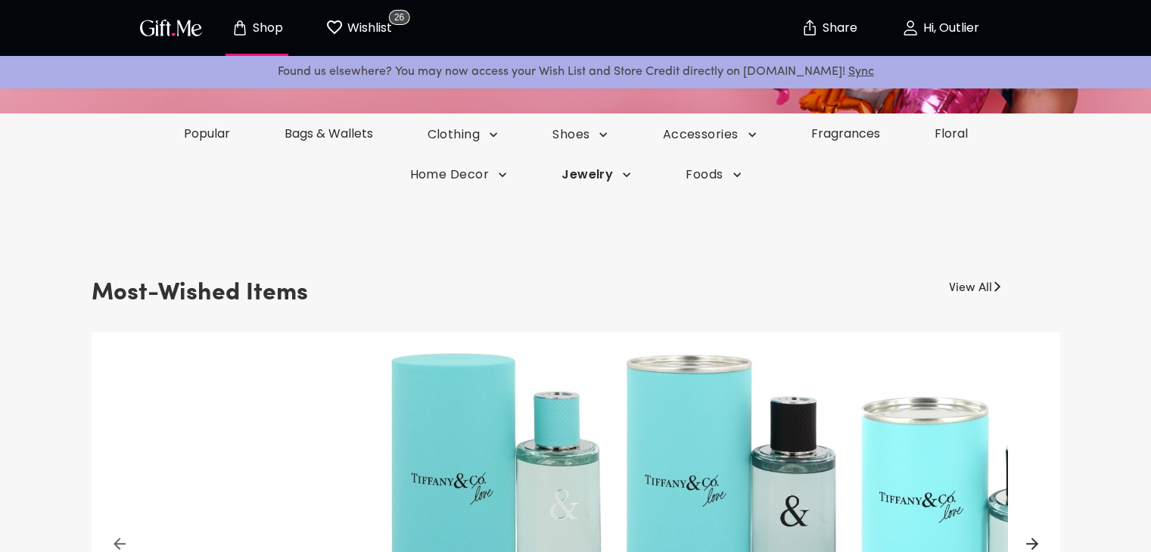
click at [590, 179] on span "Jewelry" at bounding box center [596, 174] width 70 height 17
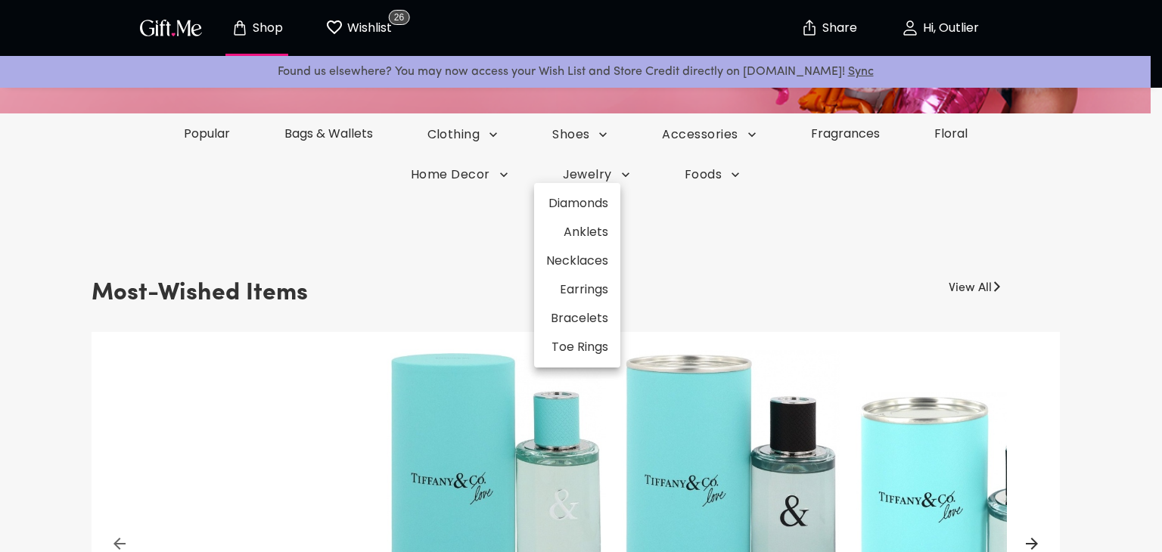
click at [590, 172] on div at bounding box center [581, 276] width 1162 height 552
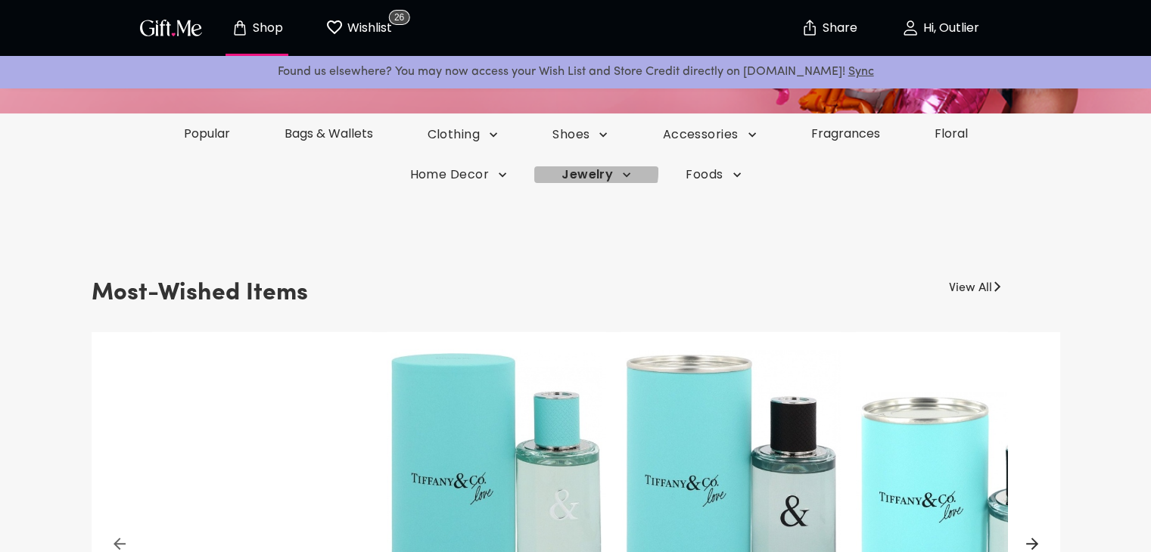
click at [590, 171] on span "Jewelry" at bounding box center [596, 174] width 70 height 17
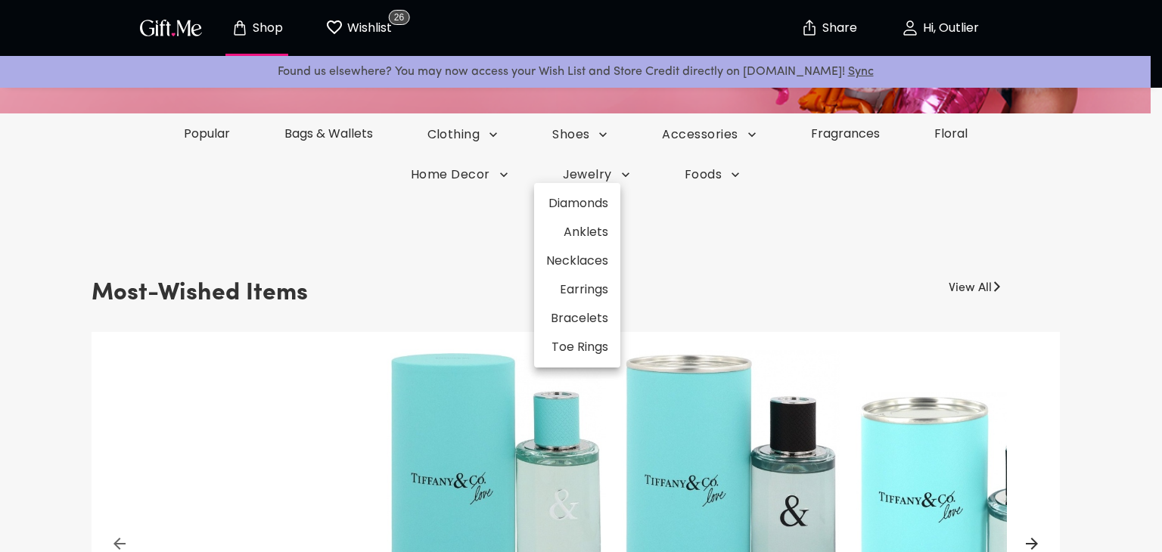
click at [717, 172] on div at bounding box center [581, 276] width 1162 height 552
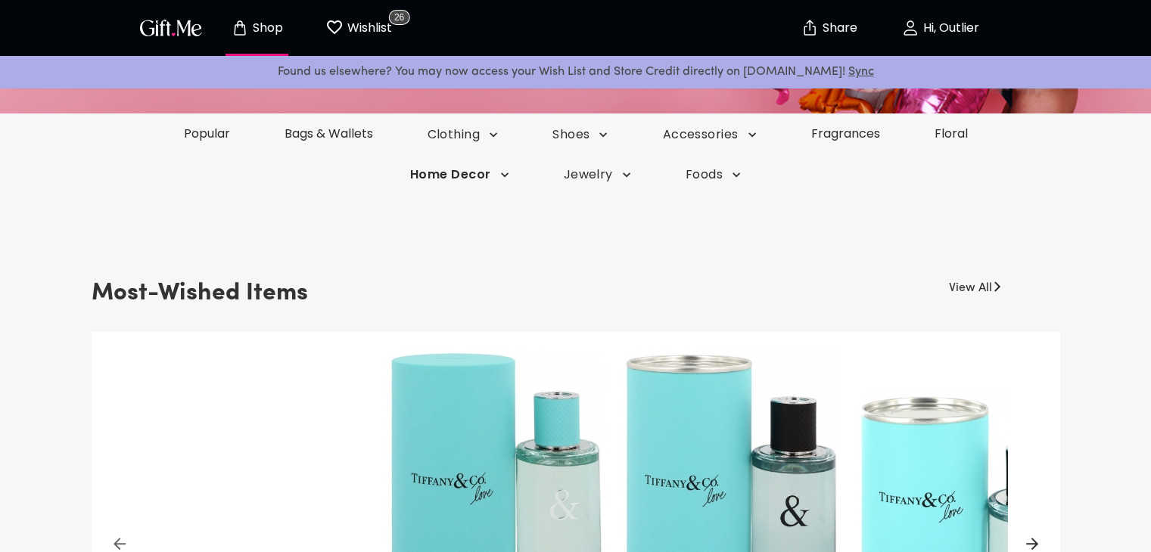
click at [478, 177] on span "Home Decor" at bounding box center [459, 174] width 99 height 17
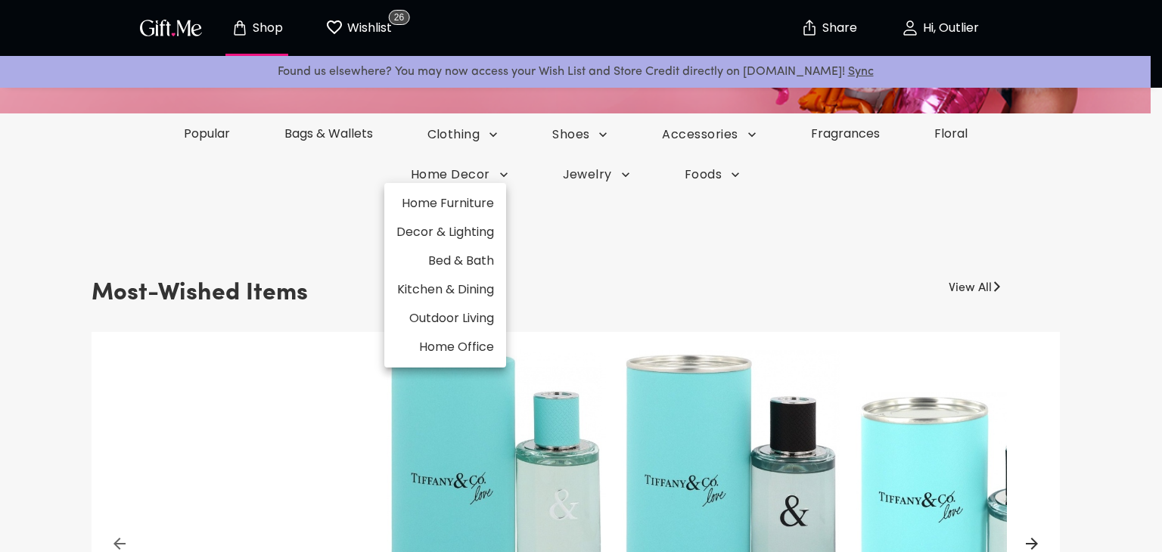
click at [441, 346] on li "Home Office" at bounding box center [445, 347] width 122 height 29
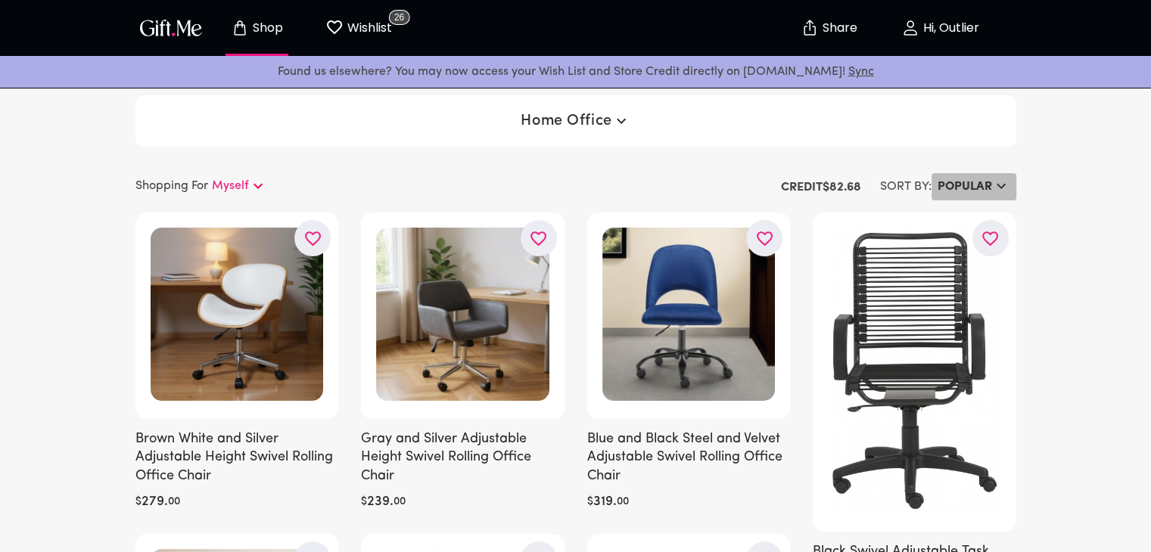
click at [977, 182] on h6 "Popular" at bounding box center [964, 187] width 54 height 18
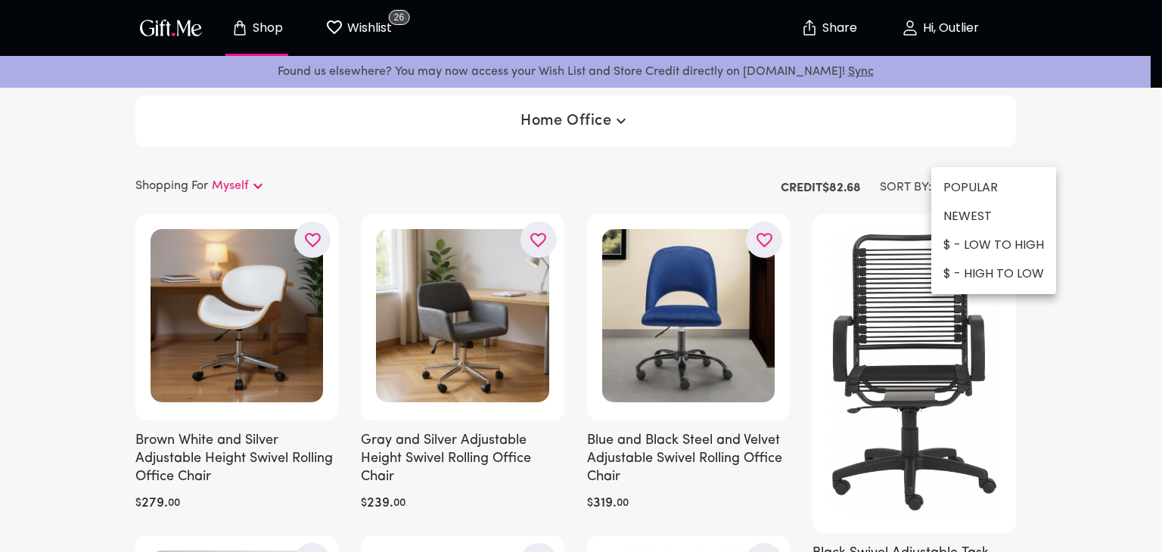
click at [969, 238] on li "$ - LOW TO HIGH" at bounding box center [993, 245] width 125 height 29
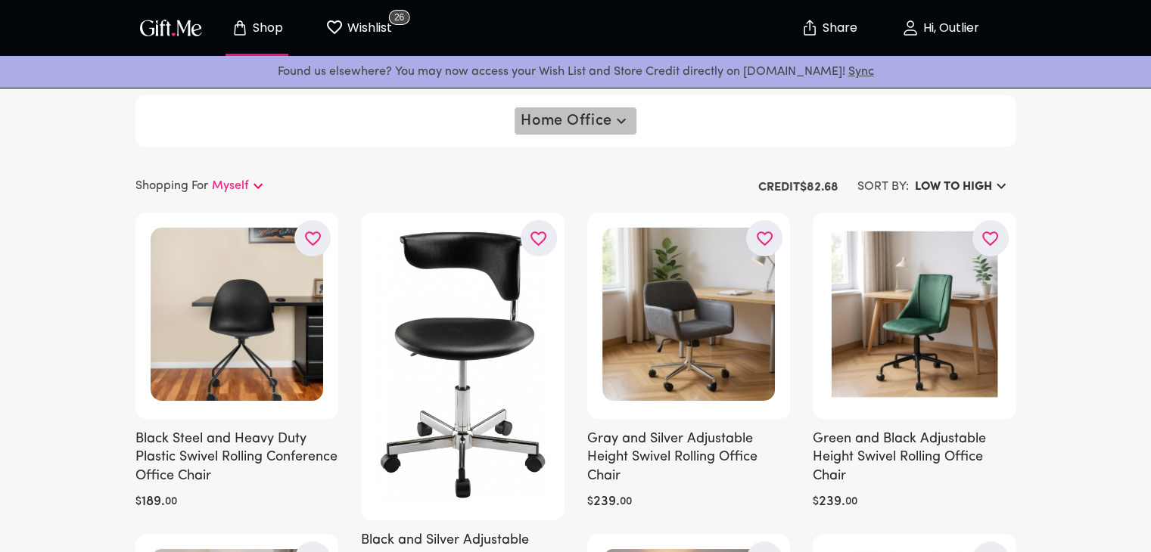
click at [611, 127] on span "Home Office" at bounding box center [575, 121] width 109 height 18
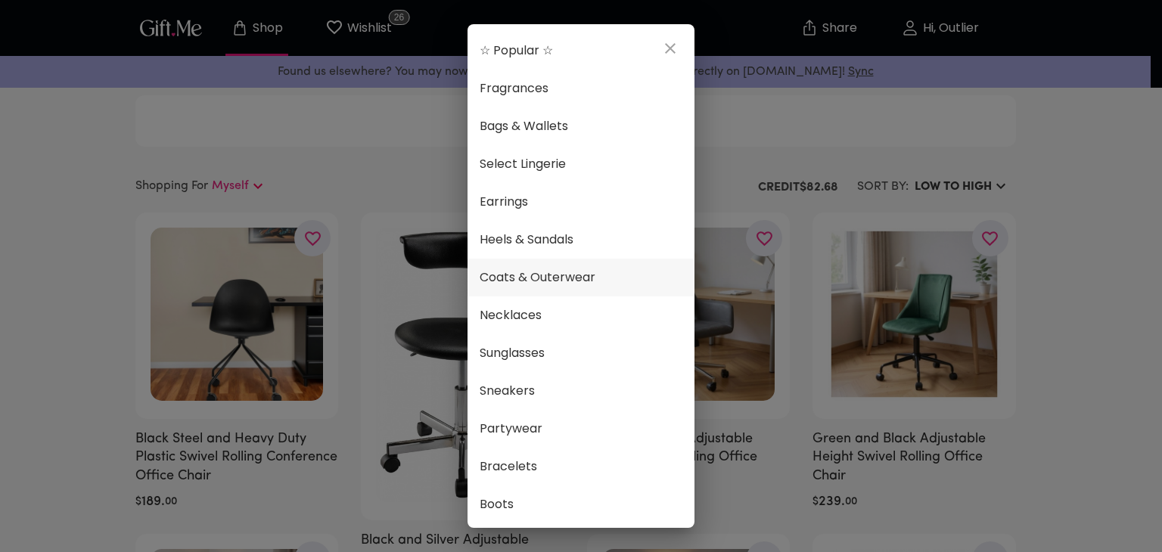
click at [590, 274] on span "Coats & Outerwear" at bounding box center [581, 278] width 203 height 20
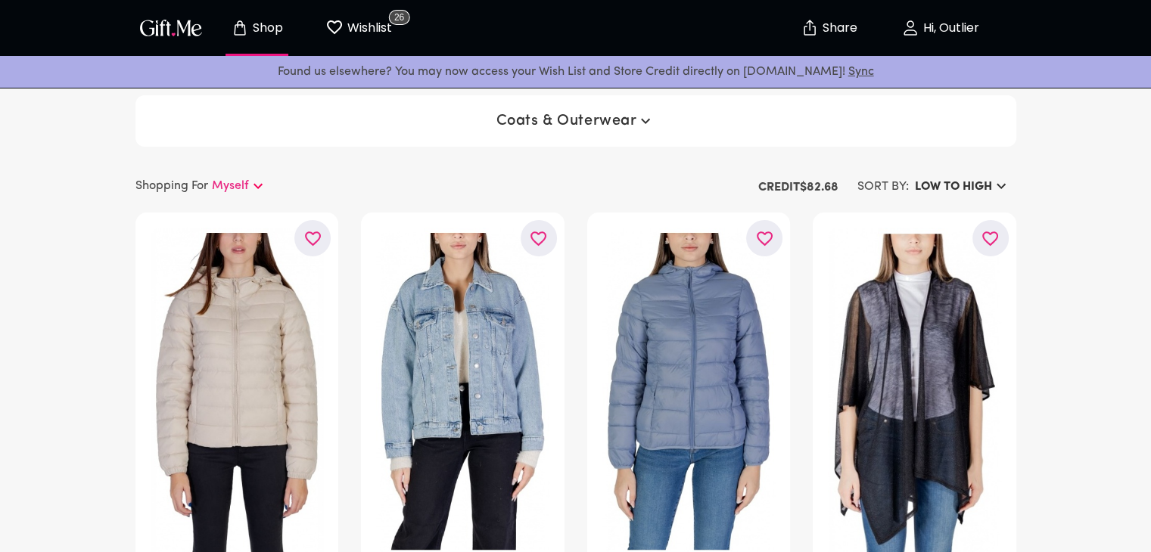
click at [631, 125] on span "Coats & Outerwear" at bounding box center [575, 121] width 159 height 18
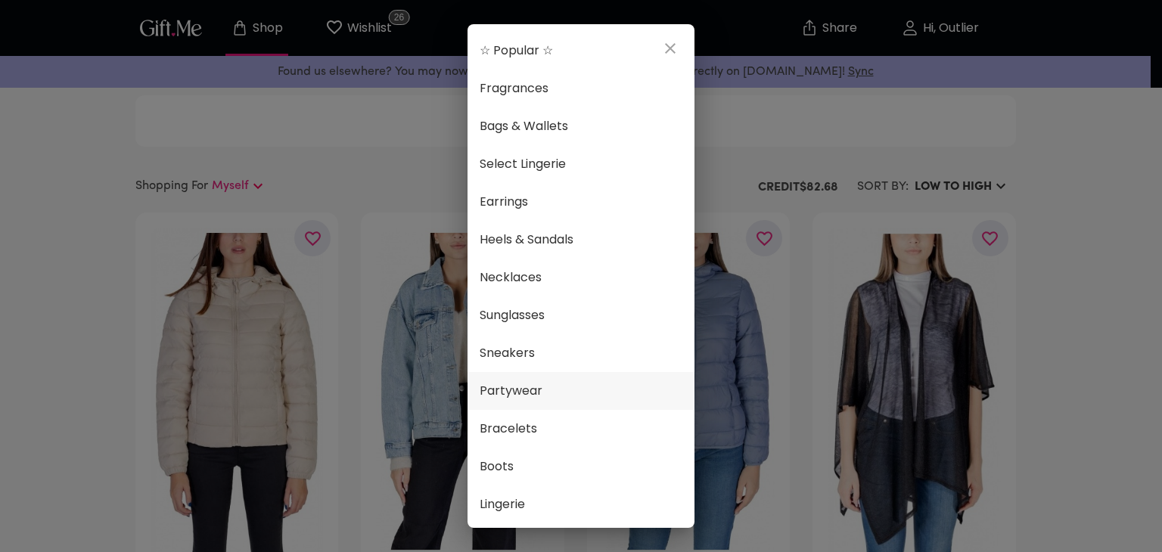
click at [548, 396] on span "Partywear" at bounding box center [581, 391] width 203 height 20
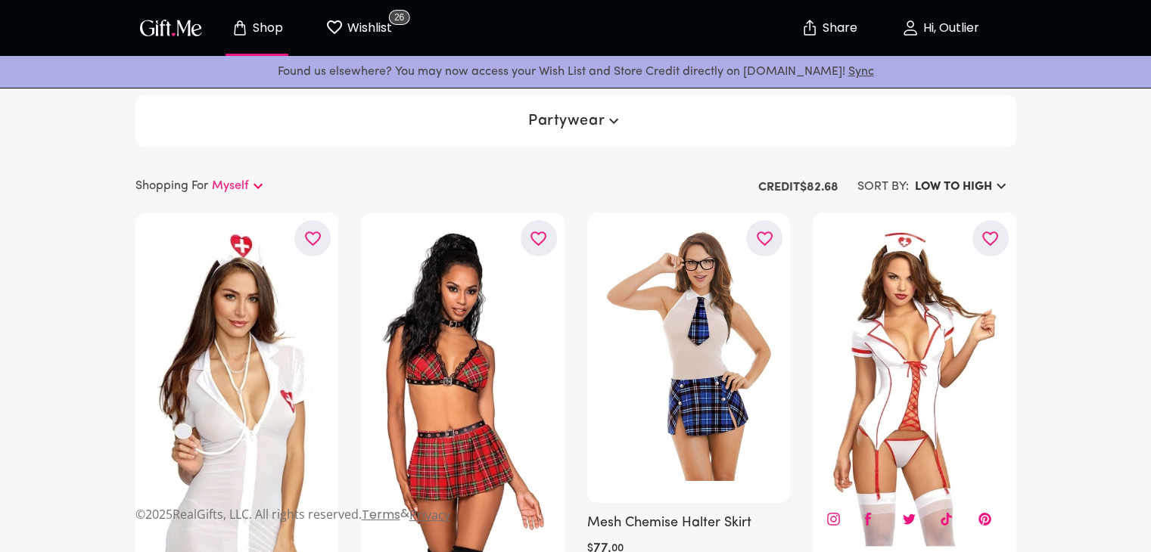
click at [592, 114] on span "Partywear" at bounding box center [575, 121] width 95 height 18
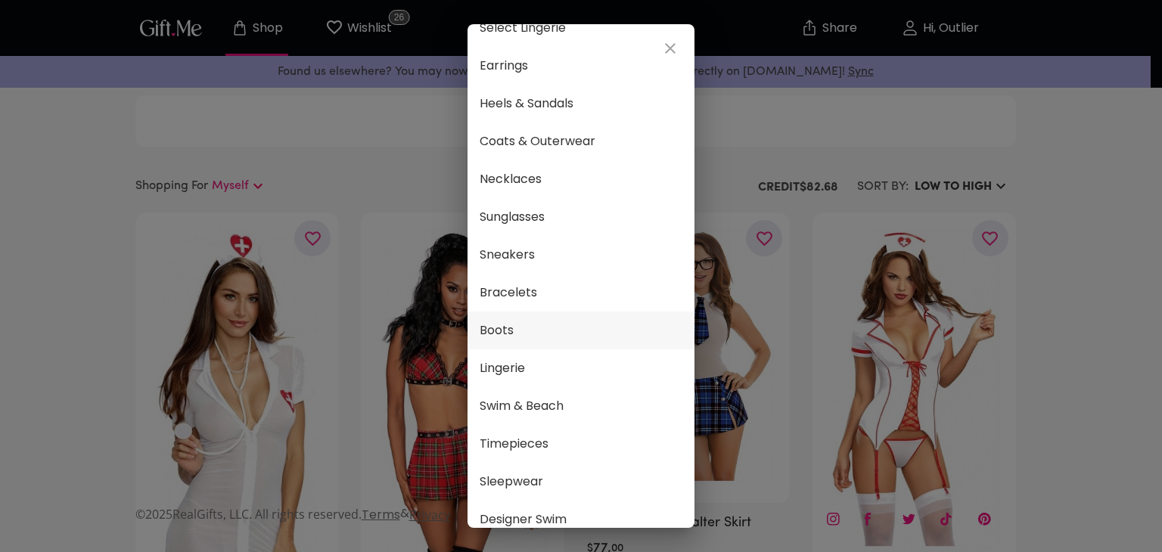
scroll to position [151, 0]
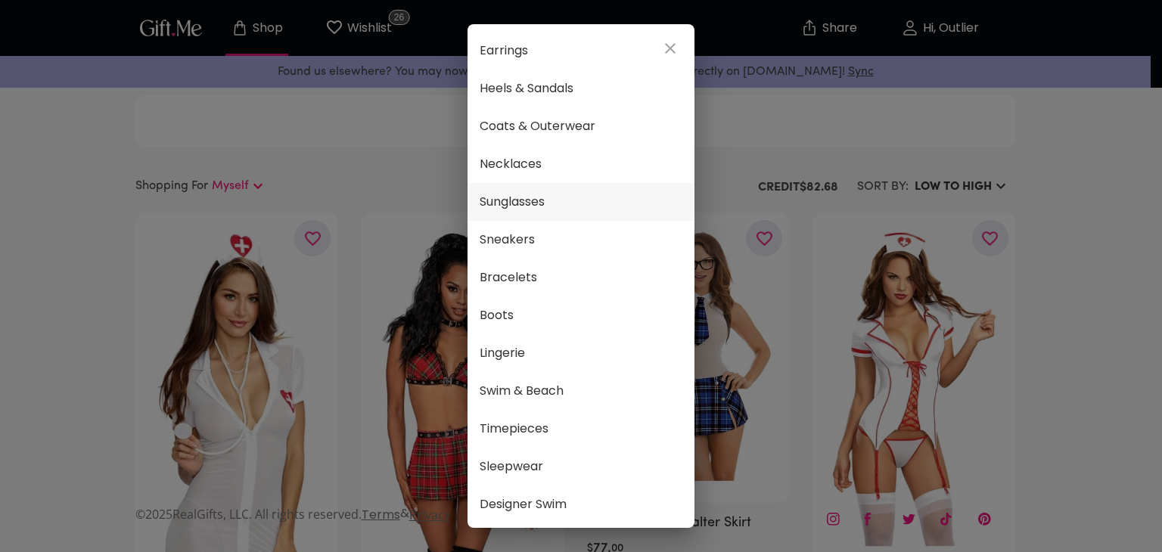
click at [527, 207] on span "Sunglasses" at bounding box center [581, 202] width 203 height 20
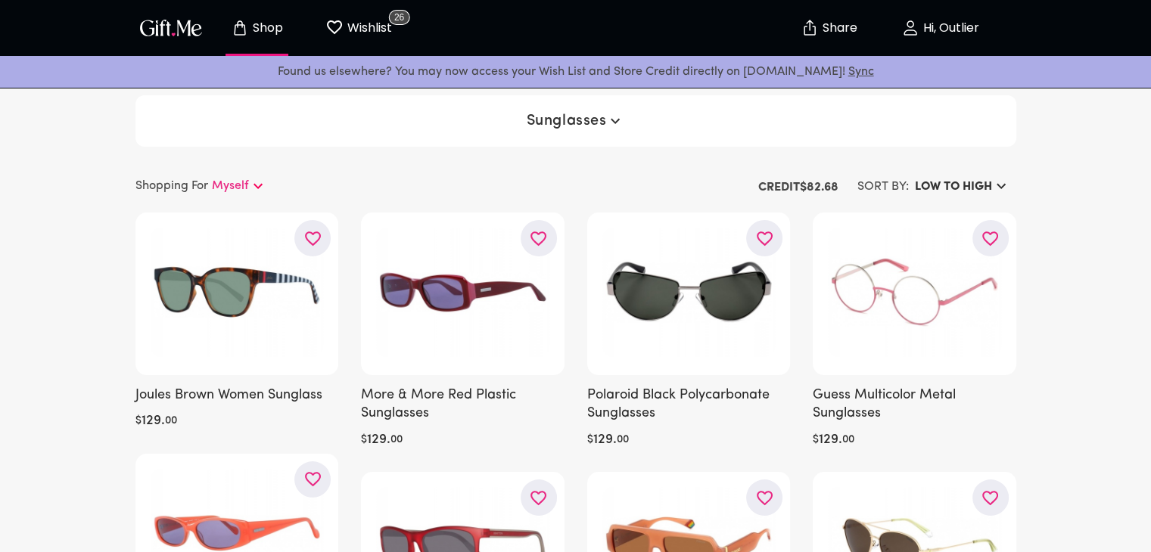
click at [563, 117] on span "Sunglasses" at bounding box center [576, 121] width 98 height 18
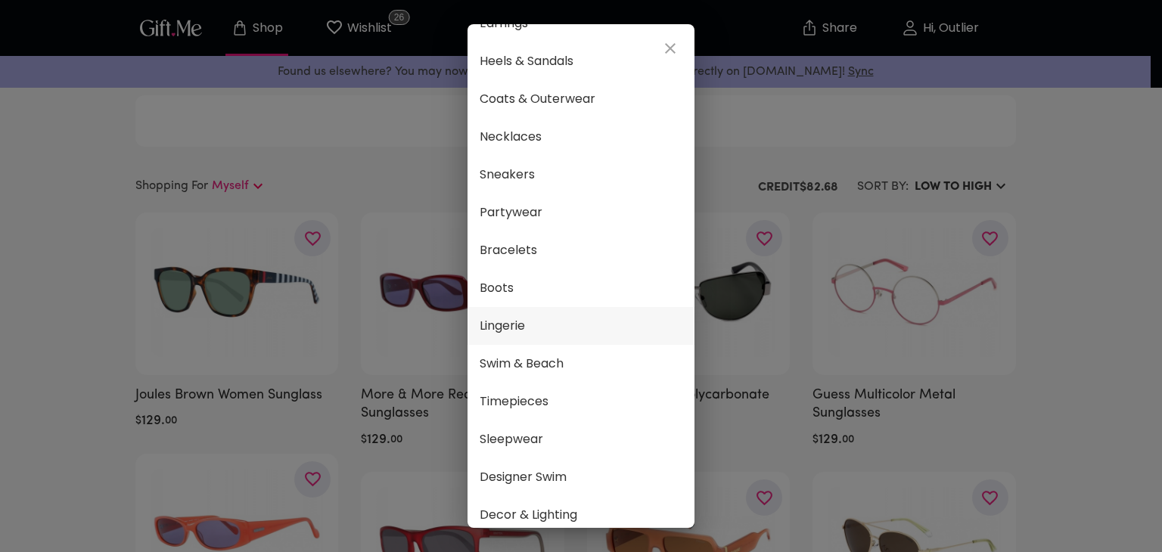
scroll to position [227, 0]
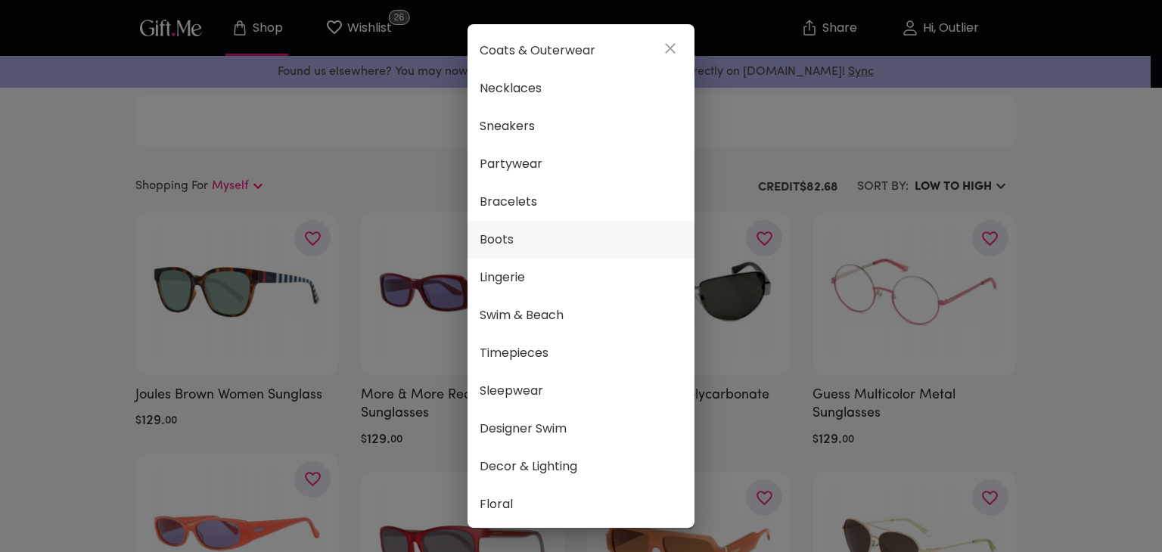
click at [532, 223] on li "Boots" at bounding box center [581, 240] width 227 height 38
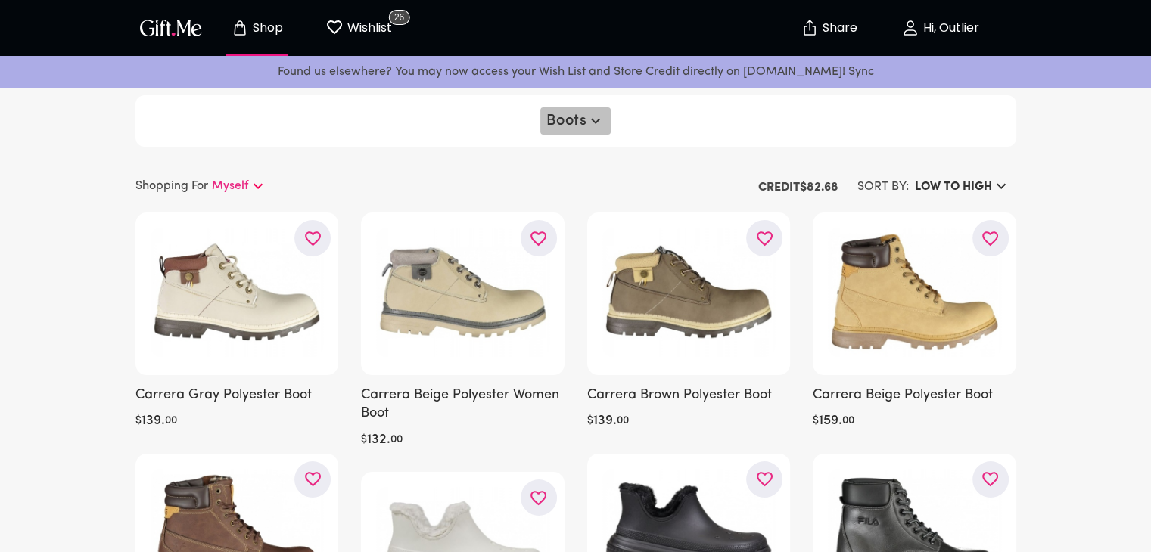
click at [541, 120] on button "Boots" at bounding box center [575, 120] width 71 height 27
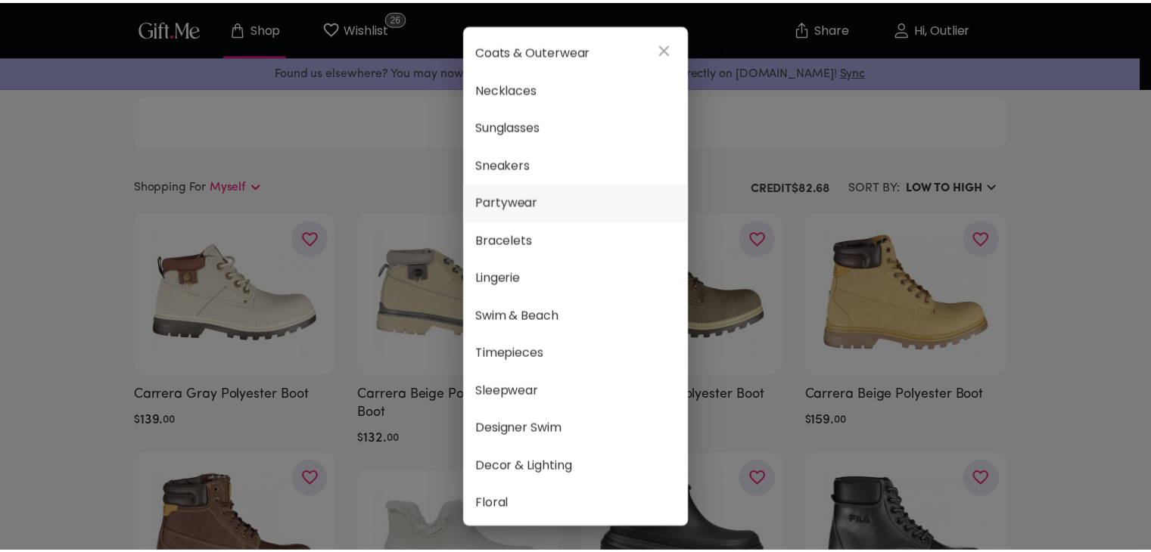
scroll to position [303, 0]
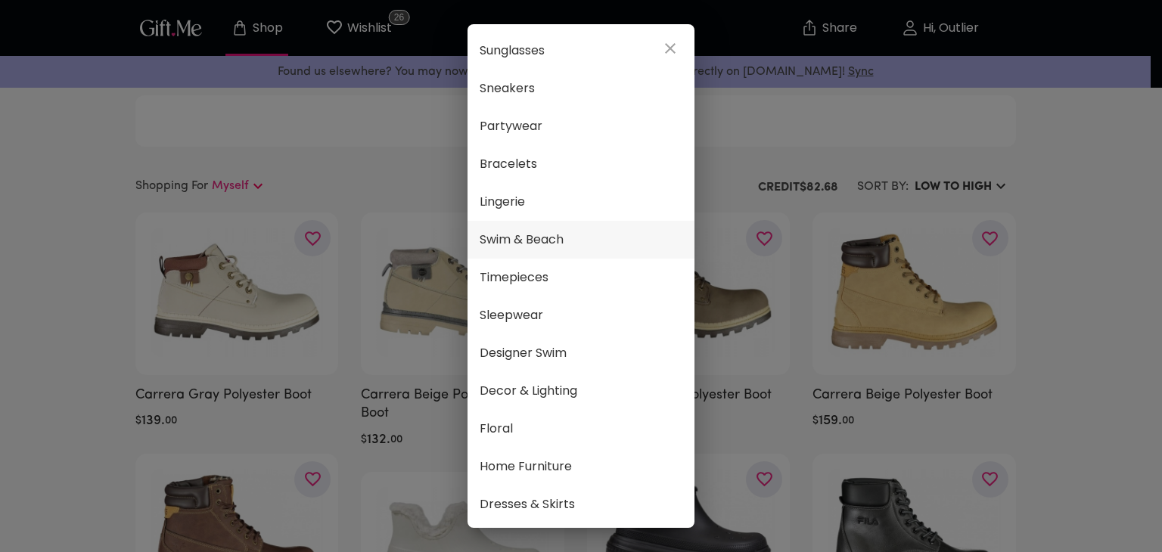
click at [555, 247] on span "Swim & Beach" at bounding box center [581, 240] width 203 height 20
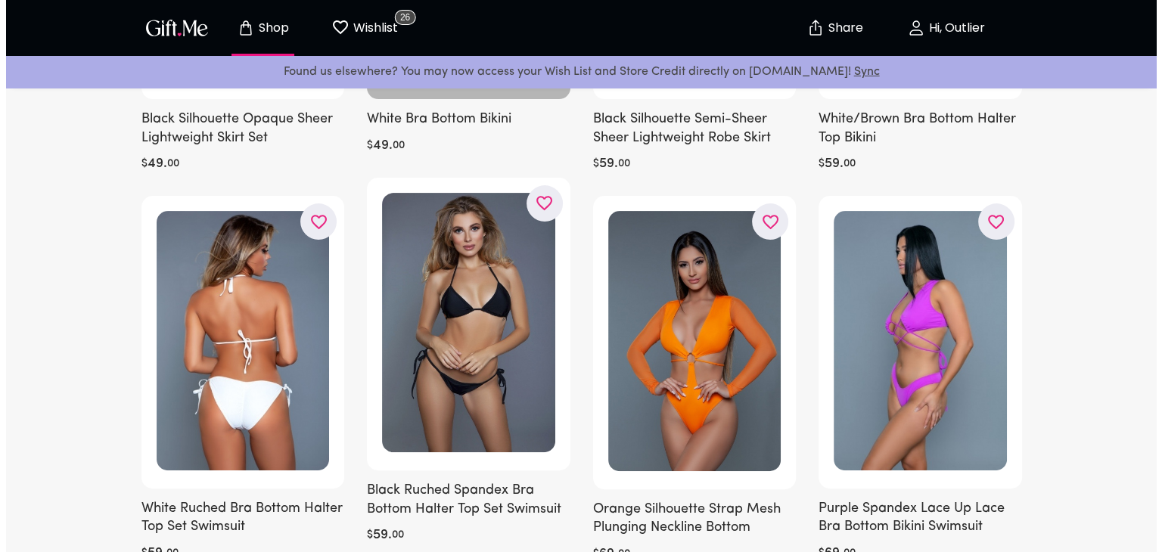
scroll to position [605, 0]
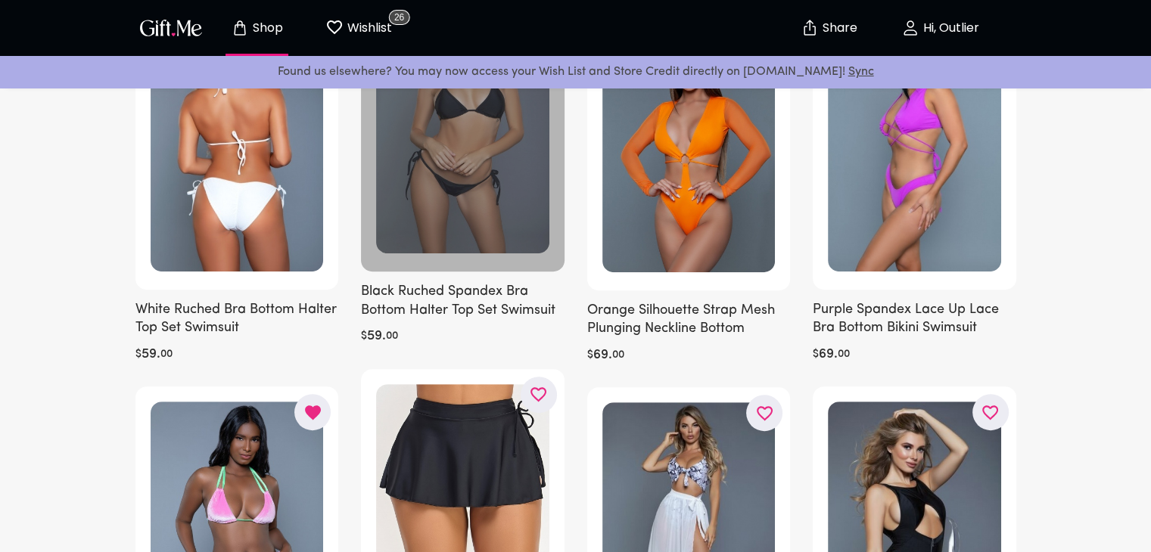
click at [482, 170] on div at bounding box center [463, 126] width 204 height 294
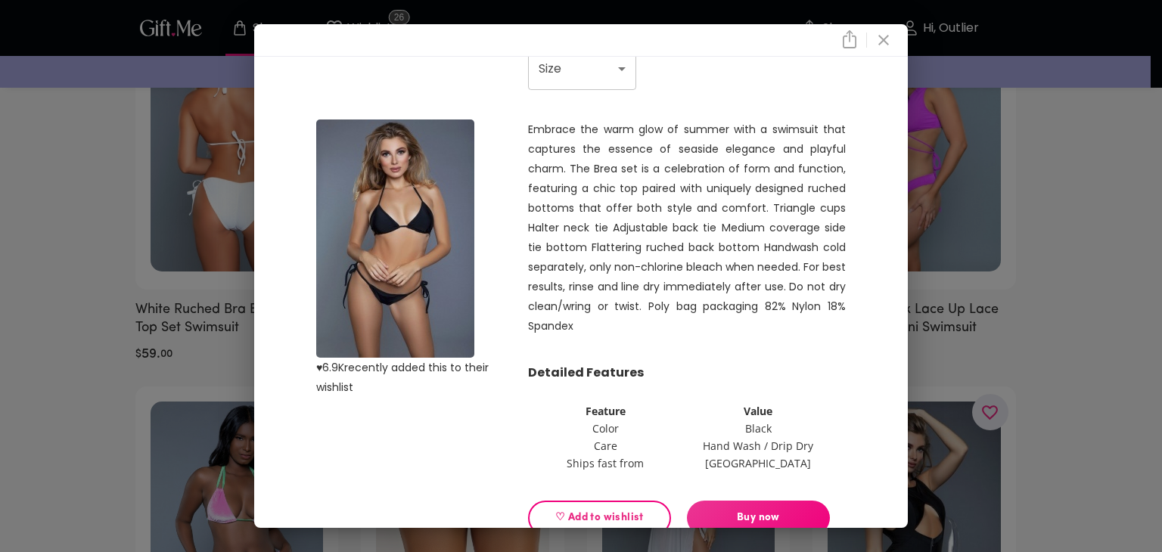
scroll to position [130, 0]
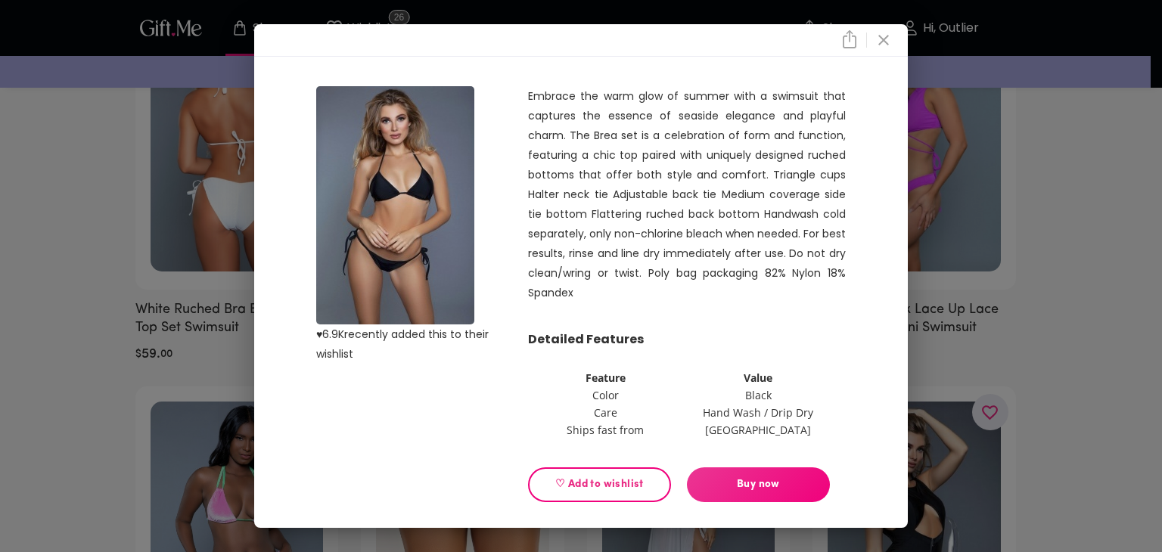
click at [393, 255] on img at bounding box center [395, 205] width 158 height 238
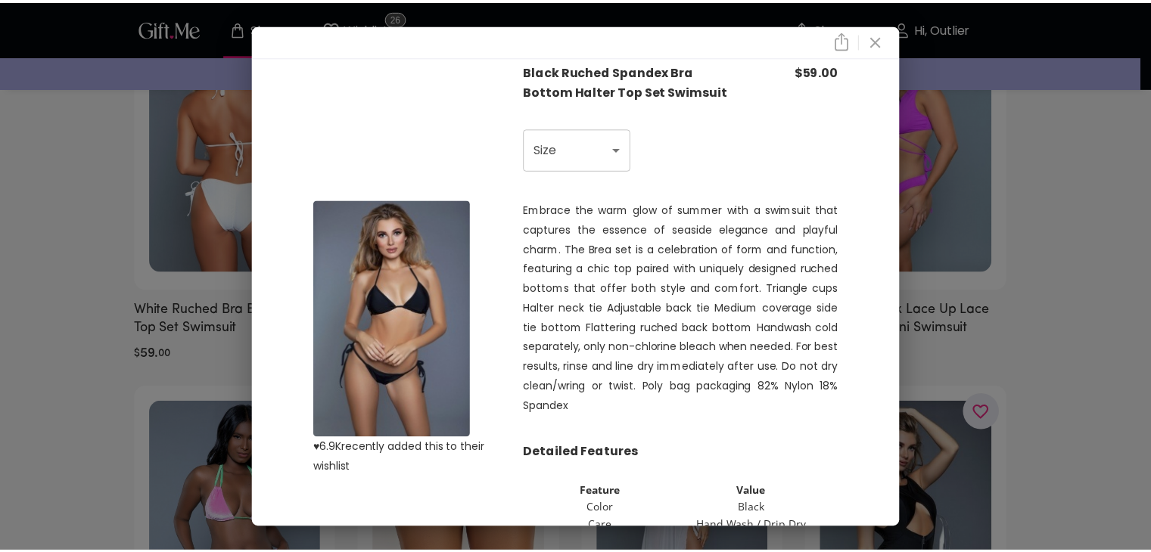
scroll to position [0, 0]
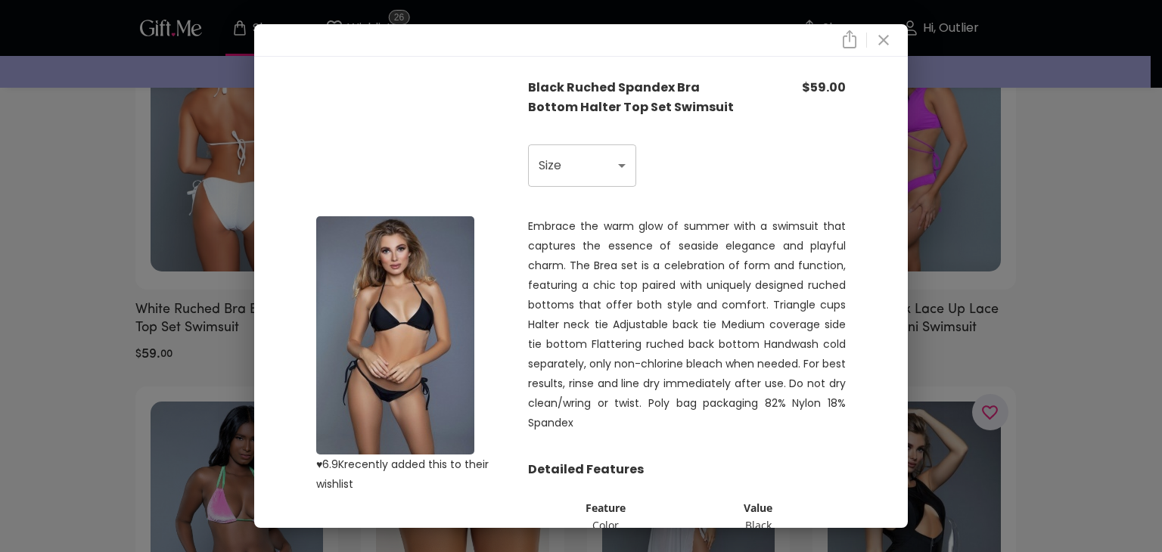
click at [890, 41] on icon "close" at bounding box center [884, 40] width 18 height 18
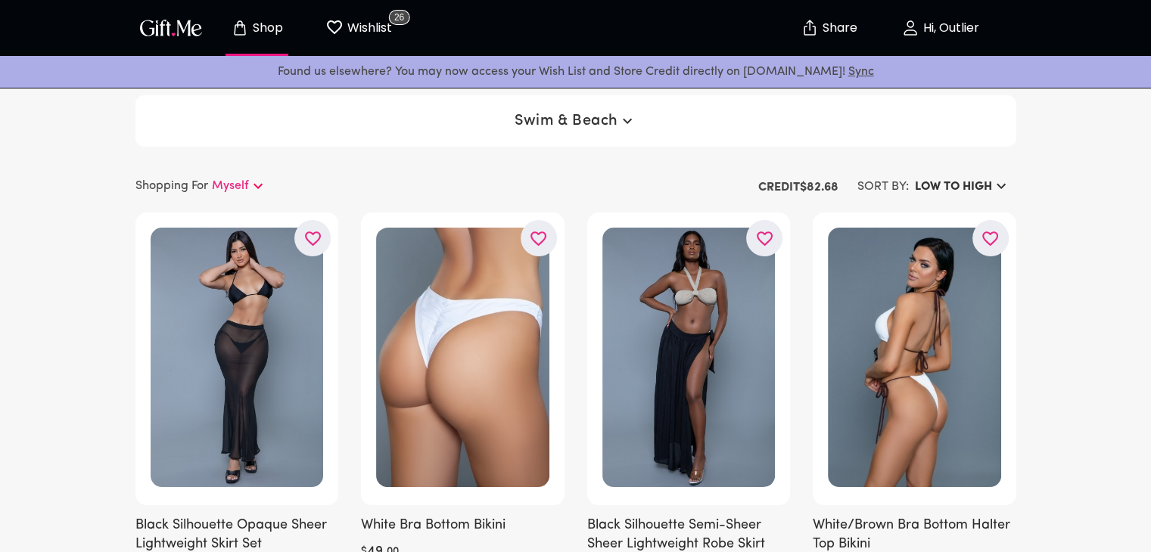
click at [596, 109] on button "Swim & Beach" at bounding box center [575, 120] width 134 height 27
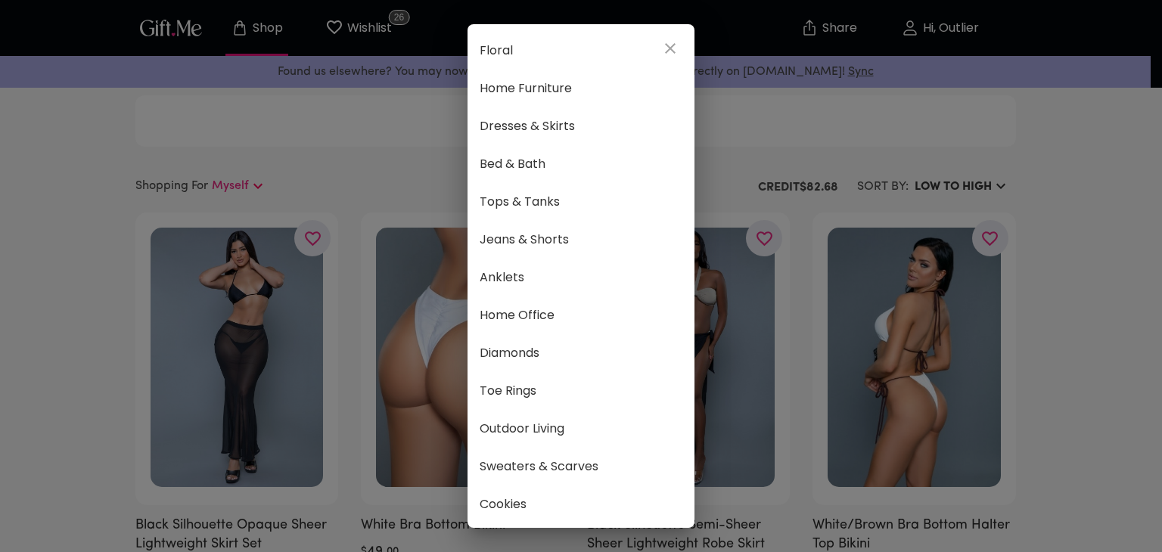
scroll to position [808, 0]
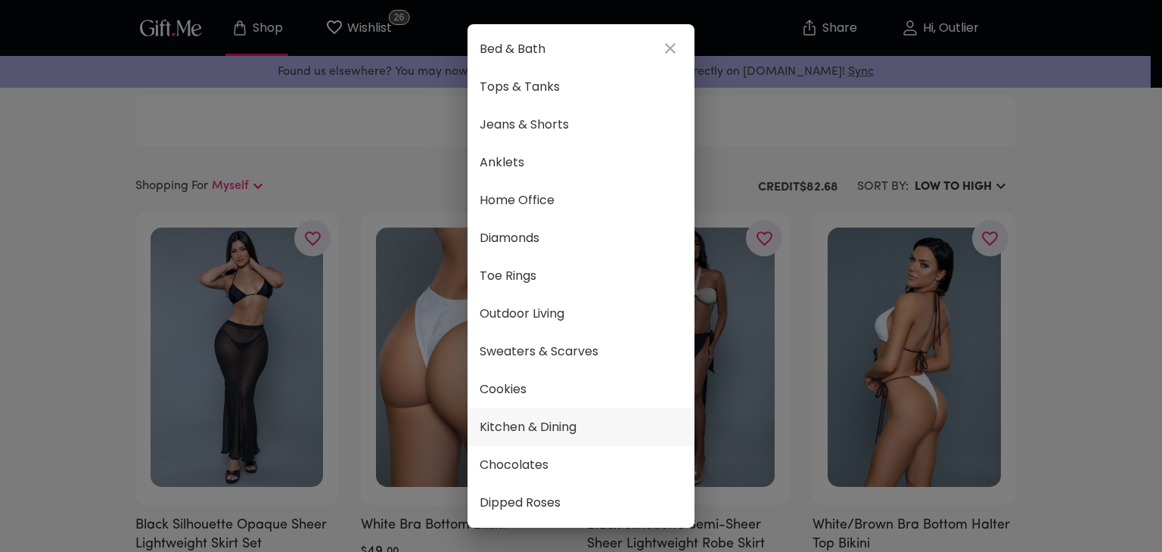
click at [540, 418] on span "Kitchen & Dining" at bounding box center [581, 428] width 203 height 20
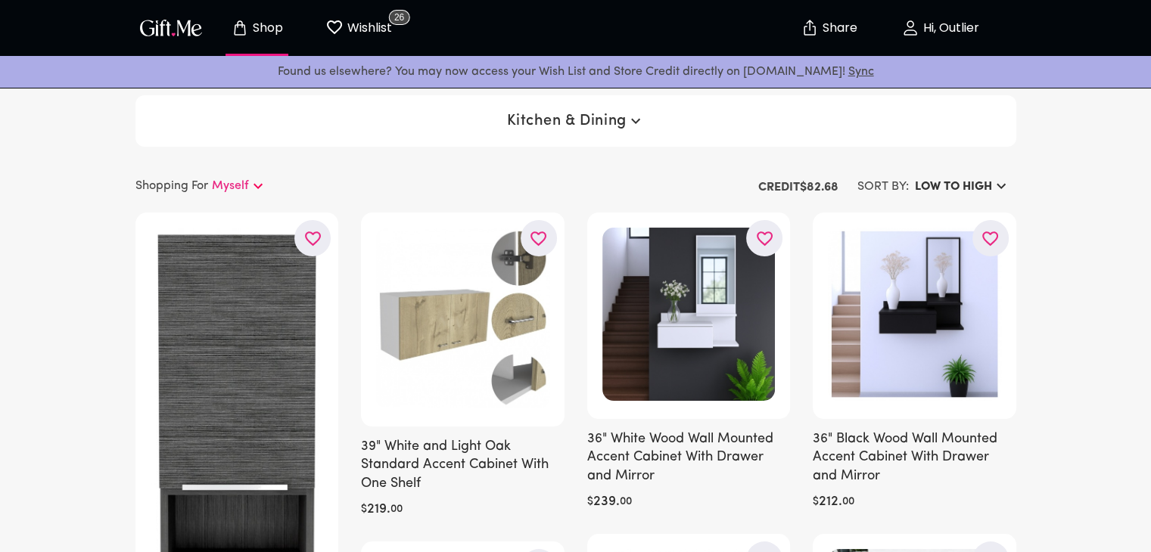
click at [602, 124] on span "Kitchen & Dining" at bounding box center [575, 121] width 138 height 18
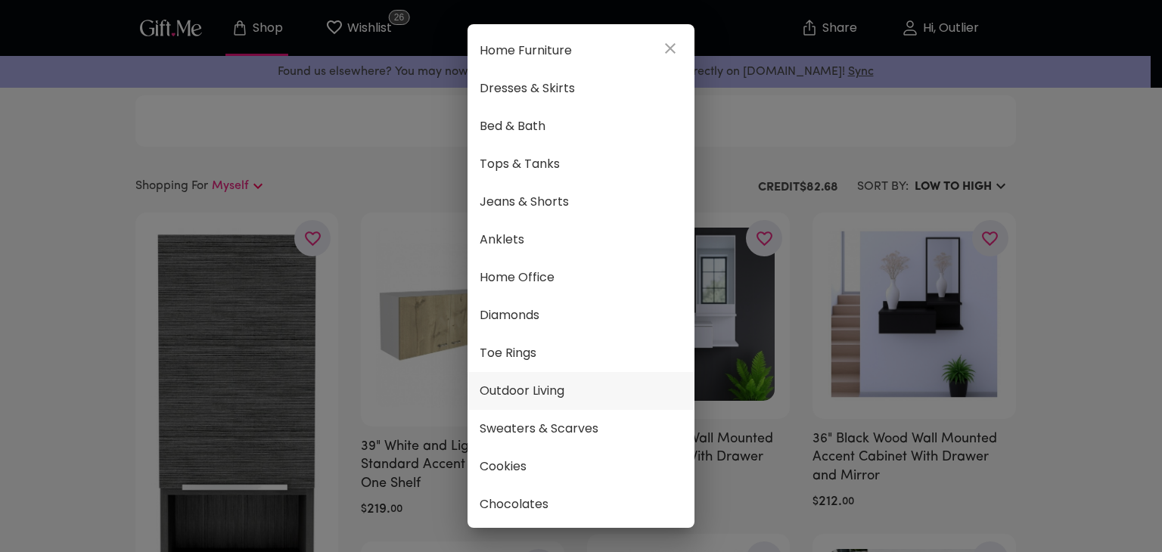
scroll to position [808, 0]
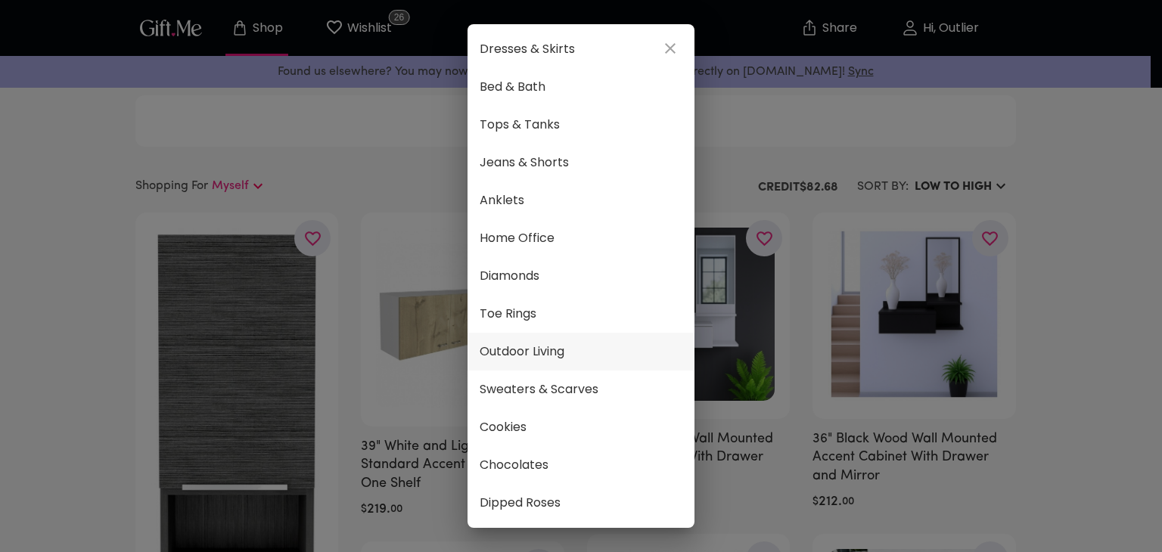
click at [580, 342] on span "Outdoor Living" at bounding box center [581, 352] width 203 height 20
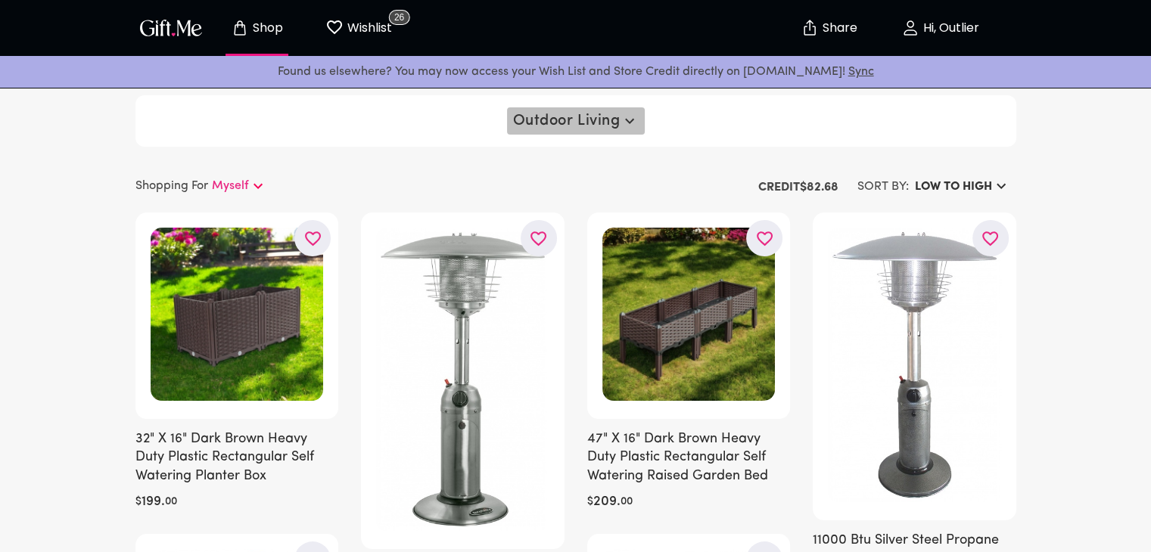
click at [605, 122] on span "Outdoor Living" at bounding box center [576, 121] width 126 height 18
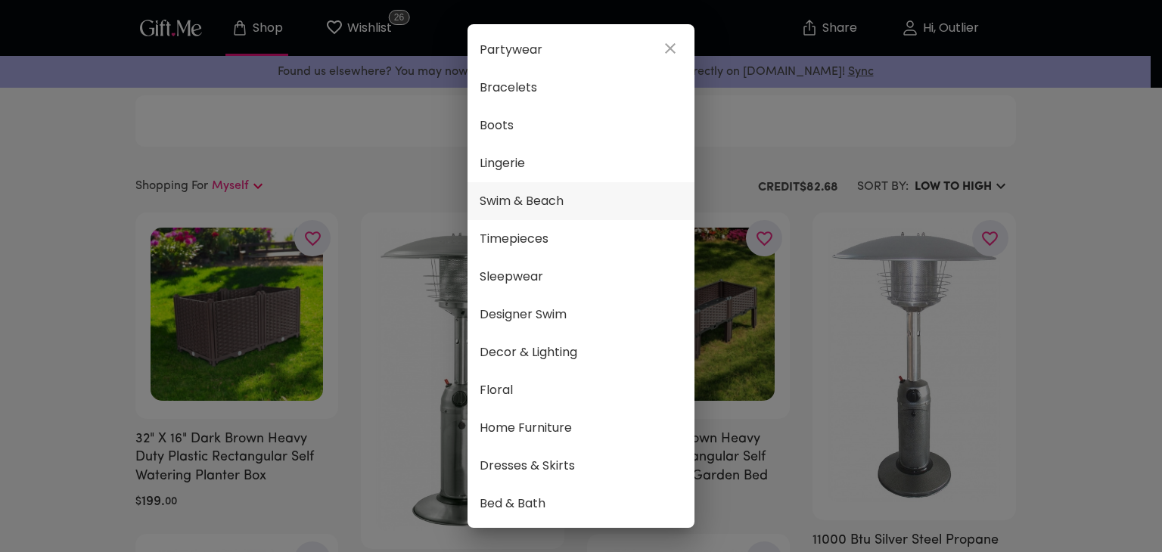
scroll to position [454, 0]
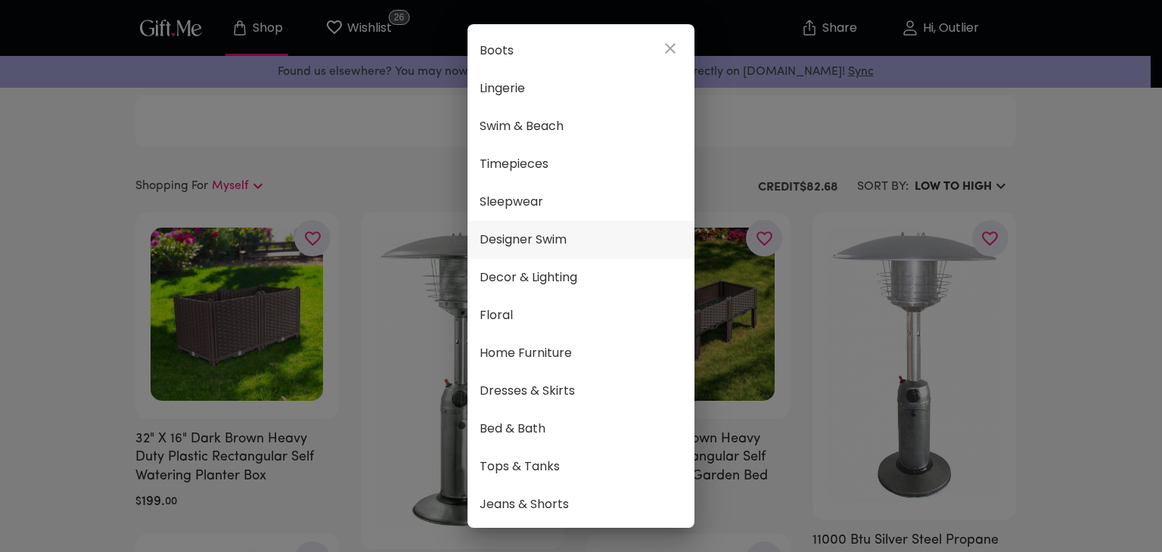
click at [555, 231] on span "Designer Swim" at bounding box center [581, 240] width 203 height 20
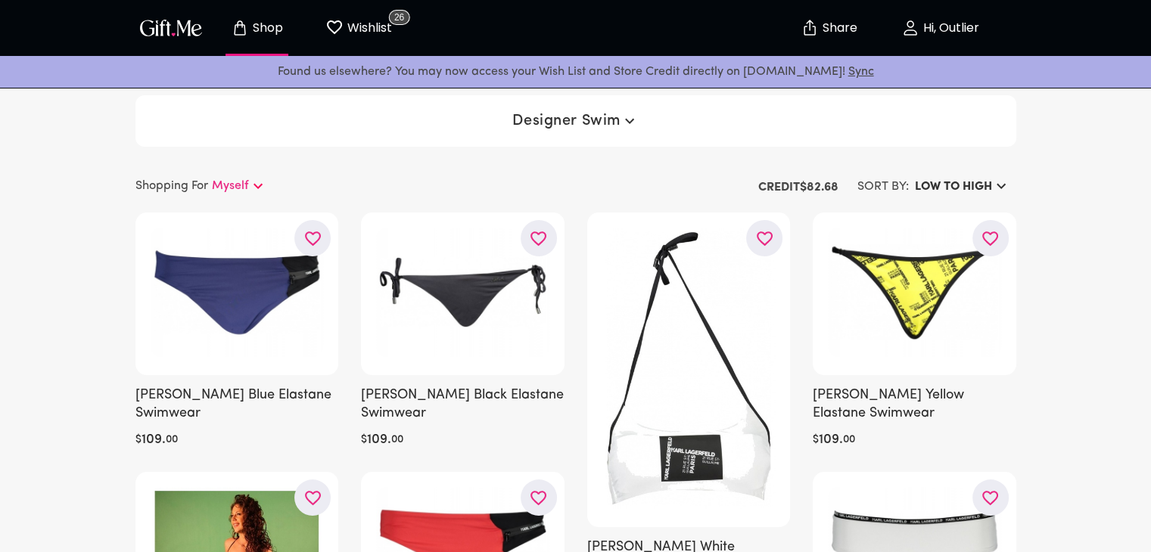
click at [588, 128] on span "Designer Swim" at bounding box center [575, 121] width 126 height 18
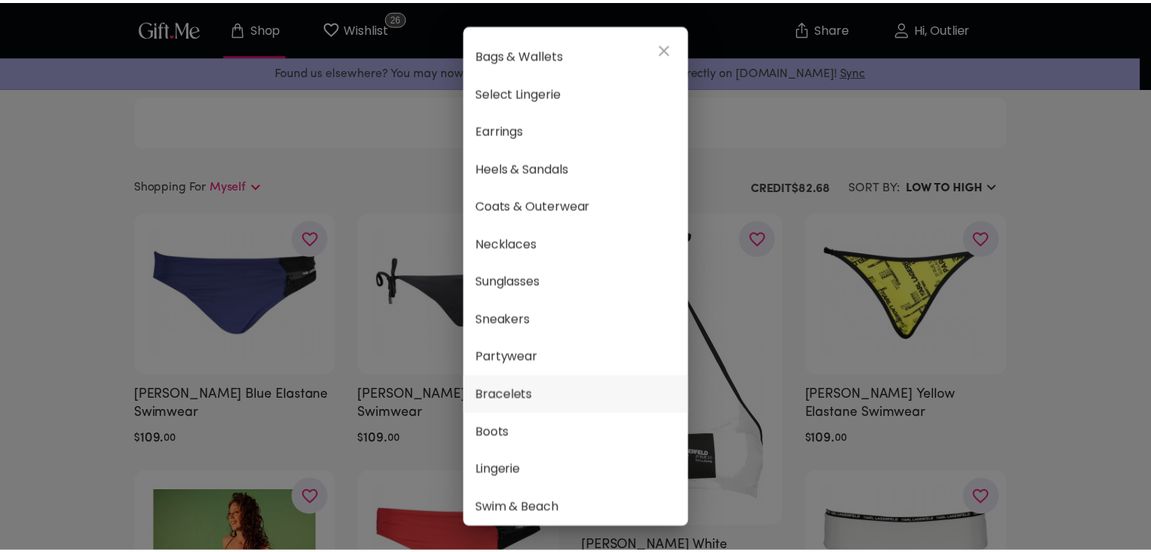
scroll to position [378, 0]
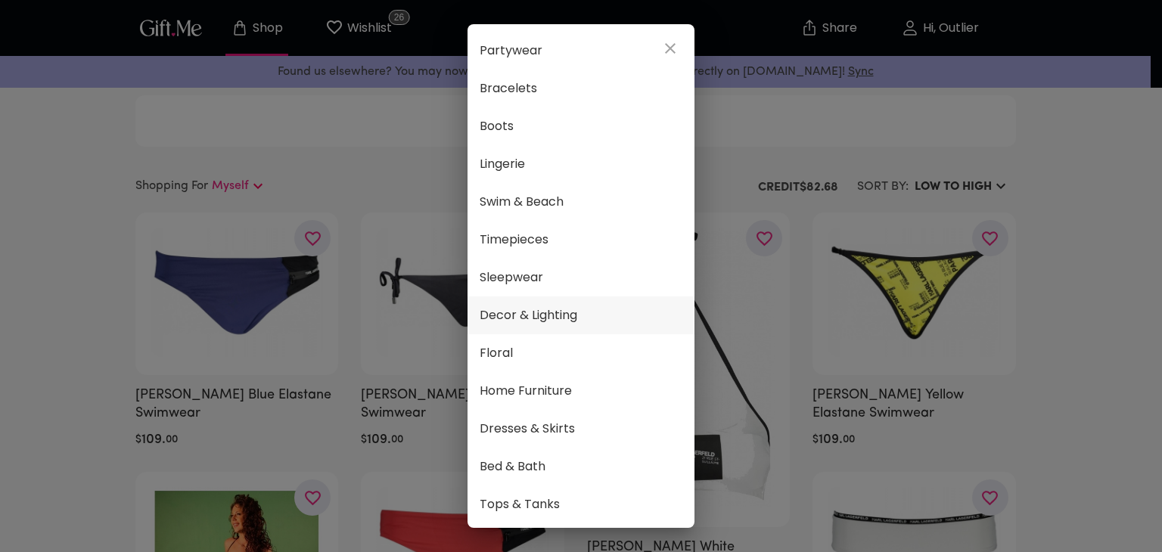
click at [570, 309] on span "Decor & Lighting" at bounding box center [581, 316] width 203 height 20
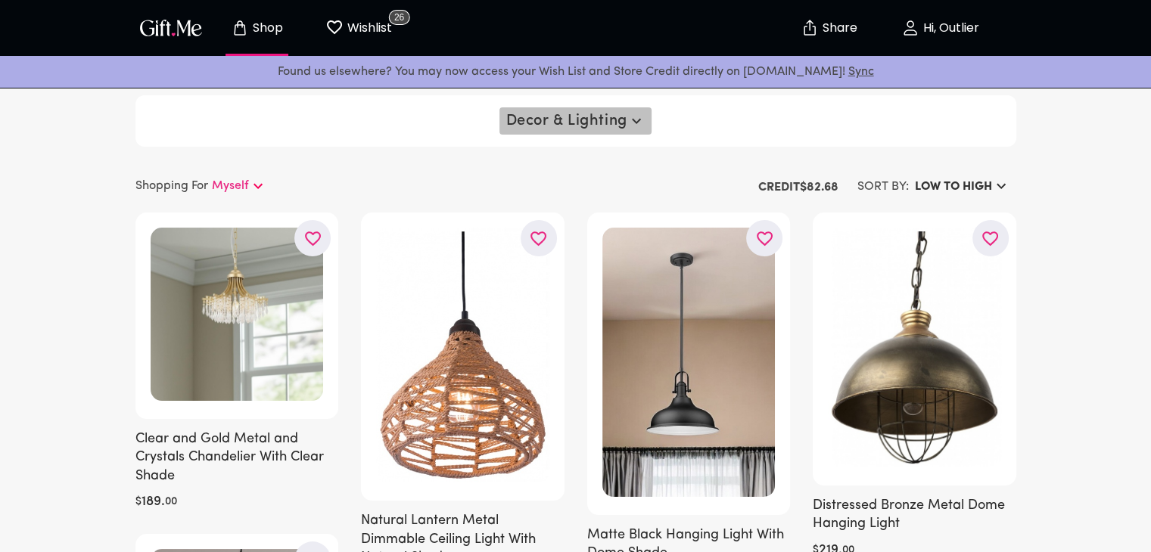
click at [598, 126] on span "Decor & Lighting" at bounding box center [574, 121] width 139 height 18
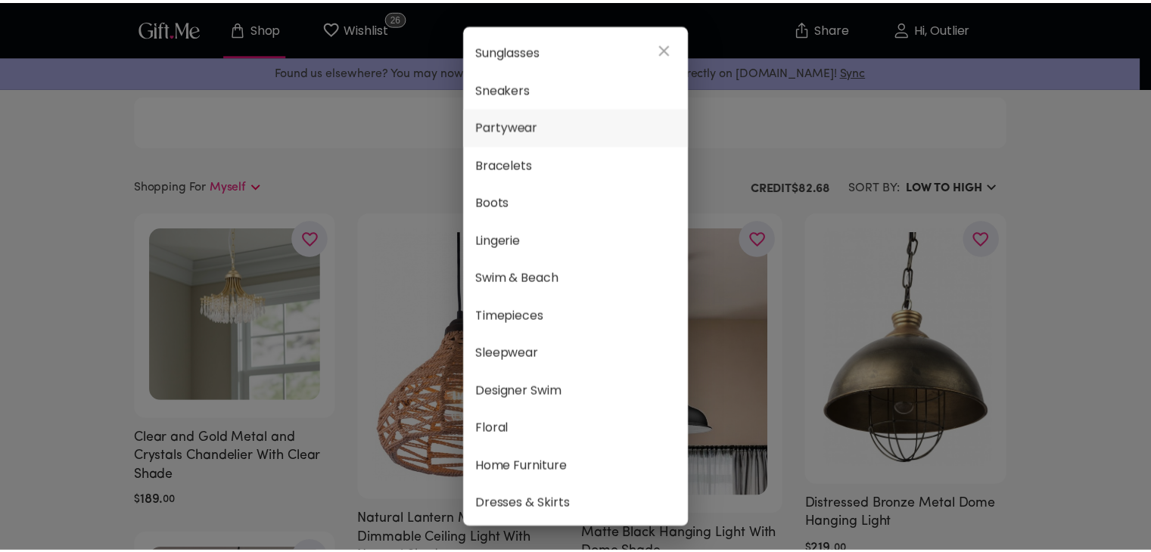
scroll to position [605, 0]
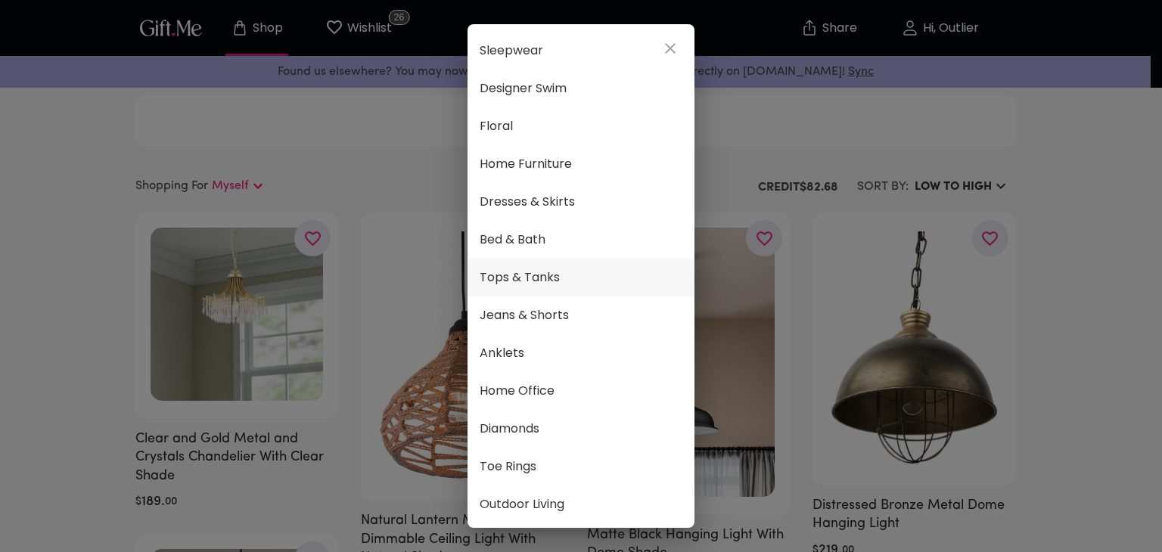
click at [535, 273] on span "Tops & Tanks" at bounding box center [581, 278] width 203 height 20
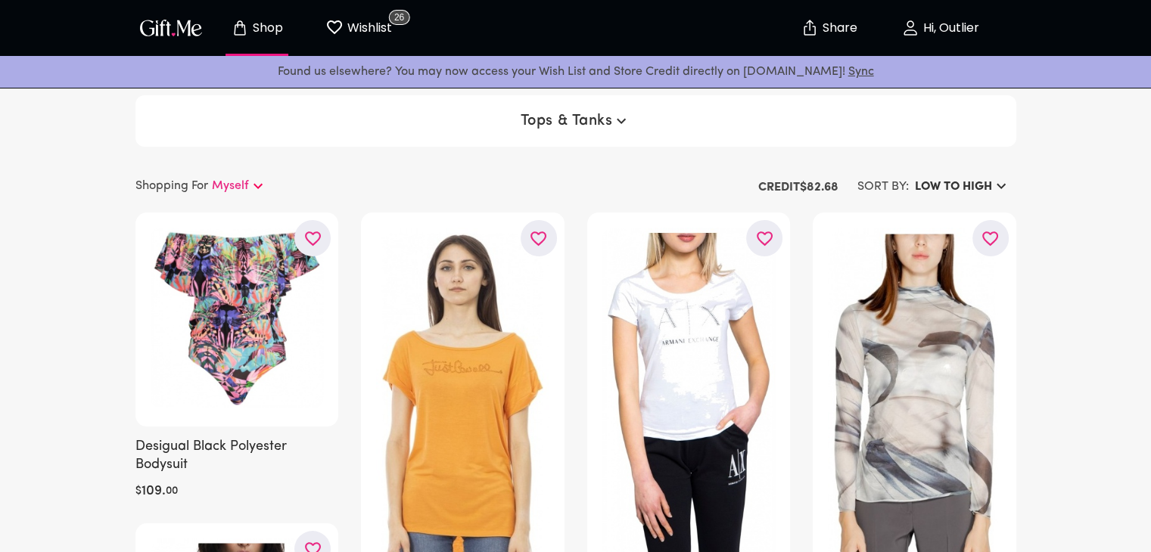
click at [943, 173] on button "LOW TO HIGH" at bounding box center [962, 186] width 107 height 27
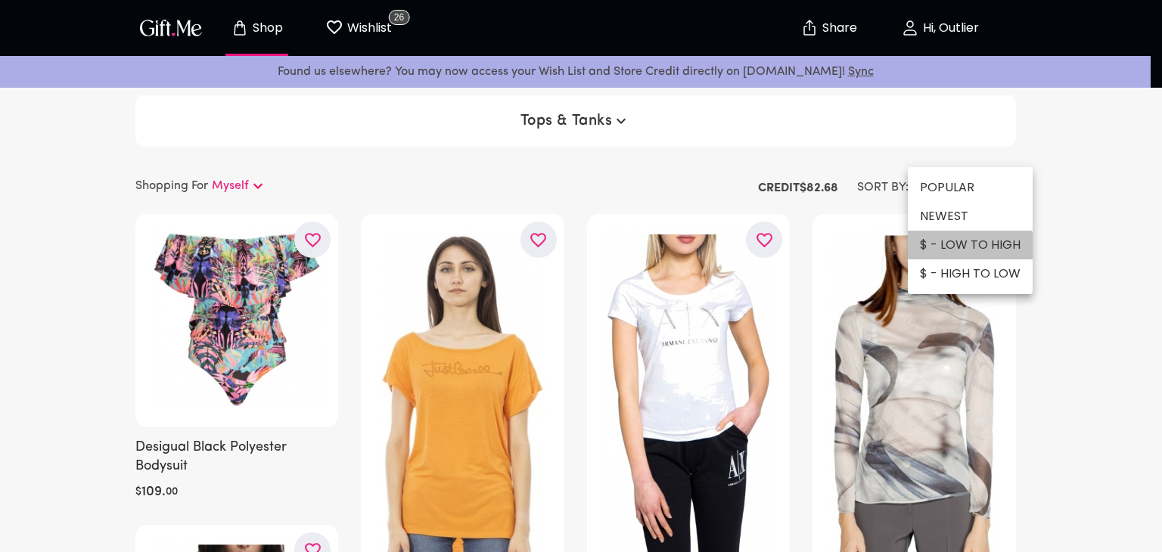
click at [949, 250] on li "$ - LOW TO HIGH" at bounding box center [970, 245] width 125 height 29
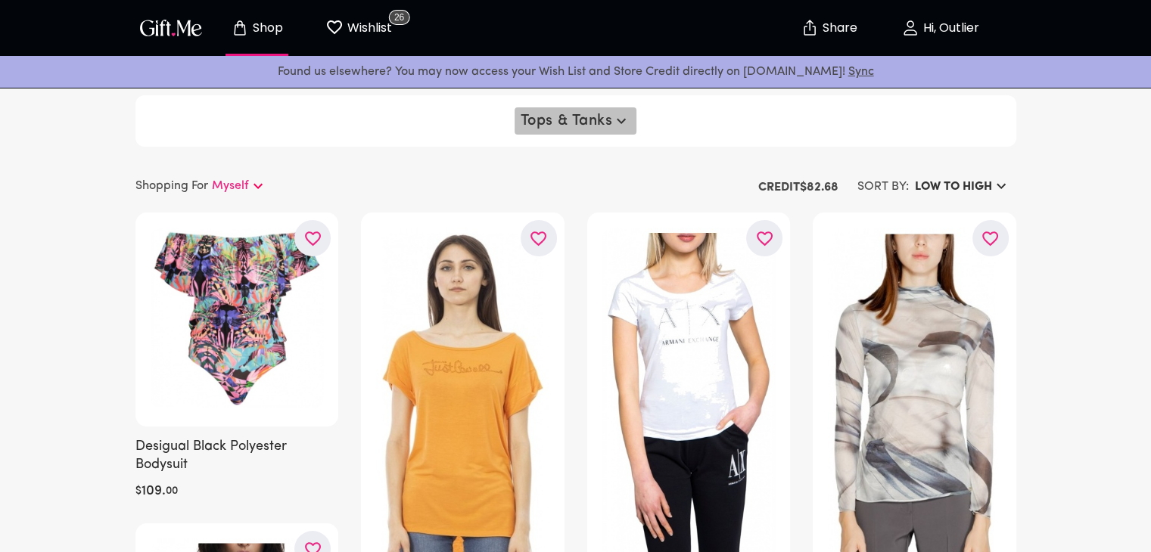
click at [601, 120] on span "Tops & Tanks" at bounding box center [576, 121] width 110 height 18
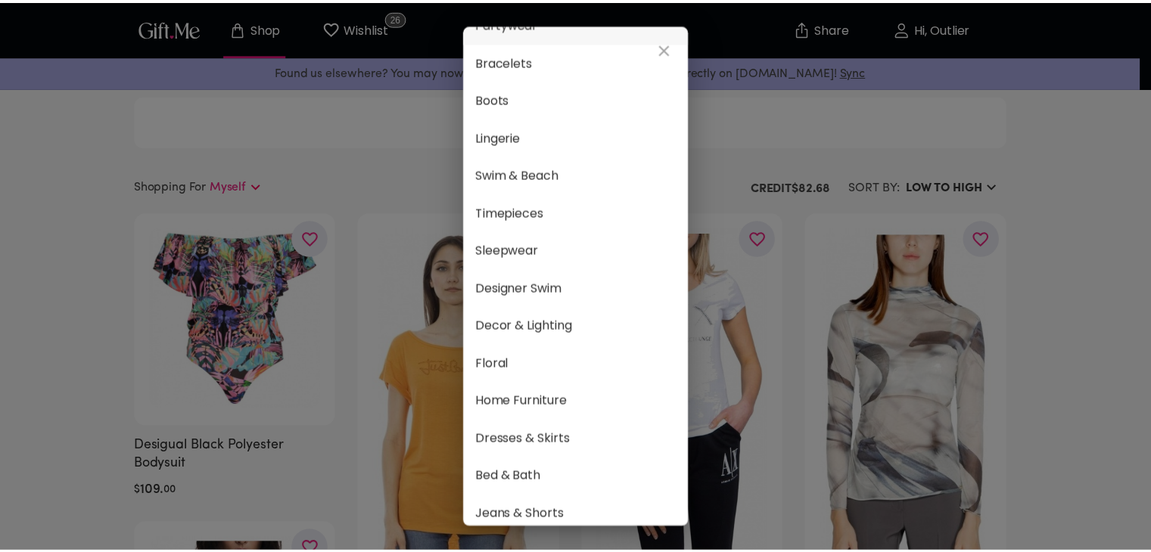
scroll to position [454, 0]
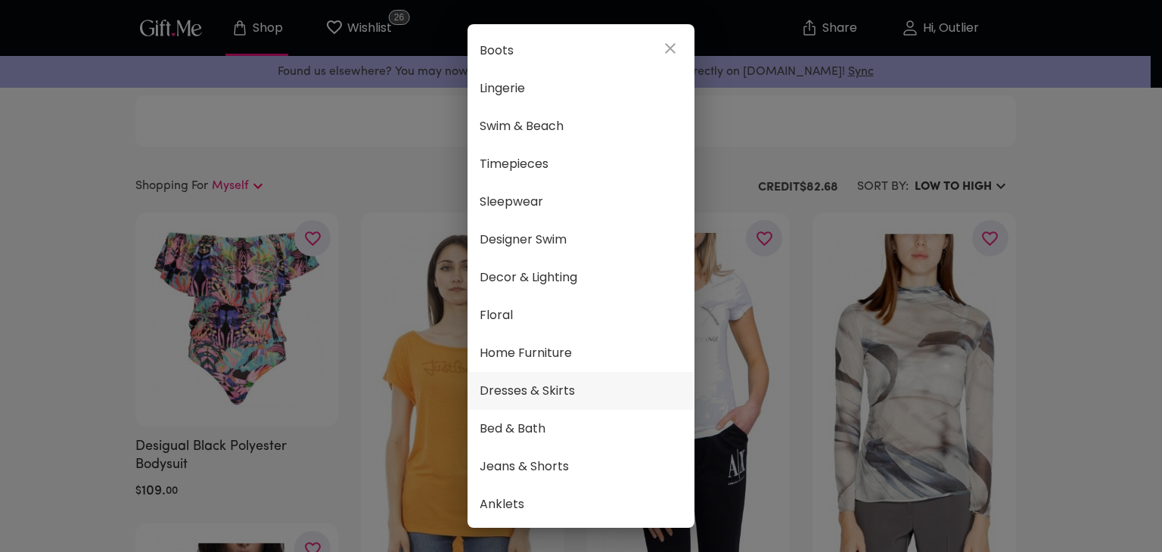
click at [587, 384] on span "Dresses & Skirts" at bounding box center [581, 391] width 203 height 20
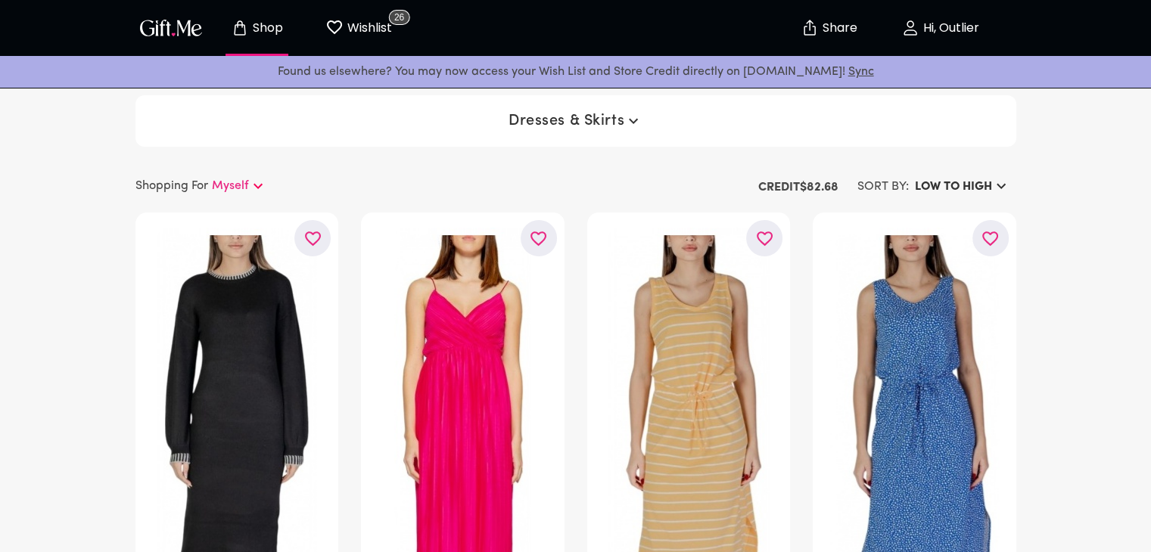
click at [606, 120] on span "Dresses & Skirts" at bounding box center [575, 121] width 134 height 18
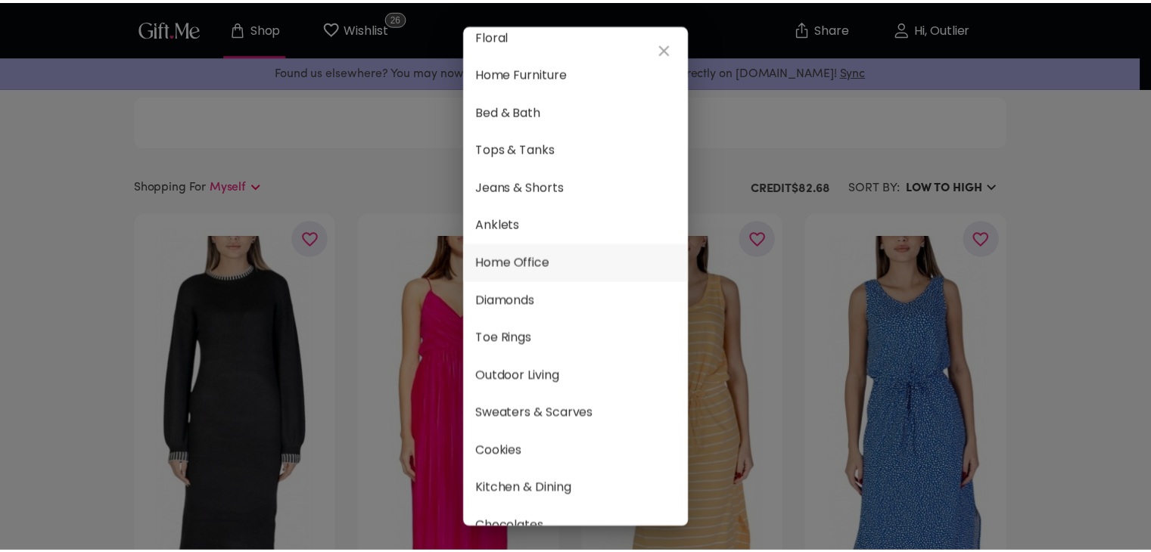
scroll to position [757, 0]
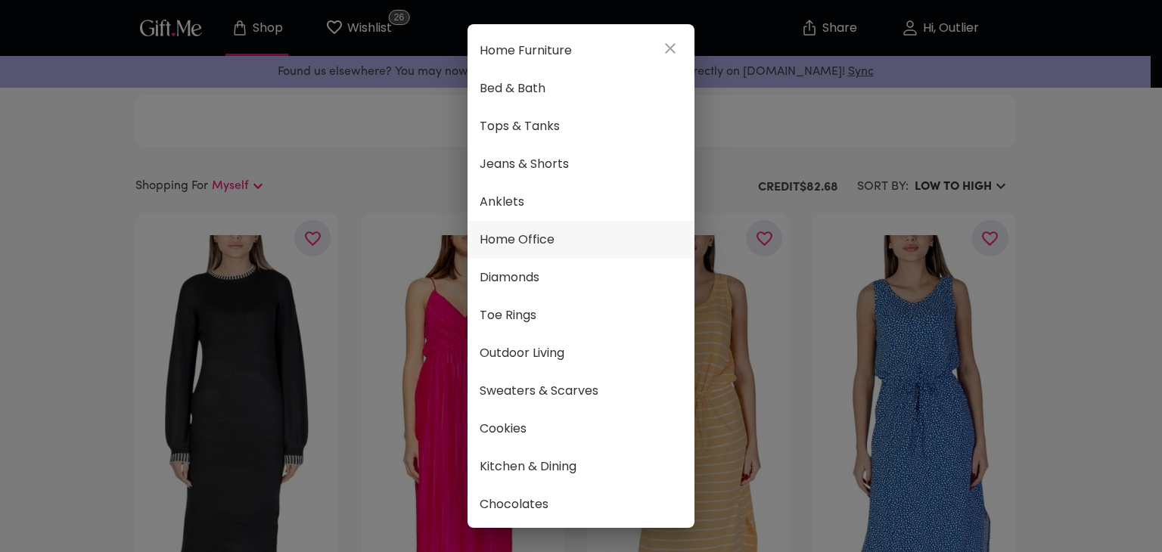
click at [511, 234] on span "Home Office" at bounding box center [581, 240] width 203 height 20
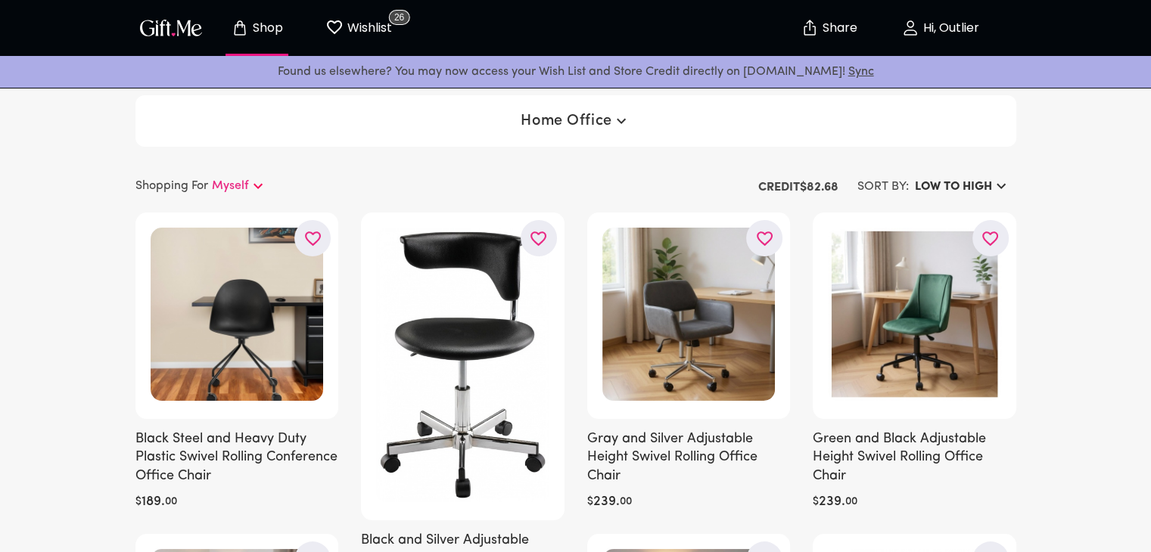
click at [605, 117] on span "Home Office" at bounding box center [575, 121] width 109 height 18
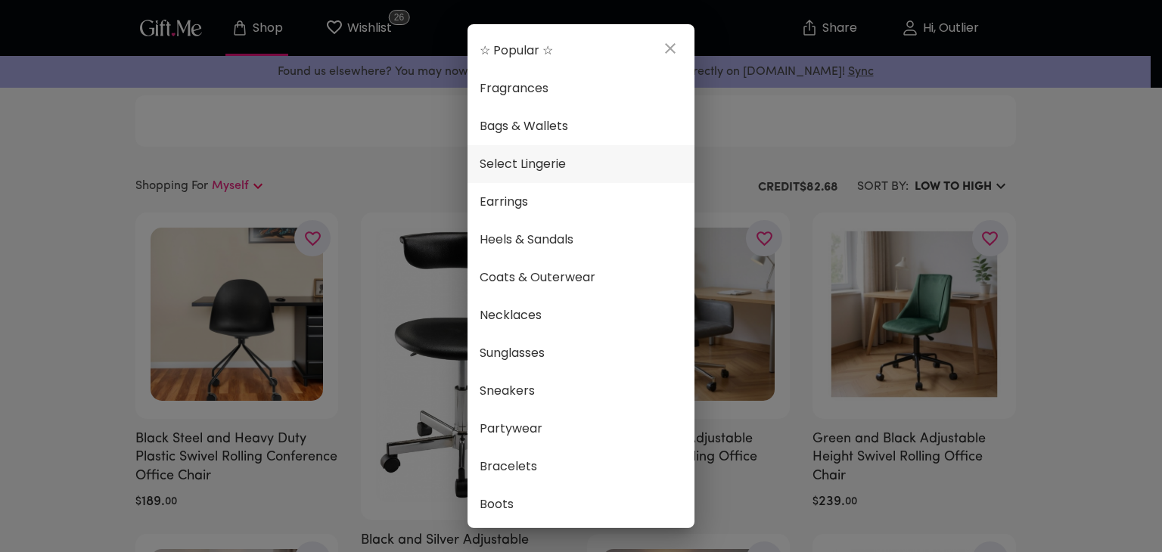
click at [594, 159] on span "Select Lingerie" at bounding box center [581, 164] width 203 height 20
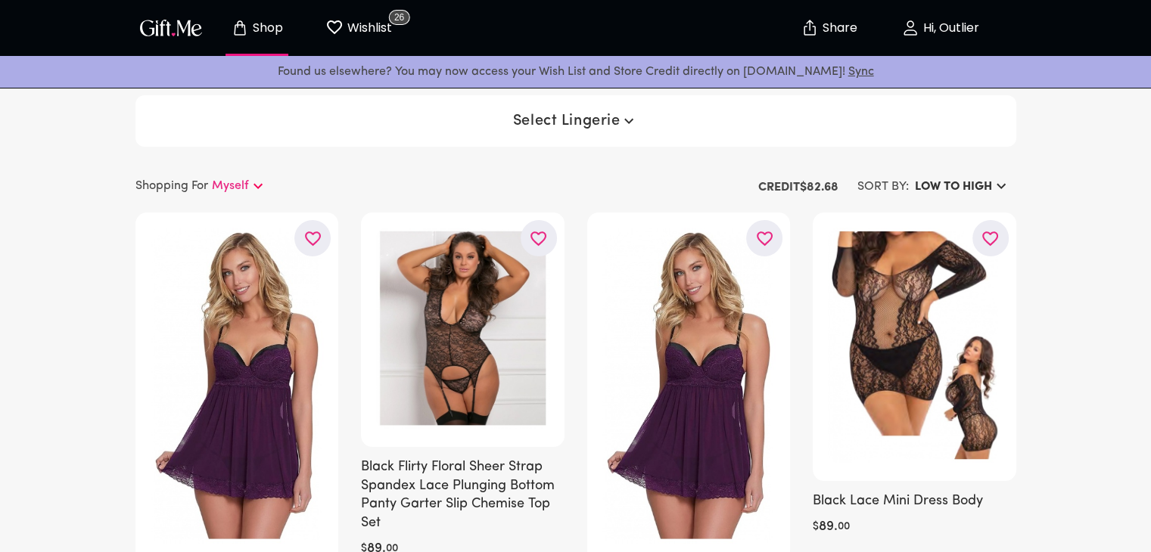
click at [590, 119] on span "Select Lingerie" at bounding box center [576, 121] width 126 height 18
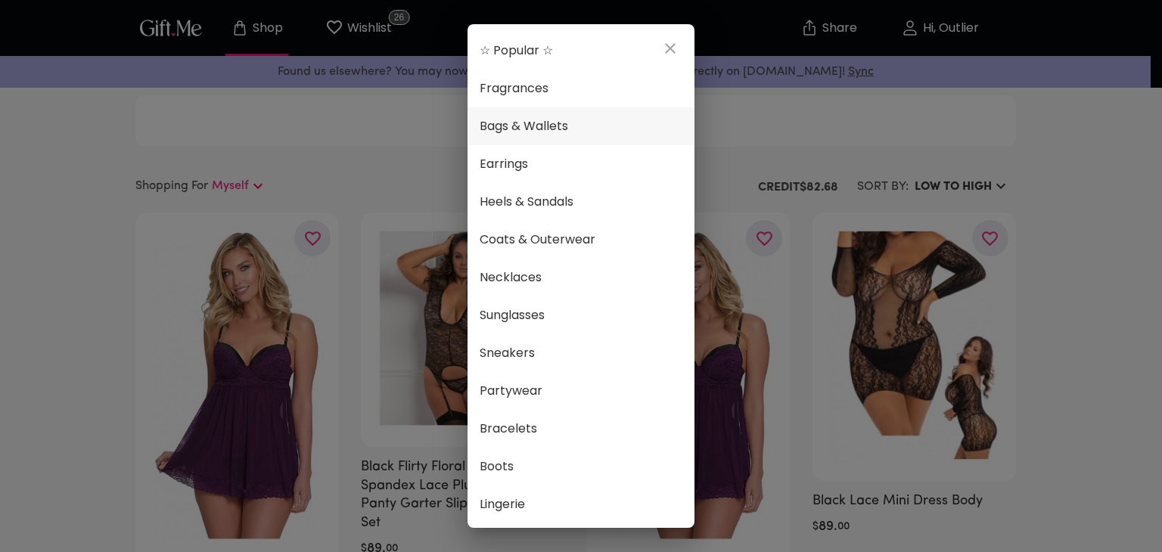
click at [588, 119] on span "Bags & Wallets" at bounding box center [581, 127] width 203 height 20
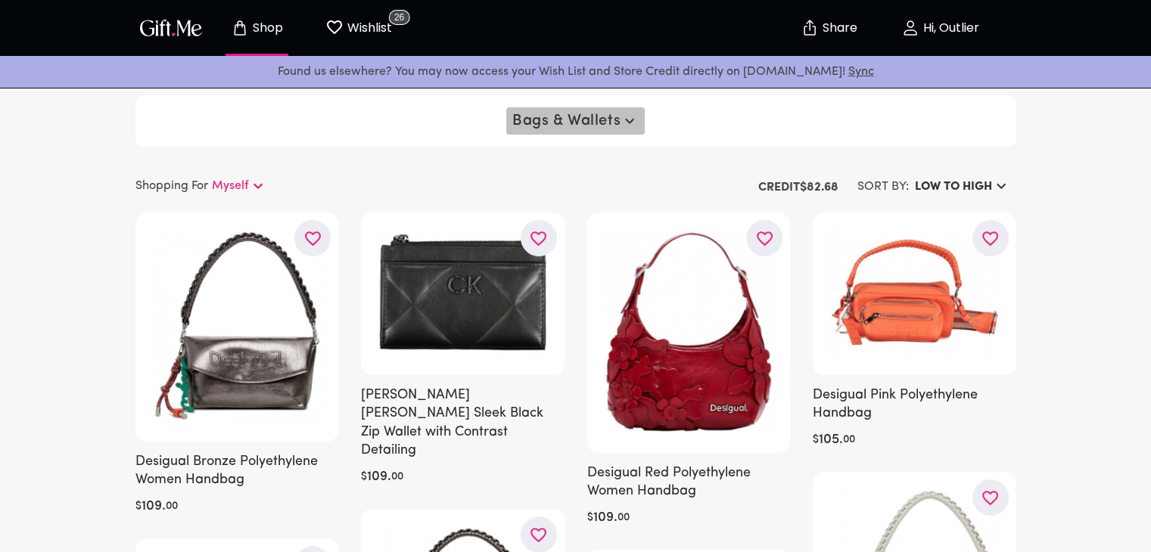
click at [588, 119] on span "Bags & Wallets" at bounding box center [575, 121] width 126 height 18
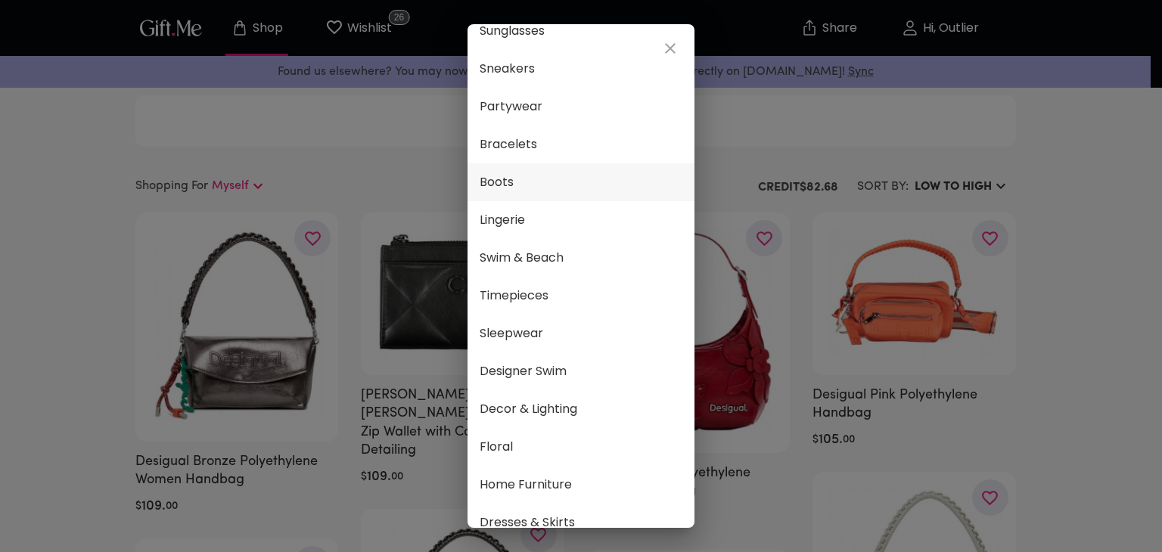
scroll to position [303, 0]
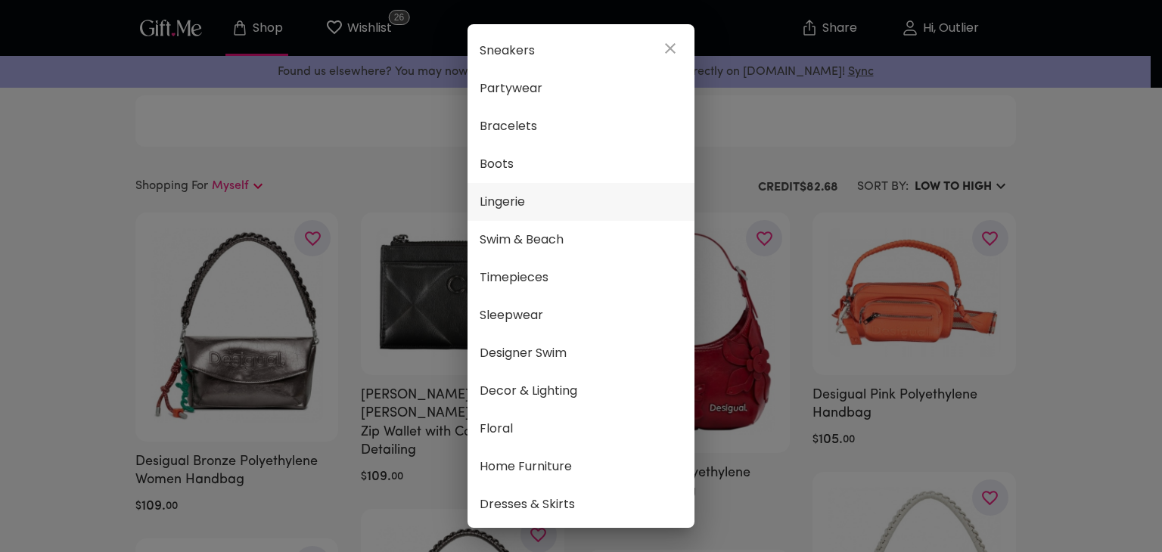
click at [555, 199] on span "Lingerie" at bounding box center [581, 202] width 203 height 20
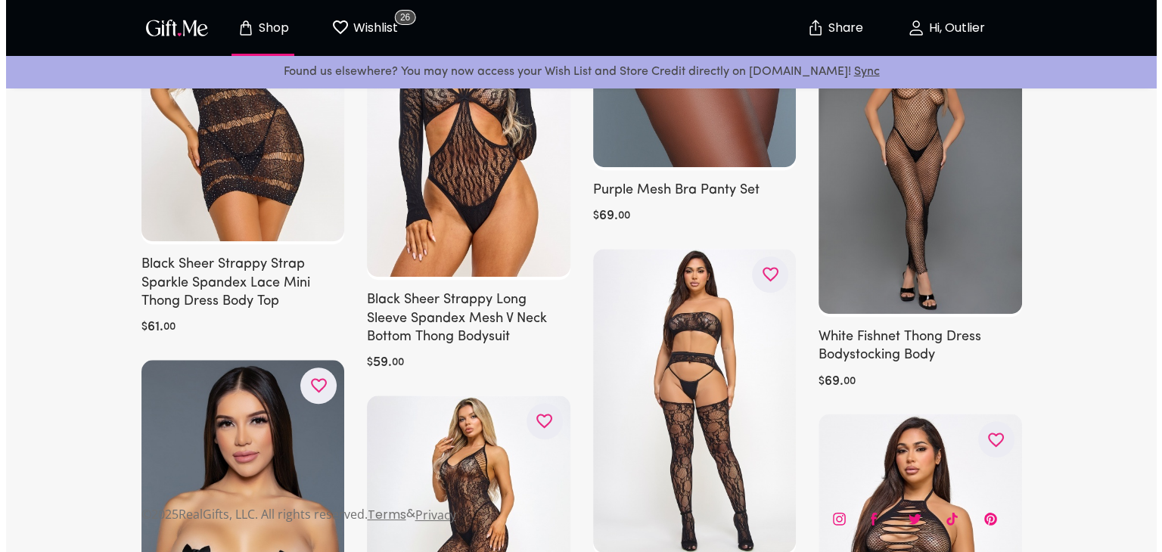
scroll to position [6461, 0]
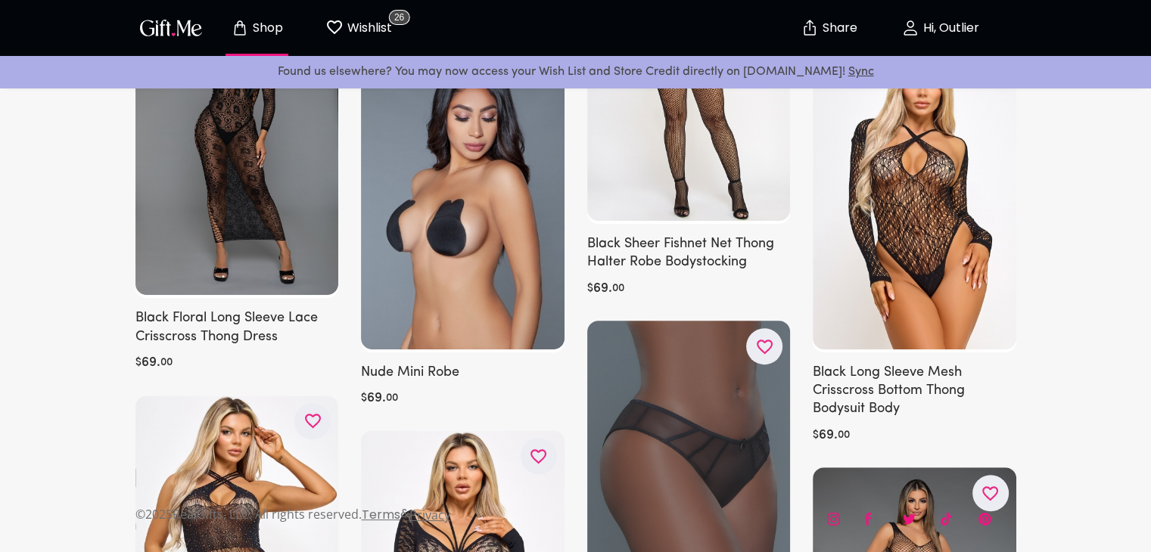
click at [717, 477] on div at bounding box center [689, 475] width 204 height 308
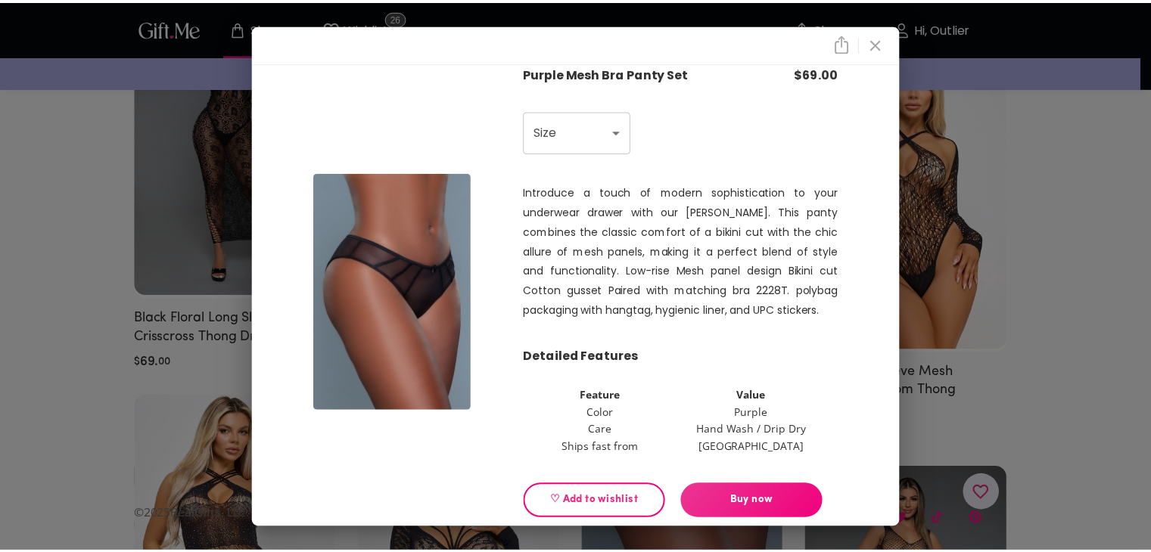
scroll to position [37, 0]
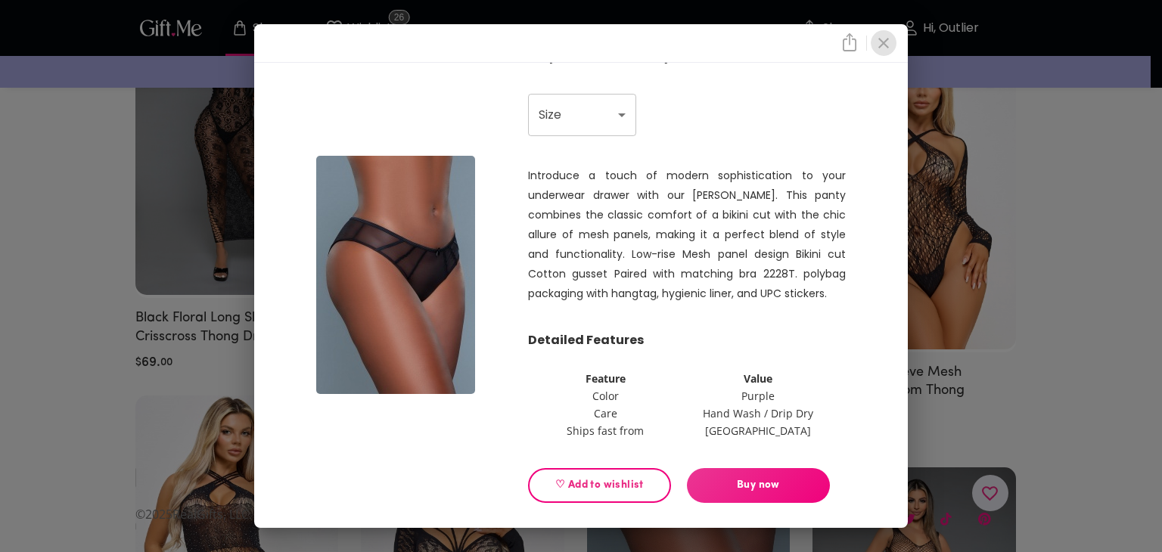
click at [884, 49] on icon "close" at bounding box center [884, 43] width 18 height 18
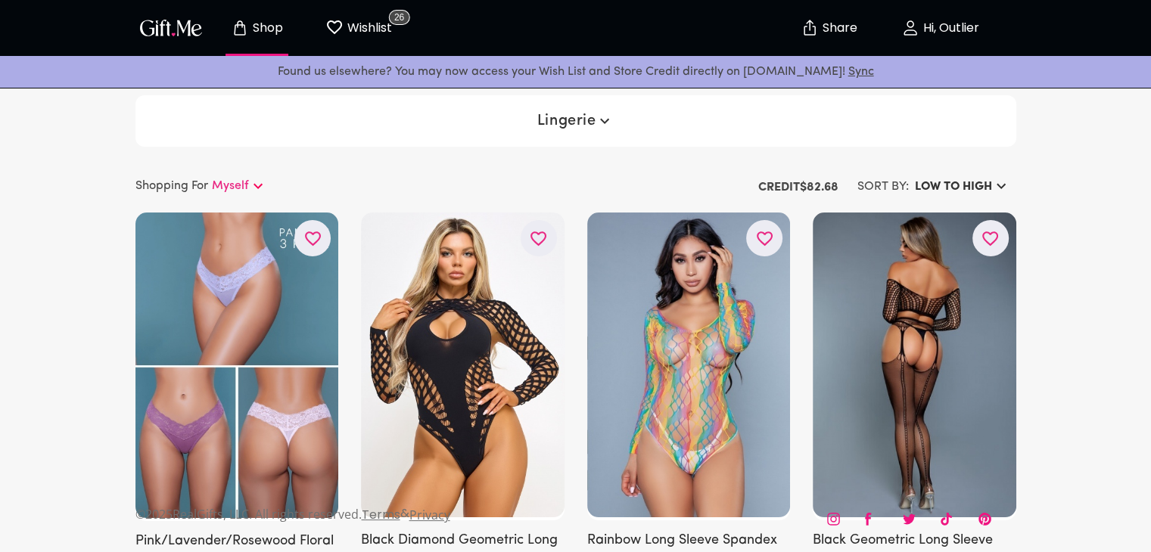
click at [599, 124] on icon "button" at bounding box center [604, 121] width 18 height 18
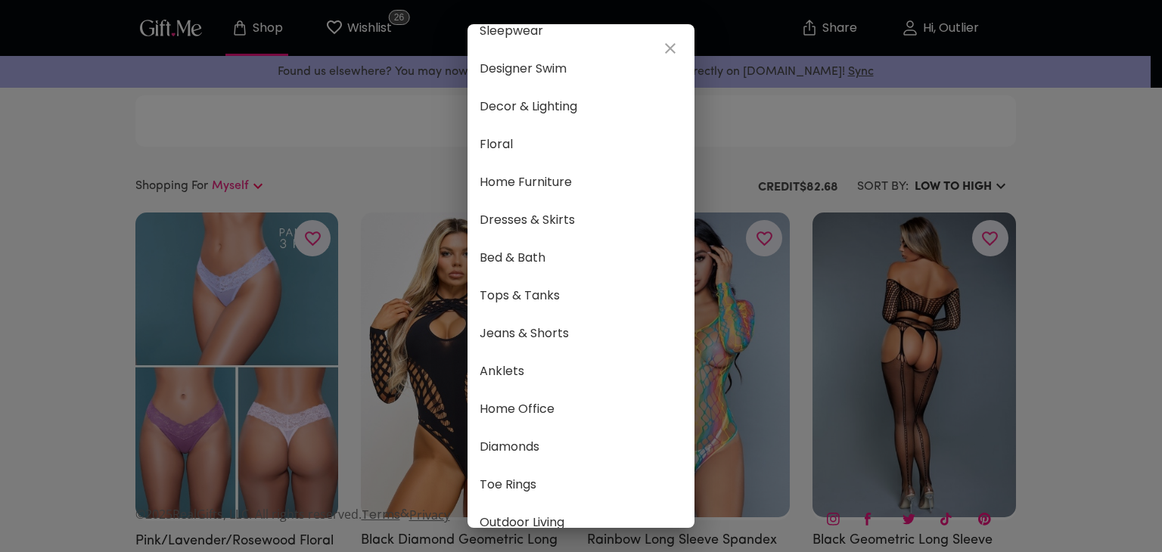
scroll to position [808, 0]
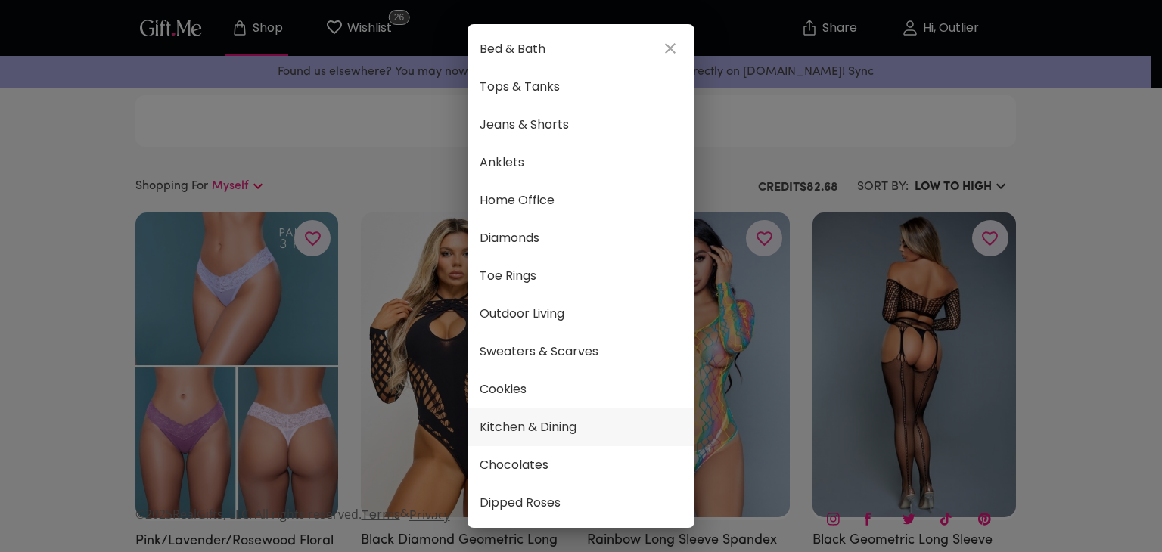
click at [519, 418] on span "Kitchen & Dining" at bounding box center [581, 428] width 203 height 20
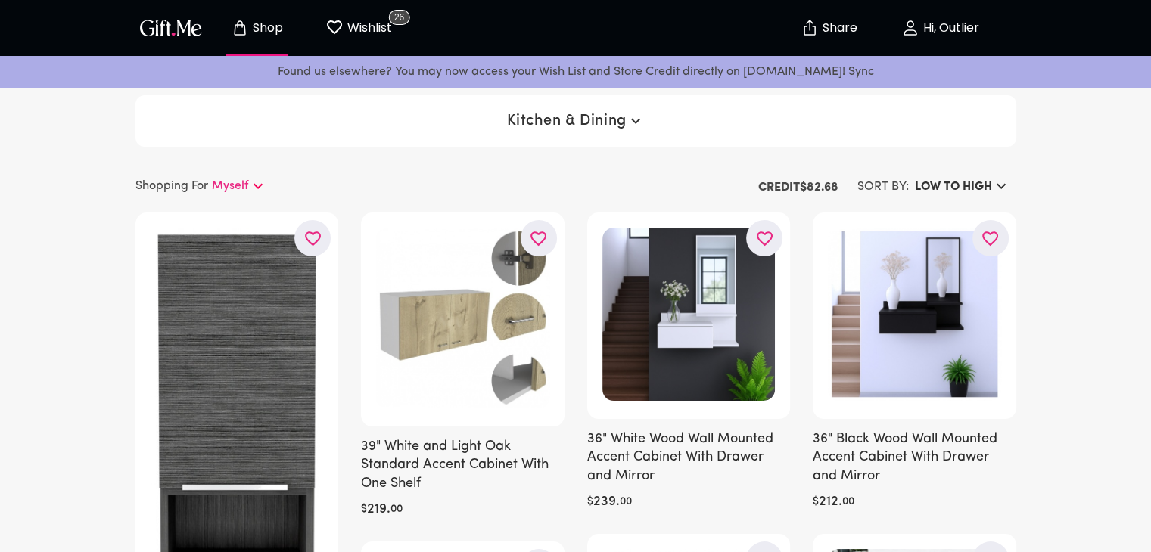
click at [522, 107] on button "Kitchen & Dining" at bounding box center [575, 120] width 150 height 27
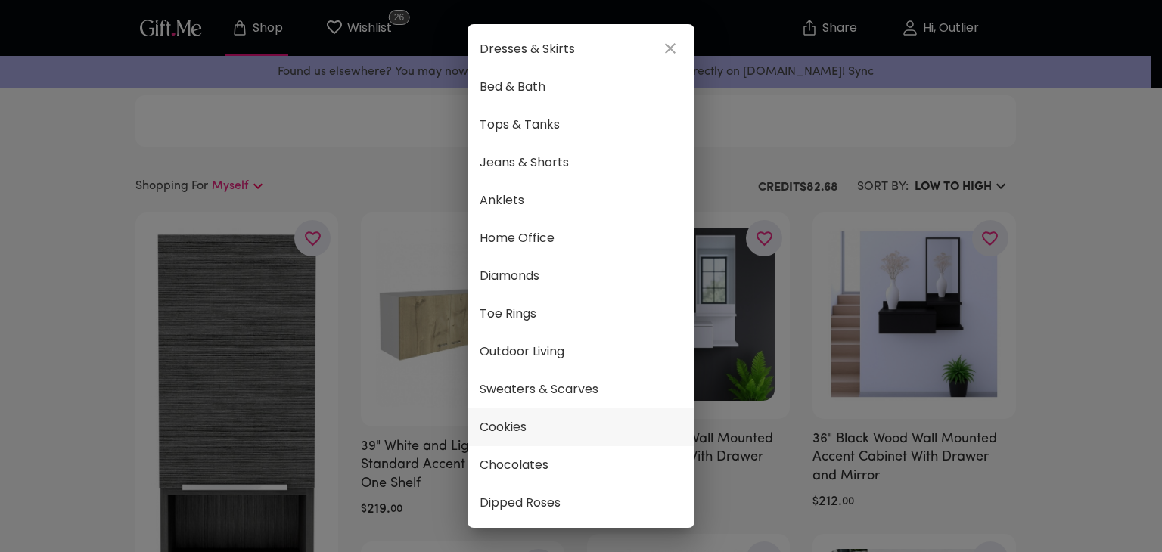
click at [536, 418] on span "Cookies" at bounding box center [581, 428] width 203 height 20
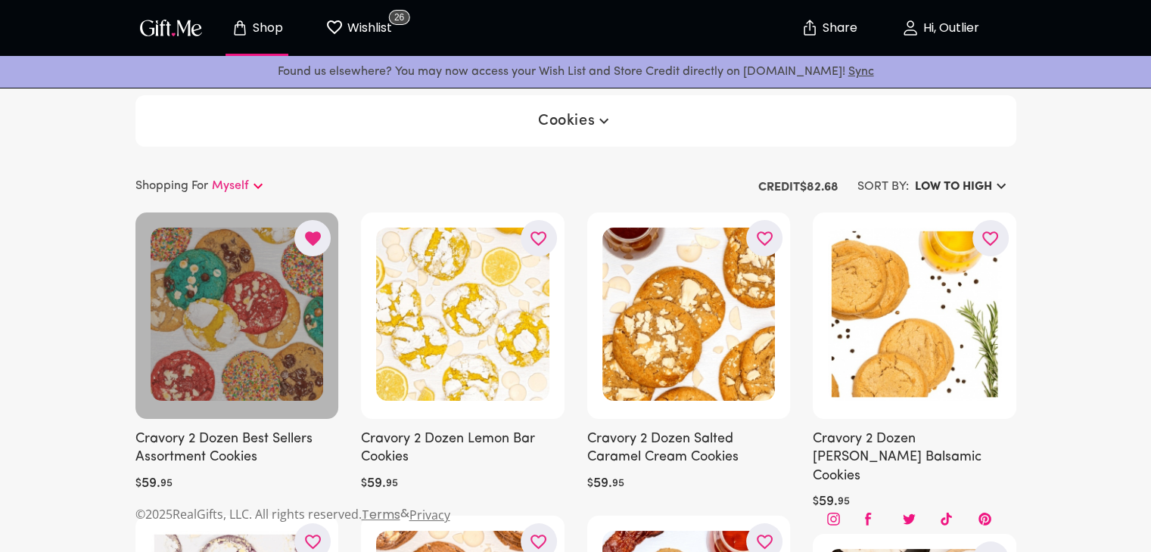
click at [251, 302] on div at bounding box center [237, 316] width 204 height 207
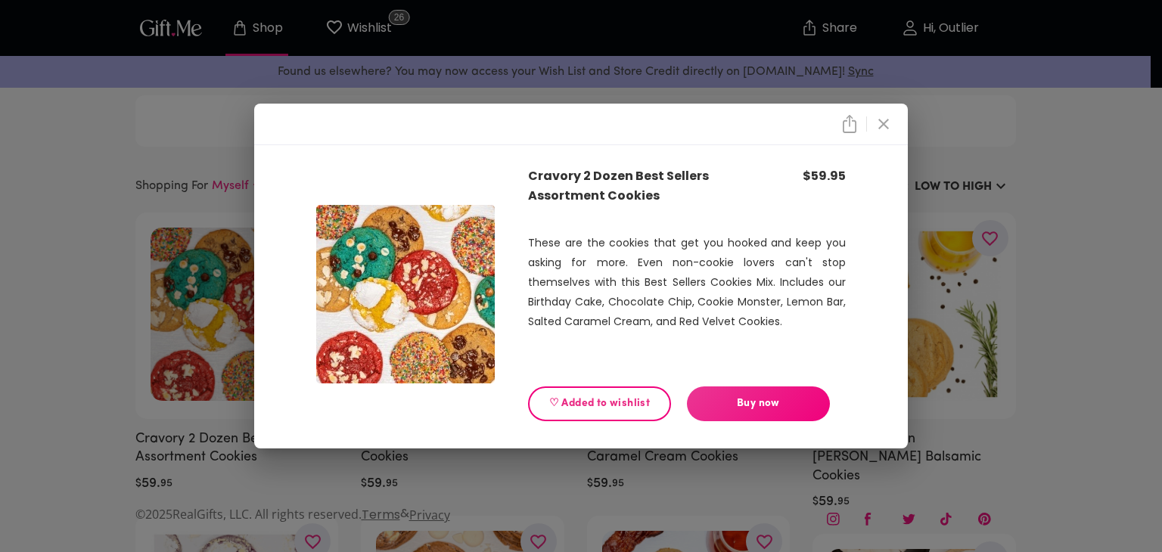
click at [764, 400] on span "Buy now" at bounding box center [758, 404] width 143 height 17
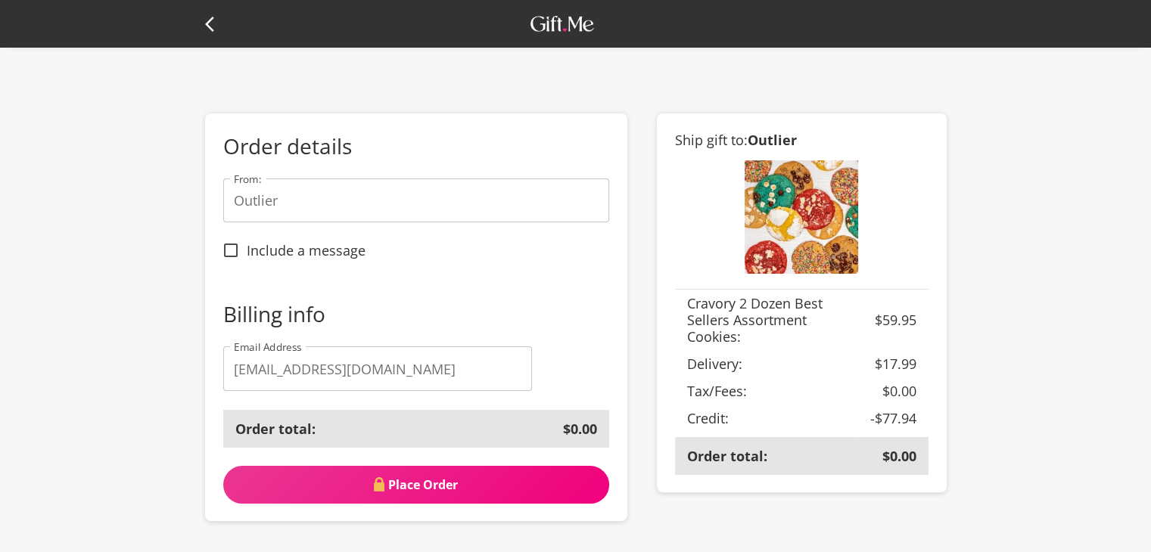
click at [212, 27] on icon at bounding box center [214, 24] width 18 height 18
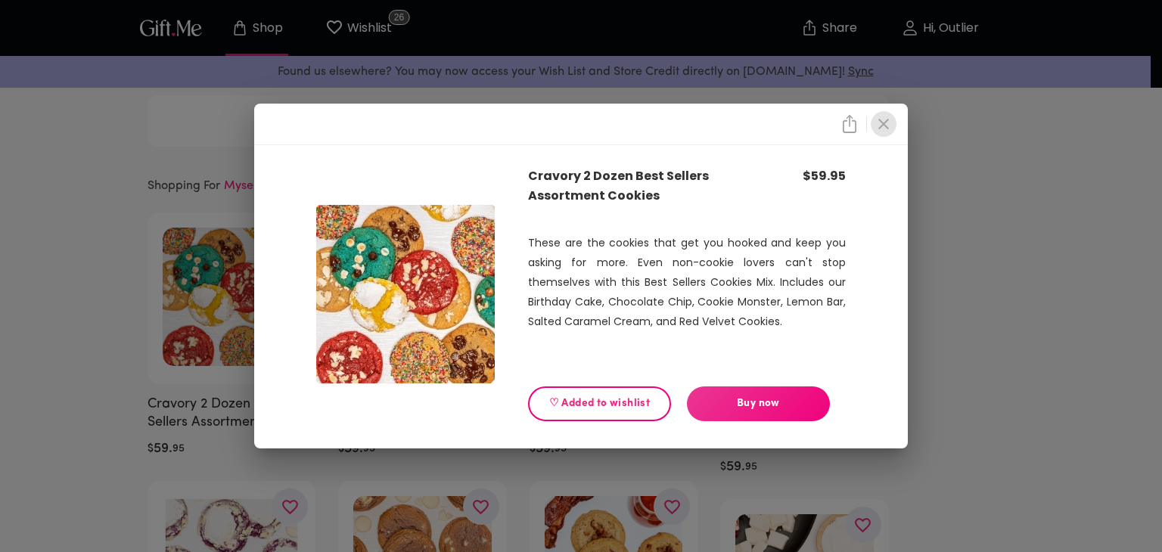
click at [878, 128] on icon "close" at bounding box center [884, 124] width 18 height 18
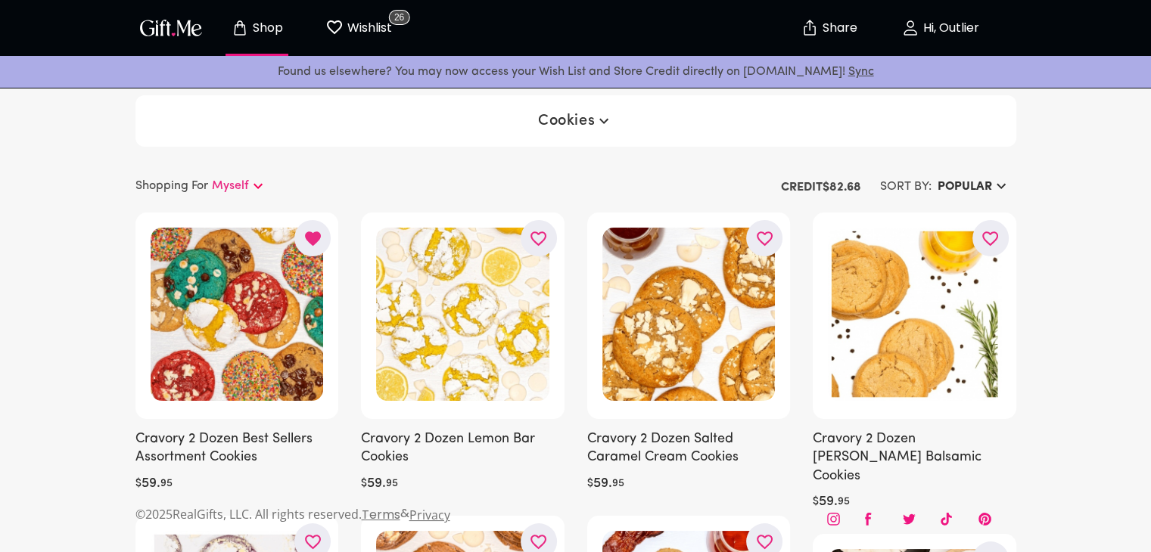
click at [370, 25] on p "Wishlist" at bounding box center [367, 28] width 48 height 20
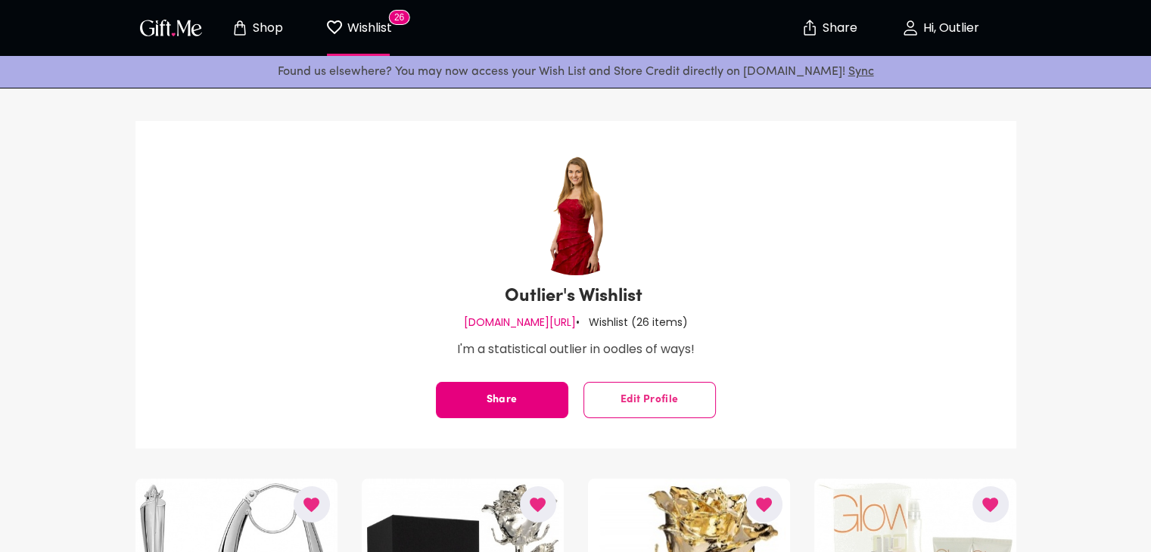
click at [274, 22] on p "Shop" at bounding box center [266, 28] width 34 height 13
